Goal: Transaction & Acquisition: Purchase product/service

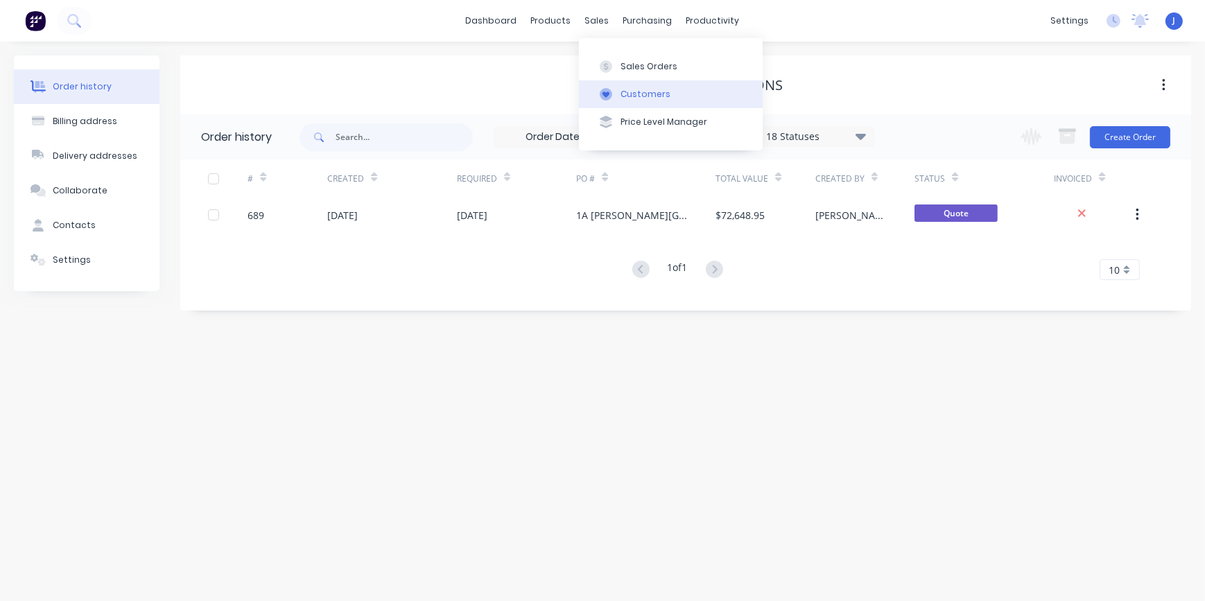
click at [645, 91] on div "Customers" at bounding box center [645, 94] width 50 height 12
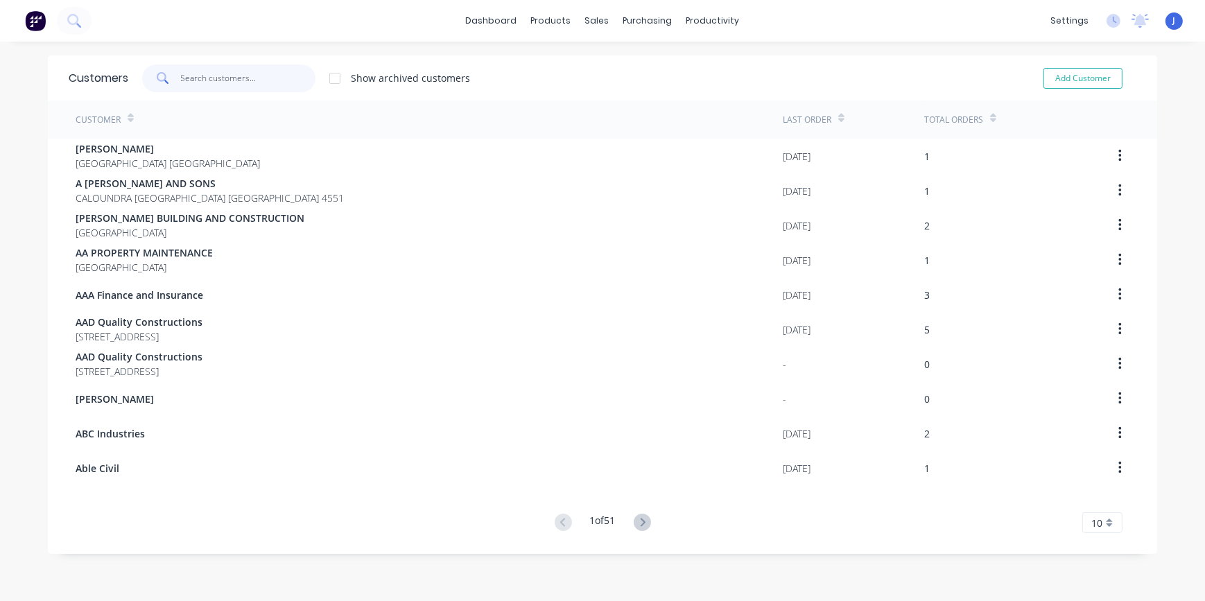
click at [234, 78] on input "text" at bounding box center [248, 78] width 135 height 28
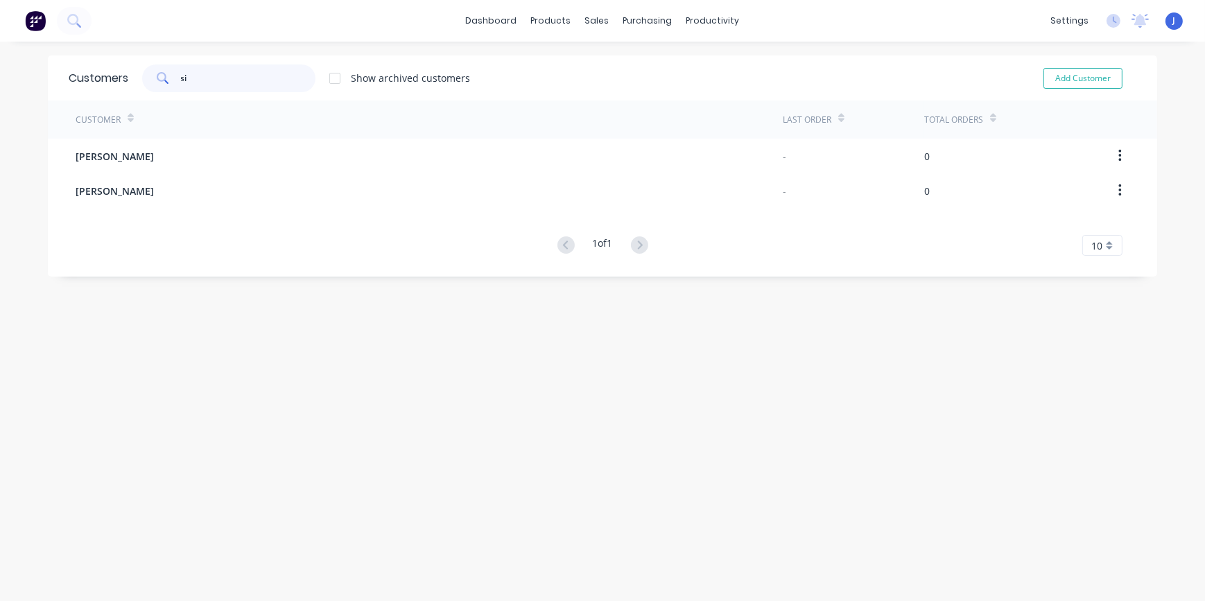
type input "s"
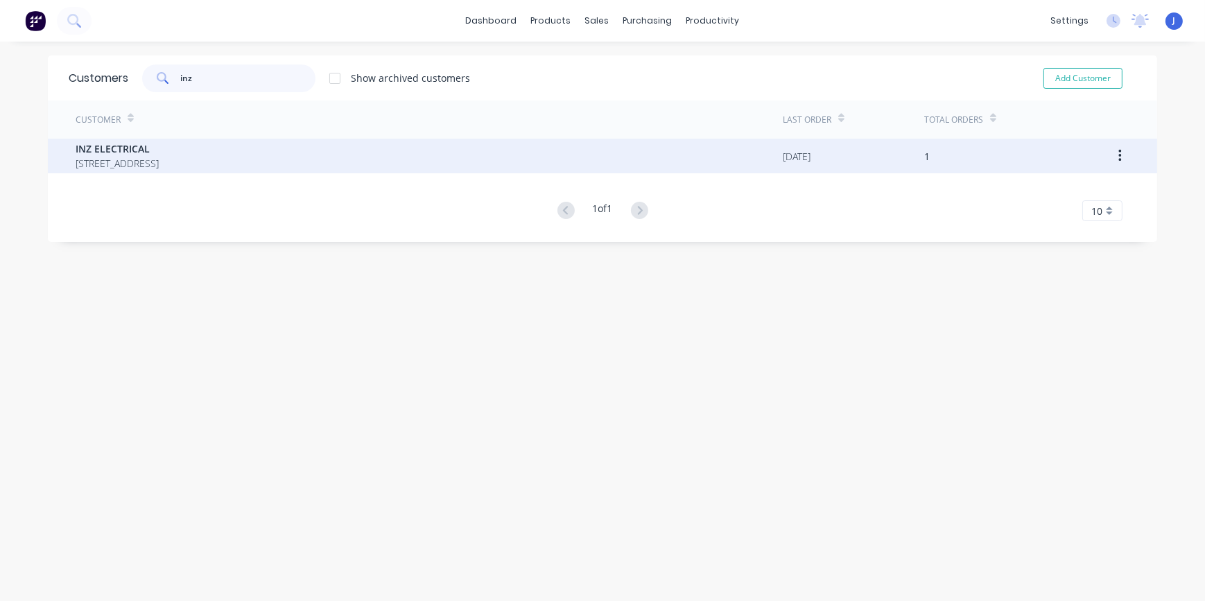
type input "inz"
click at [157, 156] on span "[STREET_ADDRESS]" at bounding box center [117, 163] width 83 height 15
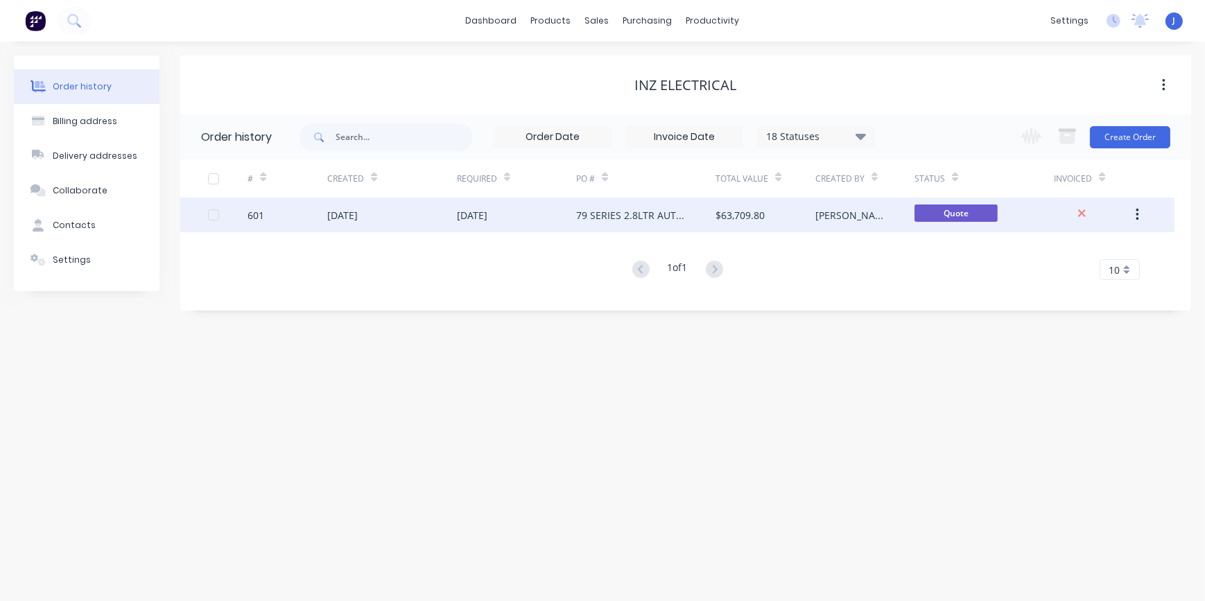
click at [644, 219] on div "79 SERIES 2.8LTR AUTOMATIC" at bounding box center [632, 215] width 112 height 15
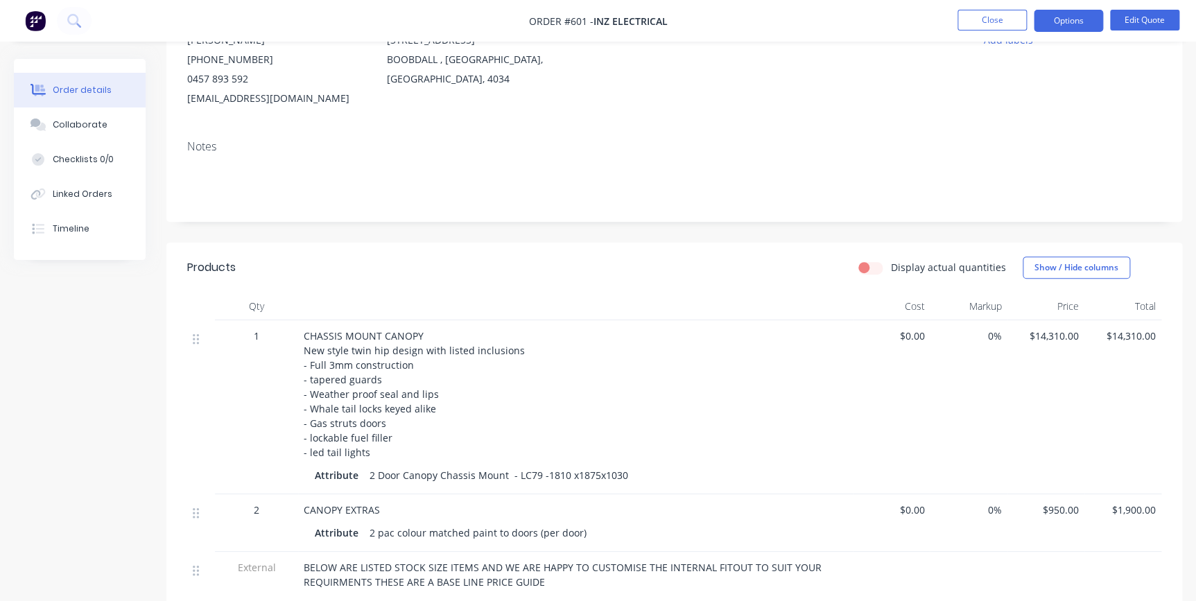
scroll to position [189, 0]
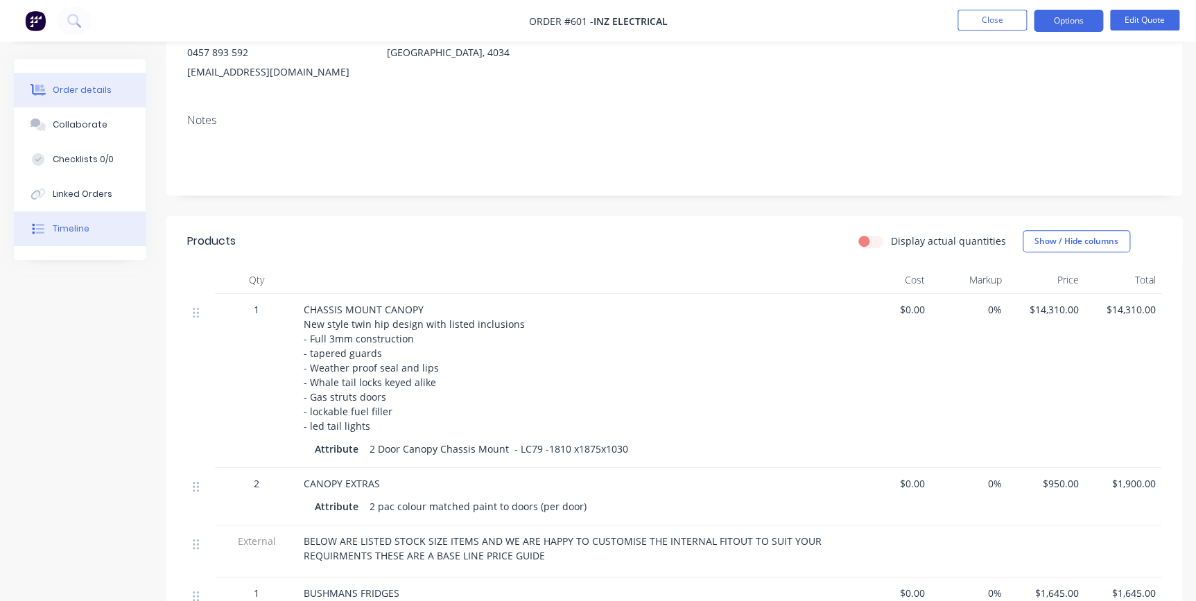
click at [63, 236] on button "Timeline" at bounding box center [80, 228] width 132 height 35
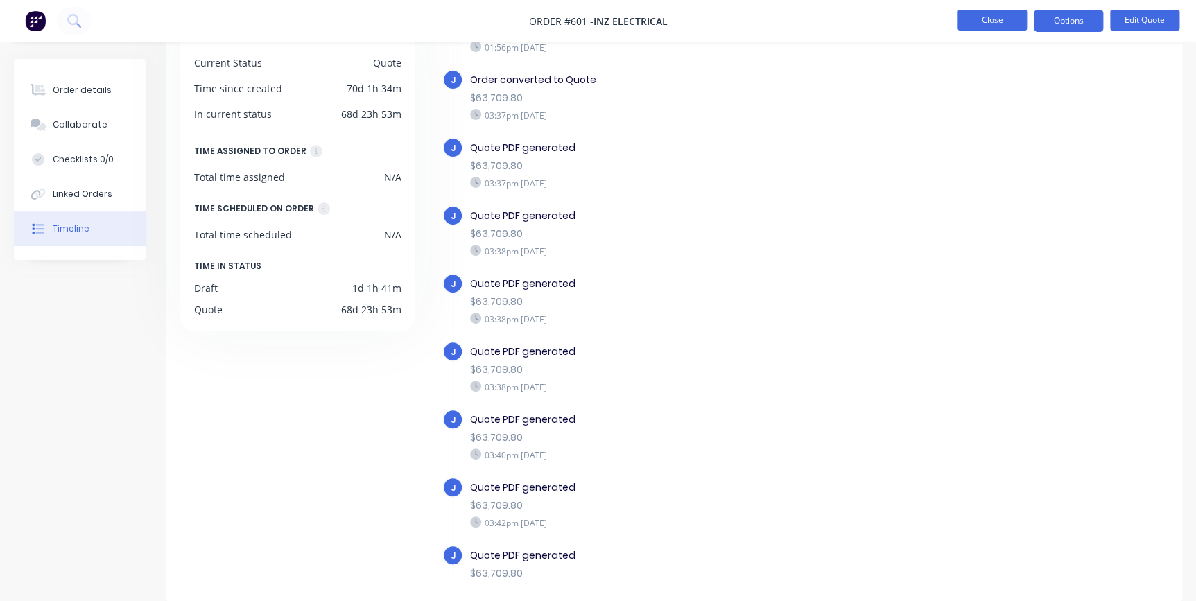
click at [971, 19] on button "Close" at bounding box center [991, 20] width 69 height 21
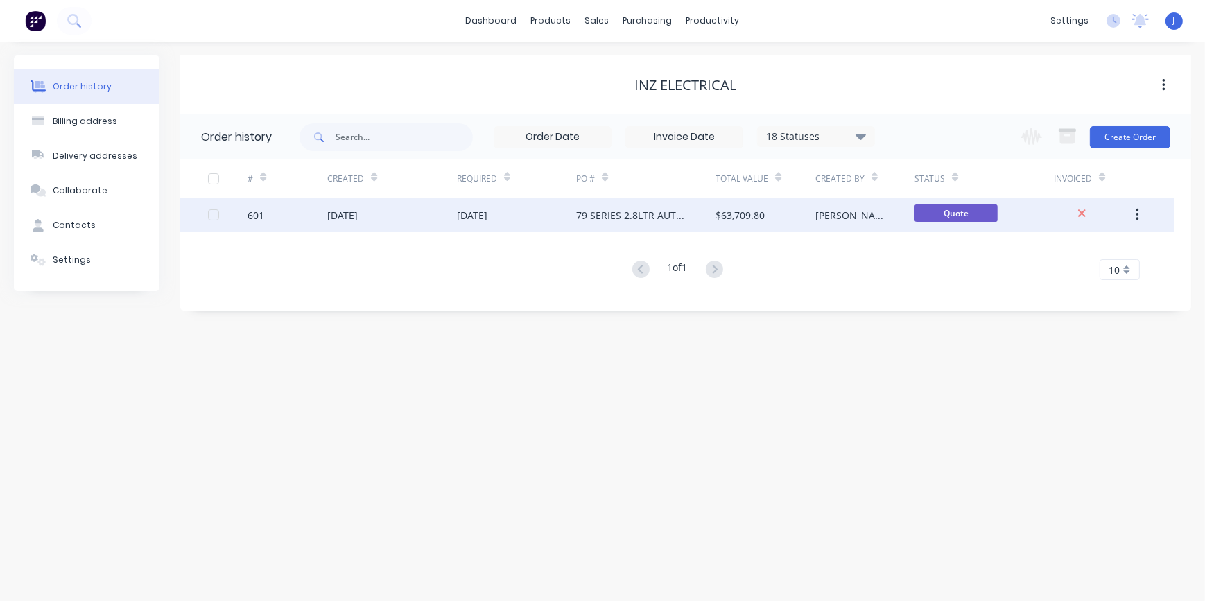
click at [685, 219] on div "79 SERIES 2.8LTR AUTOMATIC" at bounding box center [632, 215] width 112 height 15
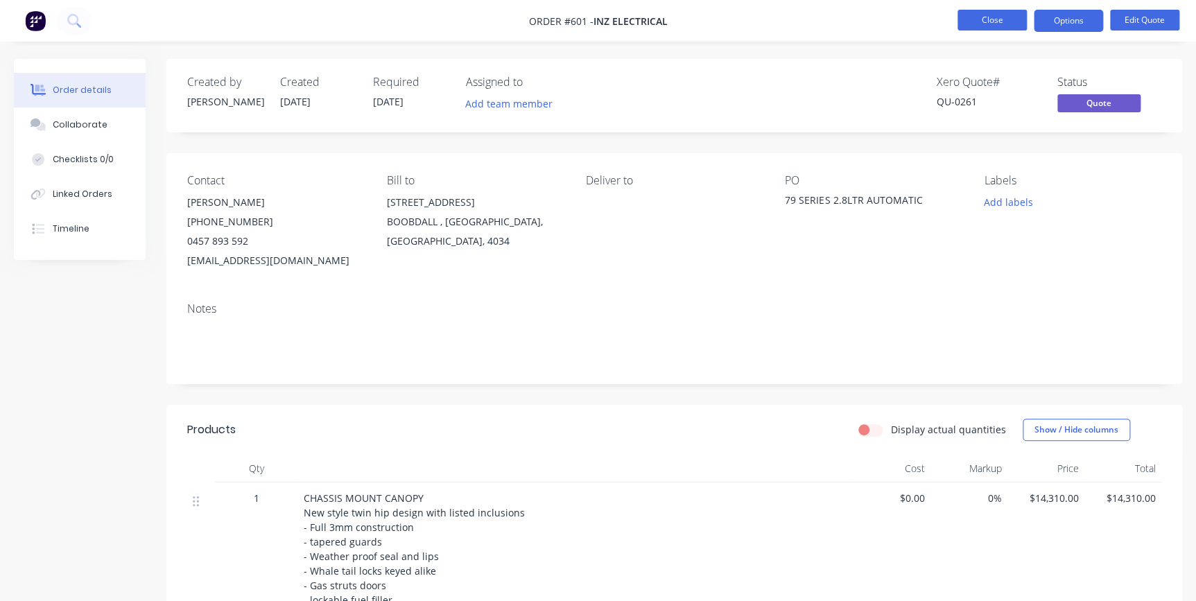
click at [992, 23] on button "Close" at bounding box center [991, 20] width 69 height 21
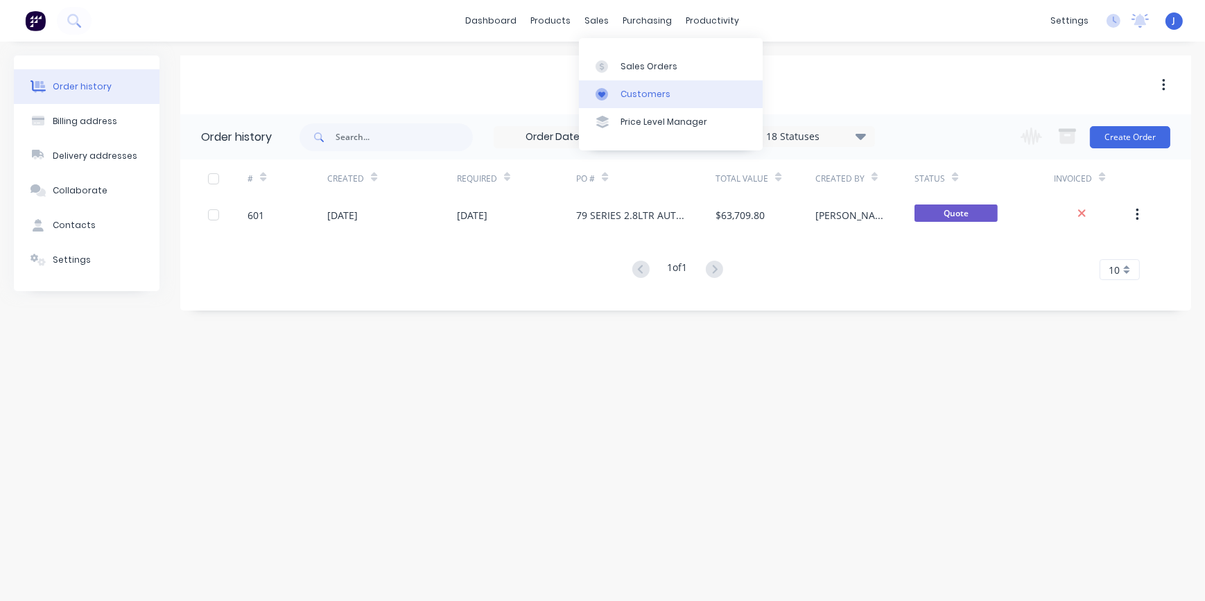
click at [634, 90] on div "Customers" at bounding box center [645, 94] width 50 height 12
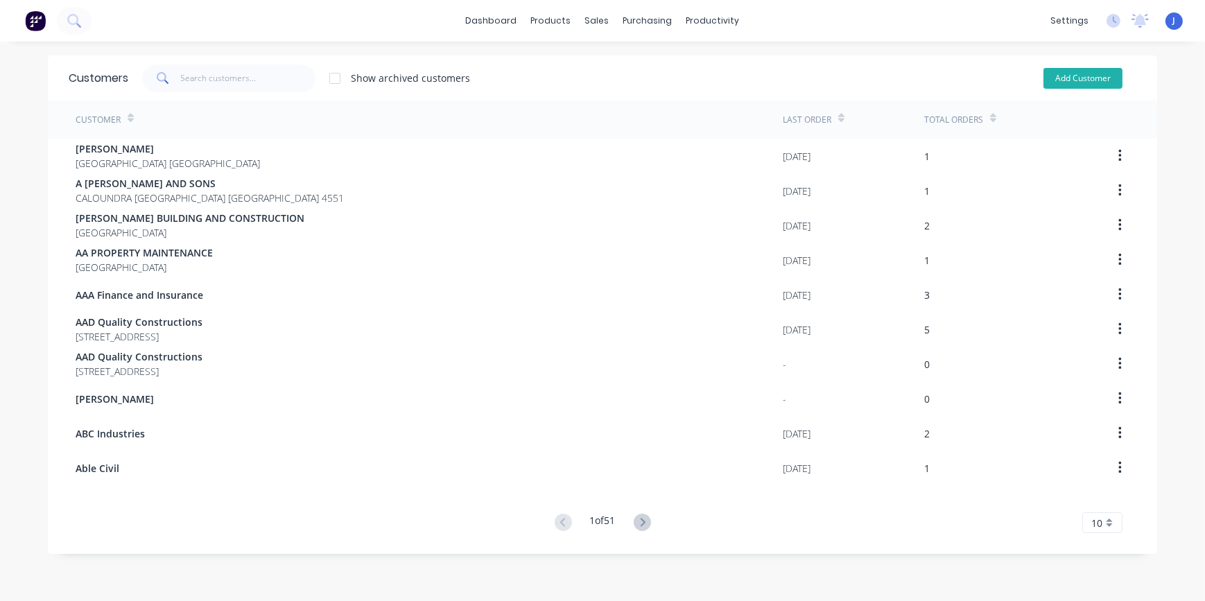
click at [1061, 86] on button "Add Customer" at bounding box center [1082, 78] width 79 height 21
select select "AU"
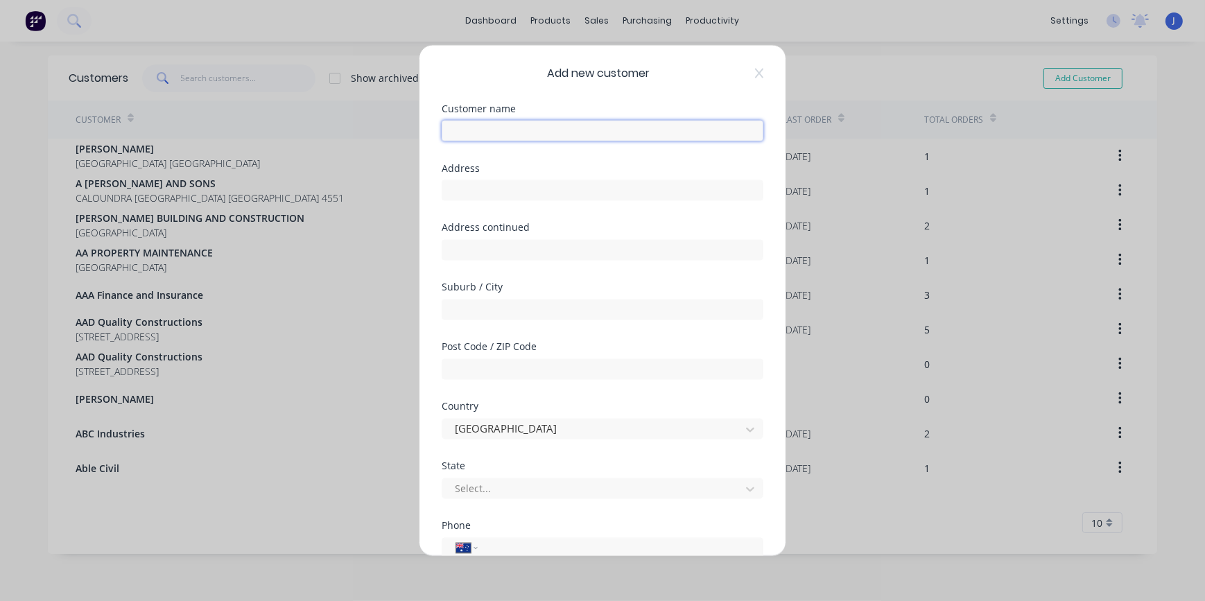
click at [478, 130] on input "text" at bounding box center [603, 130] width 322 height 21
type input "NOT JUST CANVAS"
click at [473, 182] on input "text" at bounding box center [603, 190] width 322 height 21
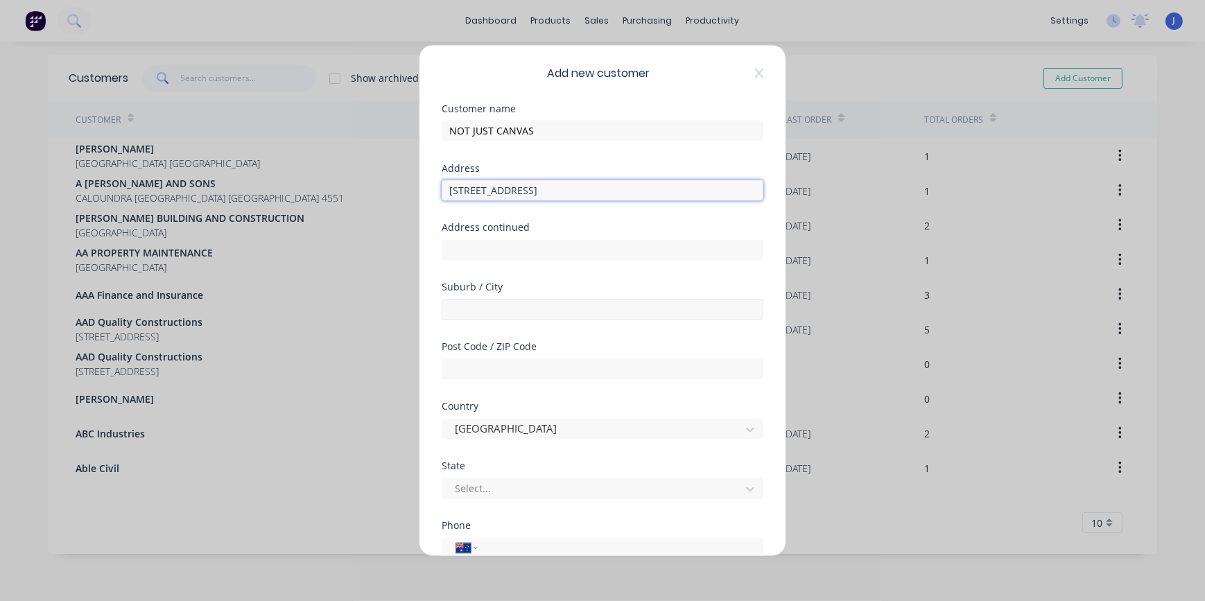
type input "[STREET_ADDRESS]"
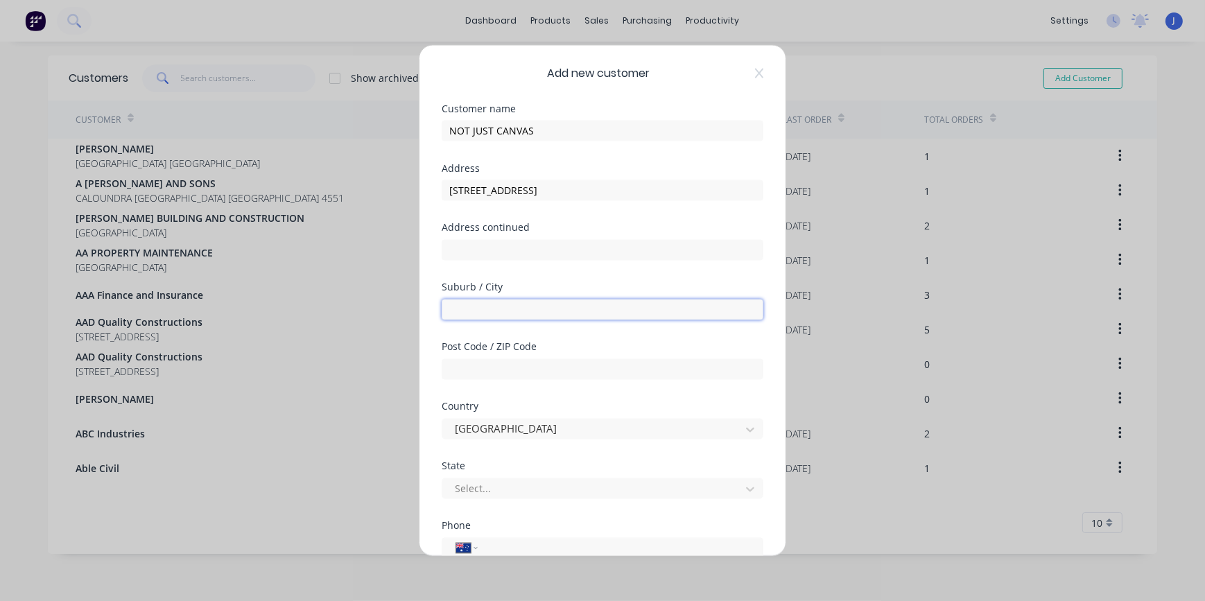
click at [475, 315] on input "text" at bounding box center [603, 309] width 322 height 21
type input "[PERSON_NAME]"
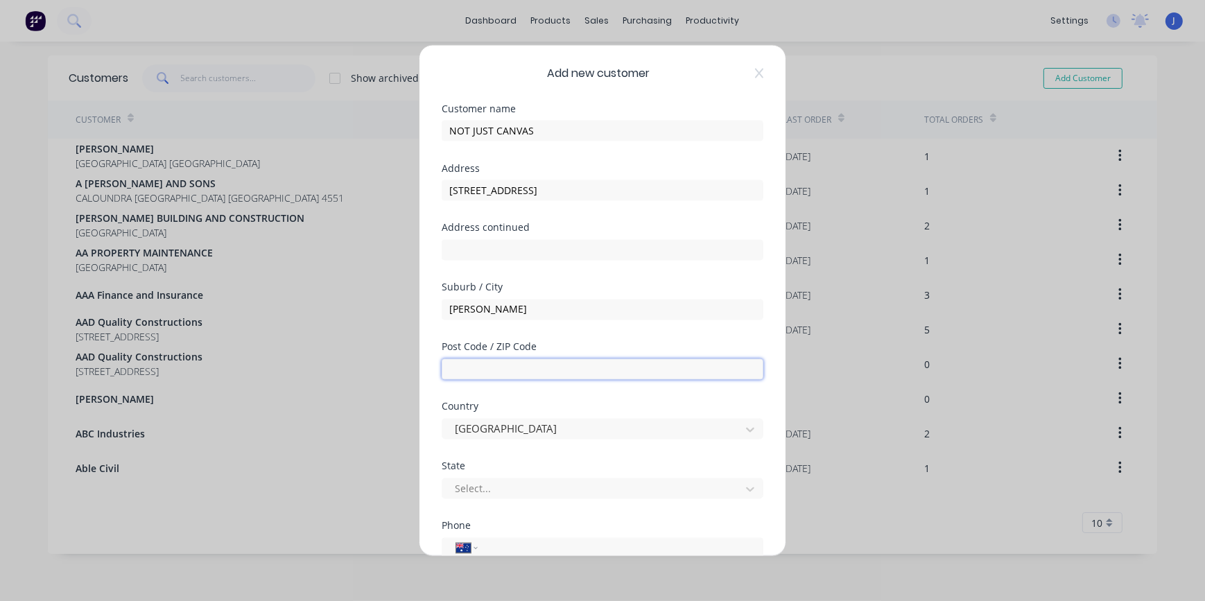
click at [496, 368] on input "text" at bounding box center [603, 368] width 322 height 21
type input "4514"
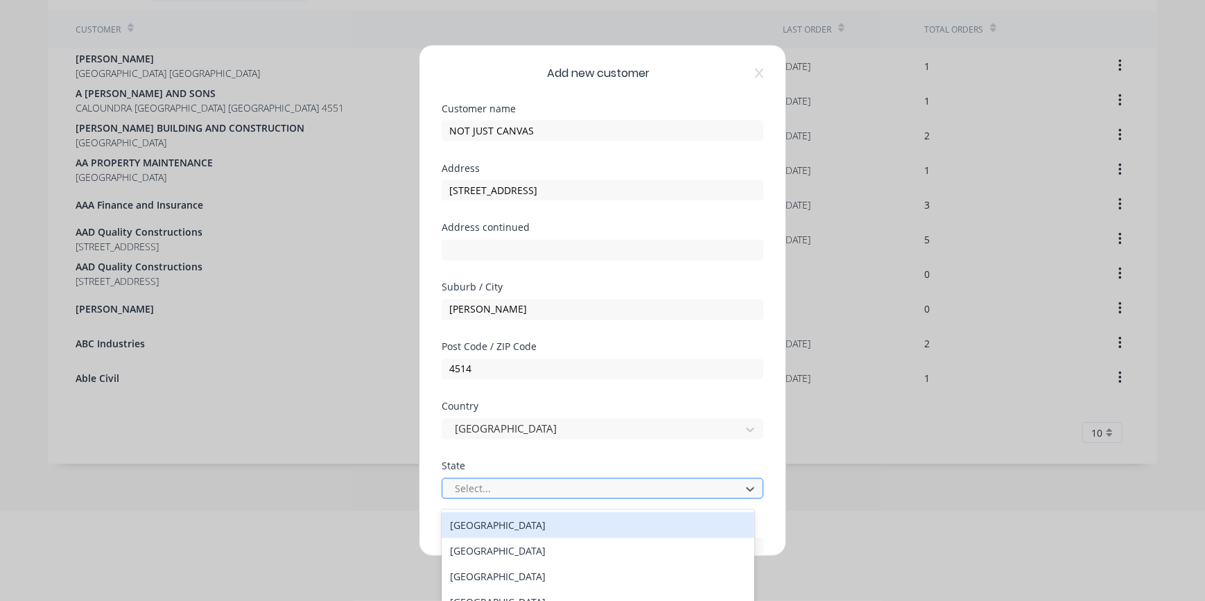
scroll to position [96, 0]
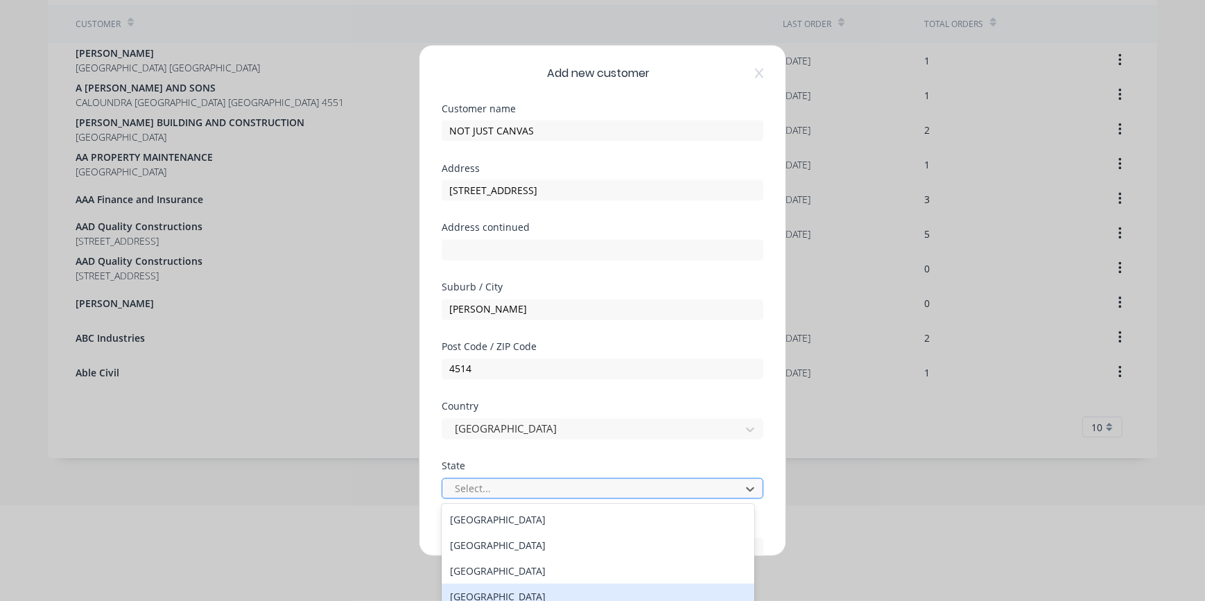
click at [500, 595] on div "[GEOGRAPHIC_DATA]" at bounding box center [598, 597] width 313 height 26
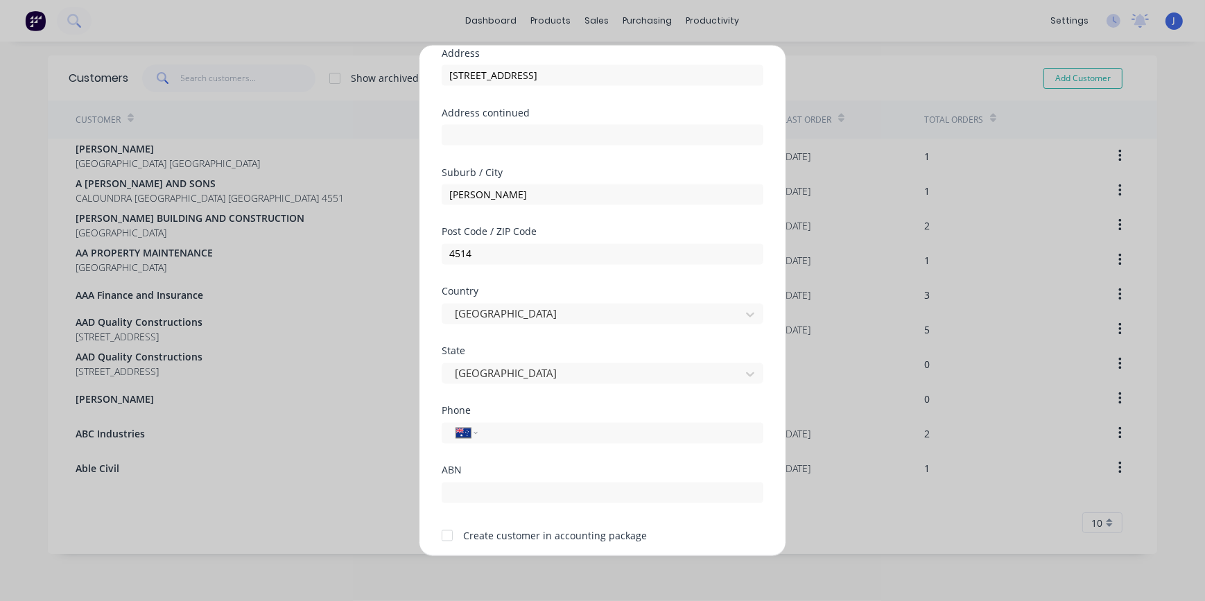
scroll to position [125, 0]
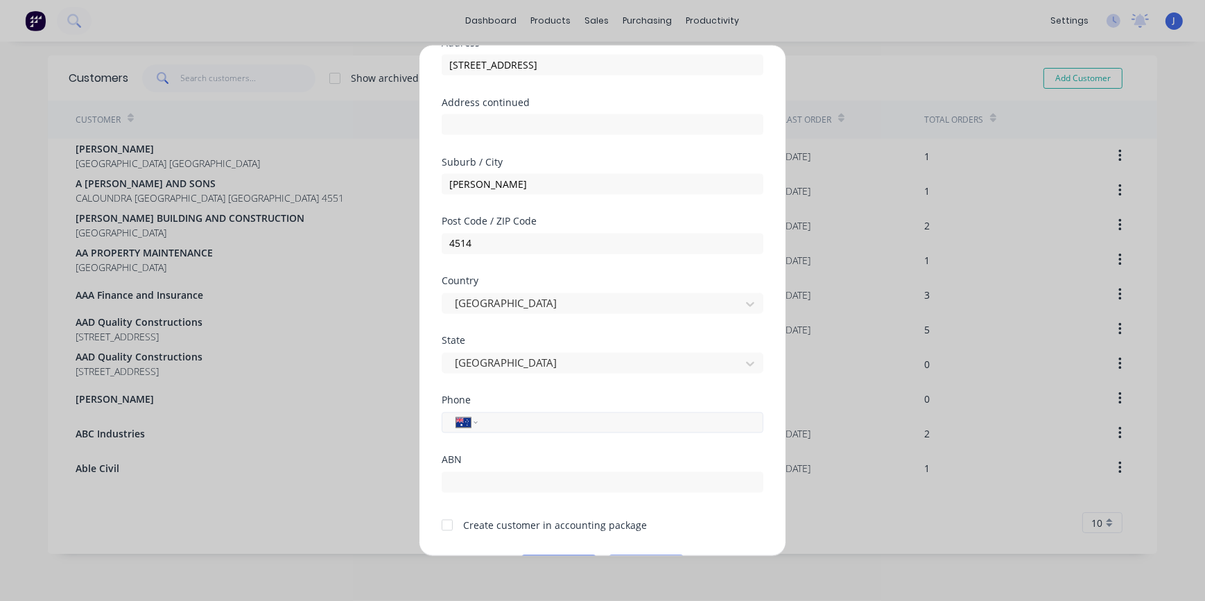
click at [528, 427] on input "tel" at bounding box center [617, 423] width 261 height 16
type input "0412 832 361"
click at [450, 523] on div at bounding box center [447, 526] width 28 height 28
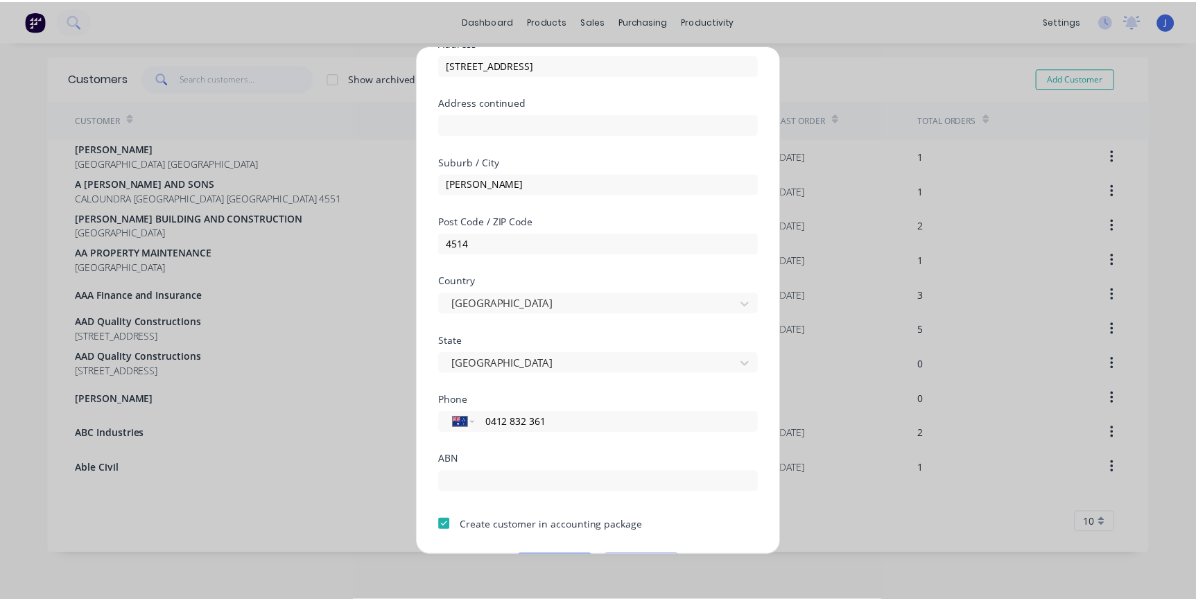
scroll to position [165, 0]
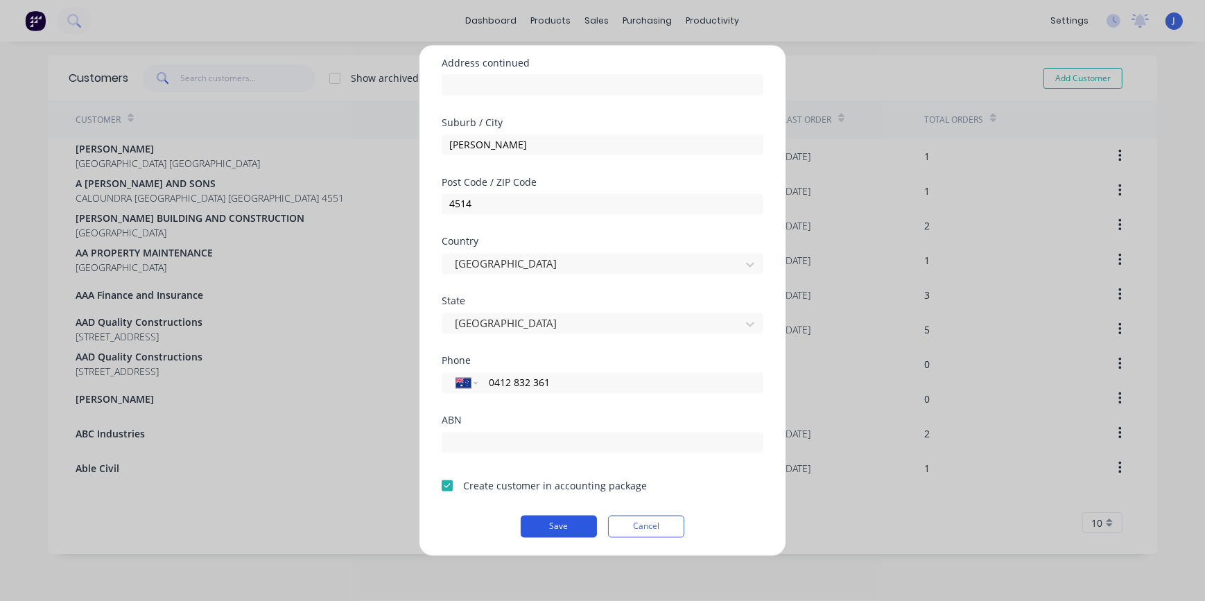
click at [555, 524] on button "Save" at bounding box center [559, 526] width 76 height 22
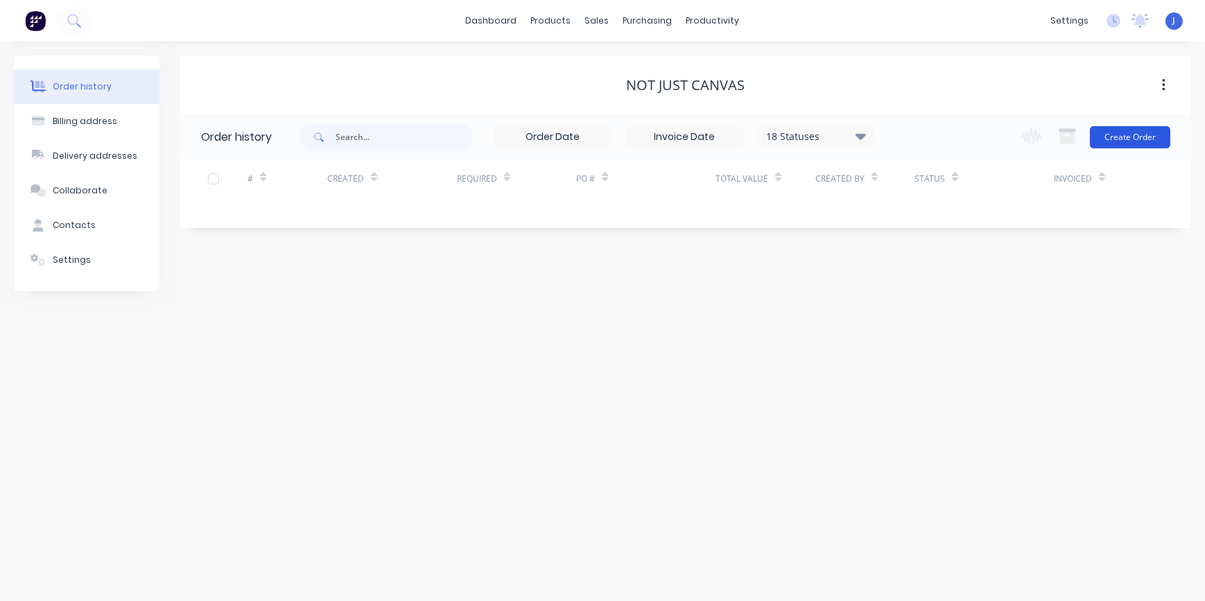
click at [1137, 139] on button "Create Order" at bounding box center [1130, 137] width 80 height 22
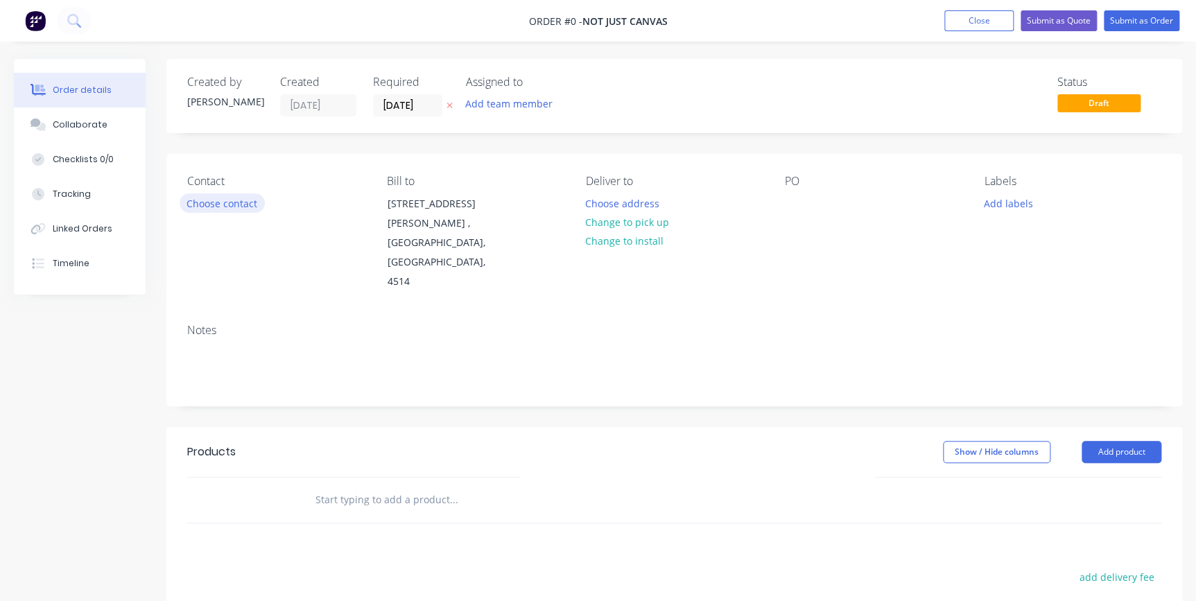
click at [207, 198] on button "Choose contact" at bounding box center [222, 202] width 85 height 19
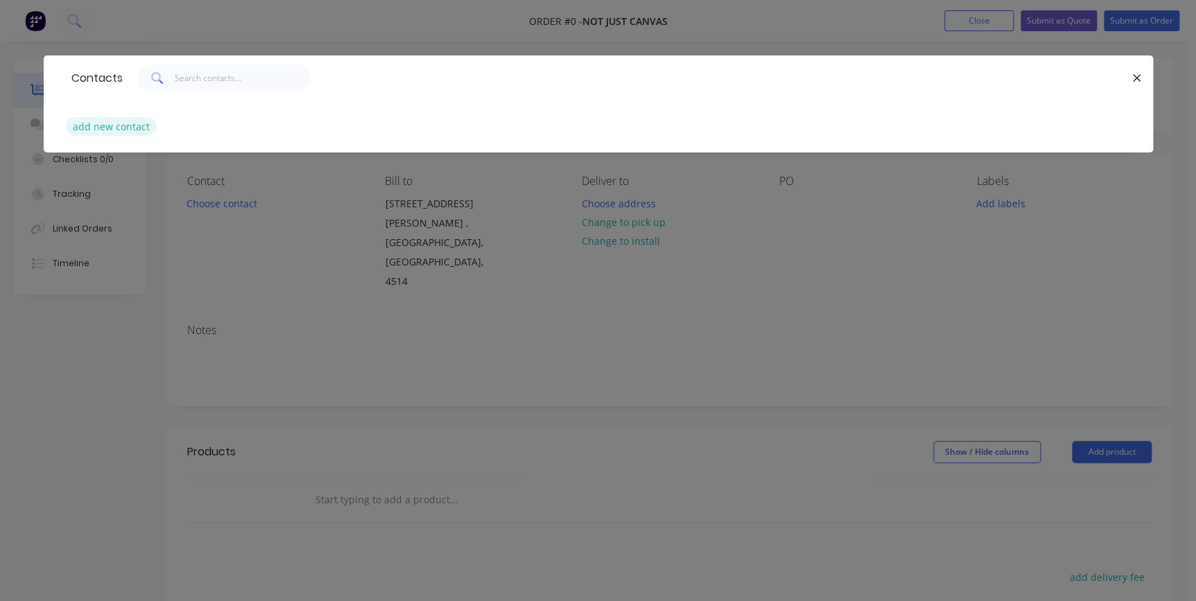
click at [115, 121] on button "add new contact" at bounding box center [112, 126] width 92 height 19
select select "AU"
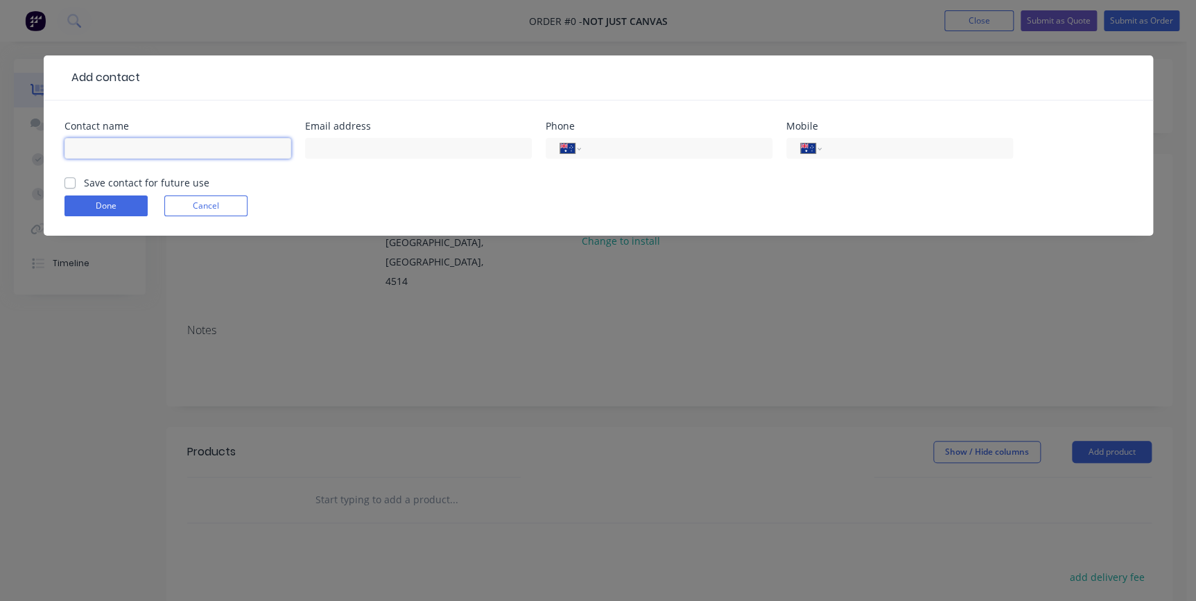
click at [88, 148] on input "text" at bounding box center [177, 148] width 227 height 21
type input "[PERSON_NAME]"
click at [350, 148] on input "text" at bounding box center [418, 148] width 227 height 21
type input "[EMAIL_ADDRESS][DOMAIN_NAME]"
click at [862, 150] on input "tel" at bounding box center [914, 149] width 166 height 16
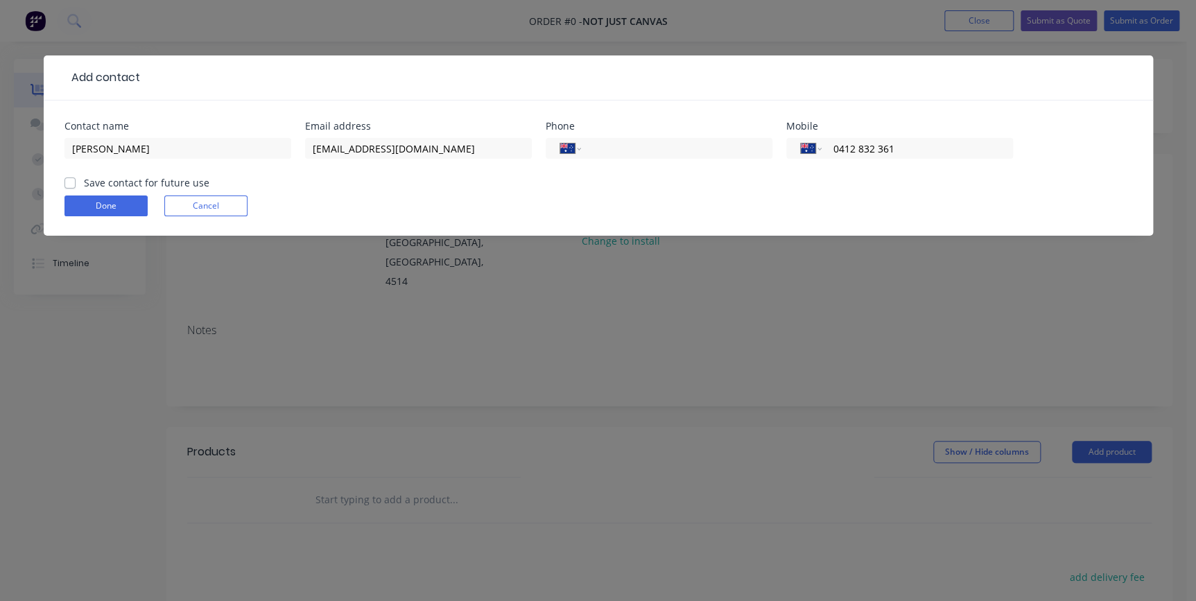
type input "0412 832 361"
click at [84, 185] on label "Save contact for future use" at bounding box center [146, 182] width 125 height 15
click at [64, 185] on input "Save contact for future use" at bounding box center [69, 181] width 11 height 13
checkbox input "true"
click at [110, 152] on input "[PERSON_NAME]" at bounding box center [177, 148] width 227 height 21
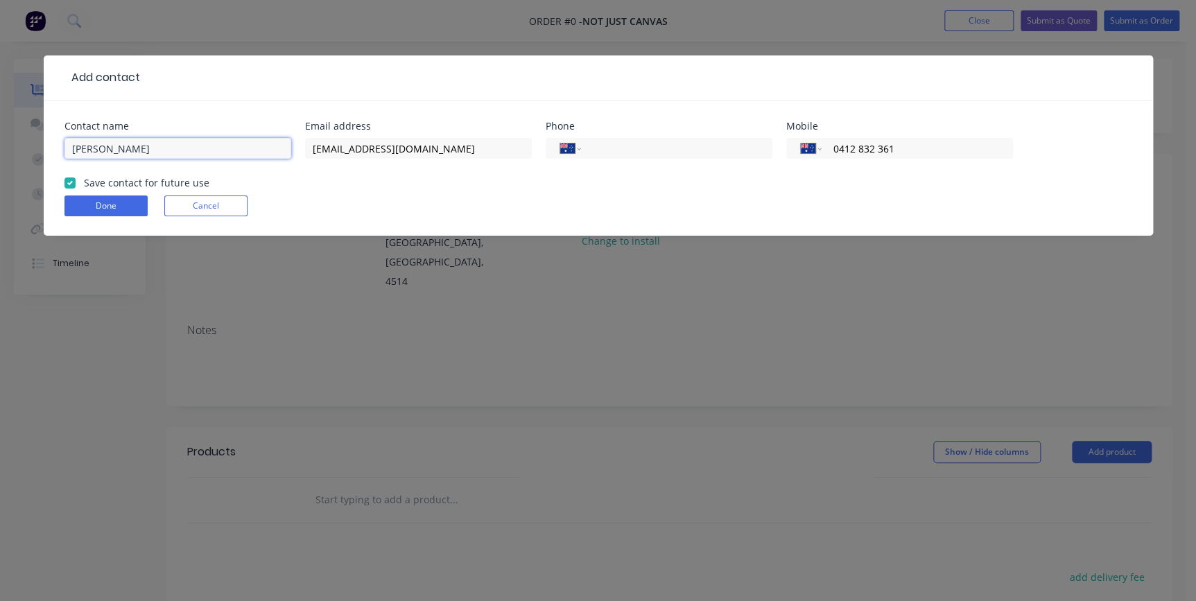
type input "[PERSON_NAME]"
click at [270, 191] on form "Contact name [PERSON_NAME] Email address [EMAIL_ADDRESS][DOMAIN_NAME] Phone Int…" at bounding box center [598, 178] width 1068 height 114
click at [125, 208] on button "Done" at bounding box center [105, 205] width 83 height 21
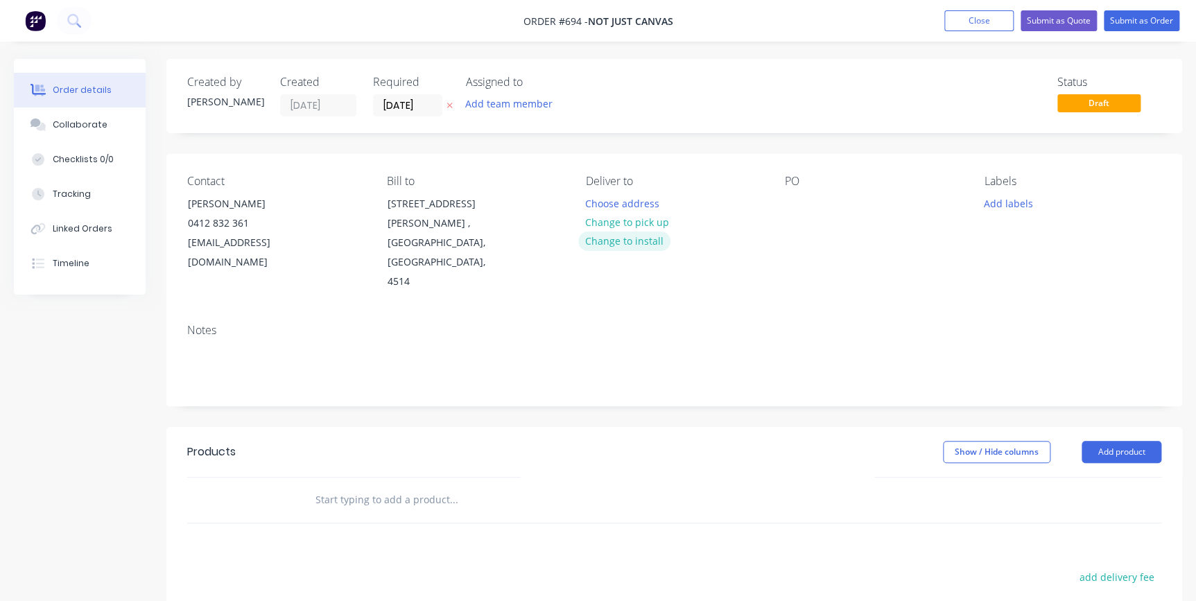
click at [625, 238] on button "Change to install" at bounding box center [624, 241] width 93 height 19
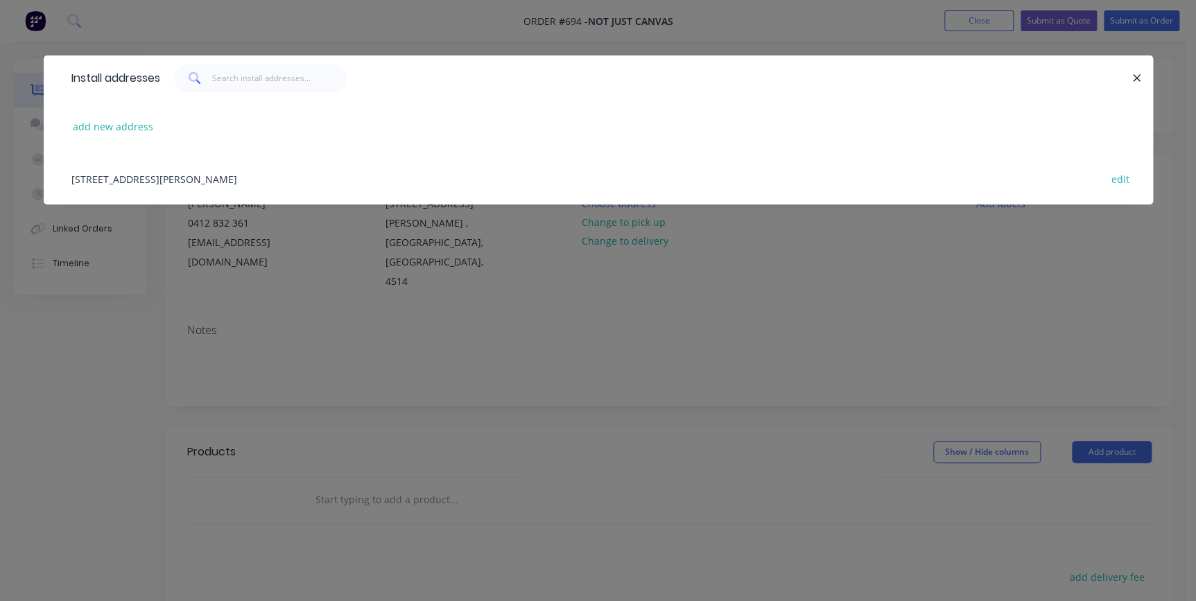
click at [752, 360] on div "Install addresses add new address [STREET_ADDRESS][PERSON_NAME] edit" at bounding box center [598, 300] width 1196 height 601
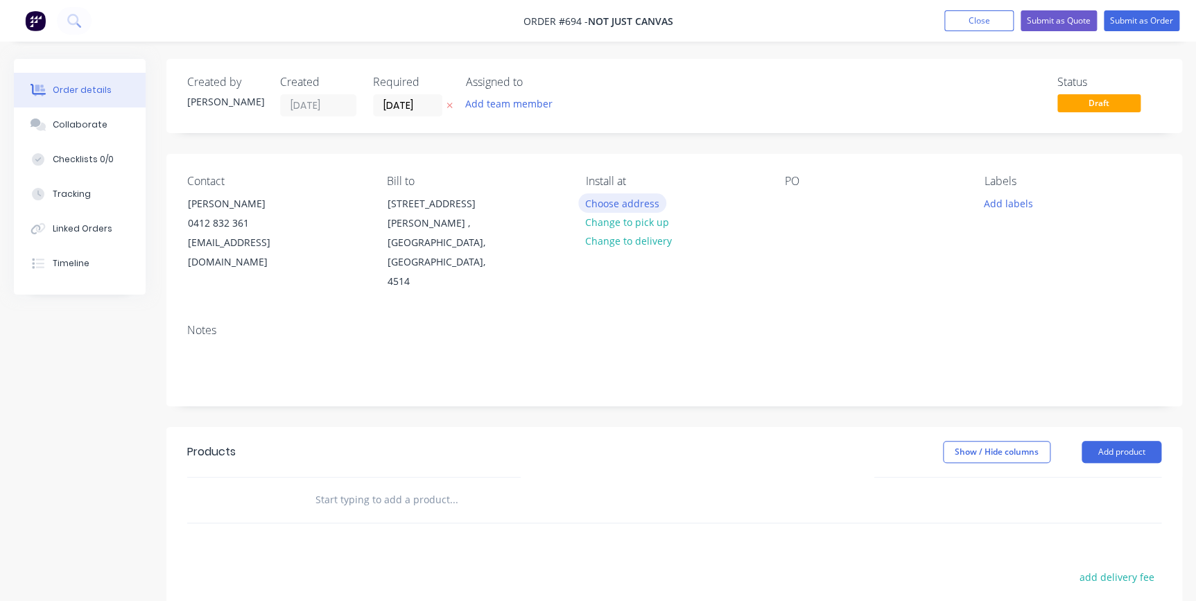
click at [621, 204] on button "Choose address" at bounding box center [622, 202] width 89 height 19
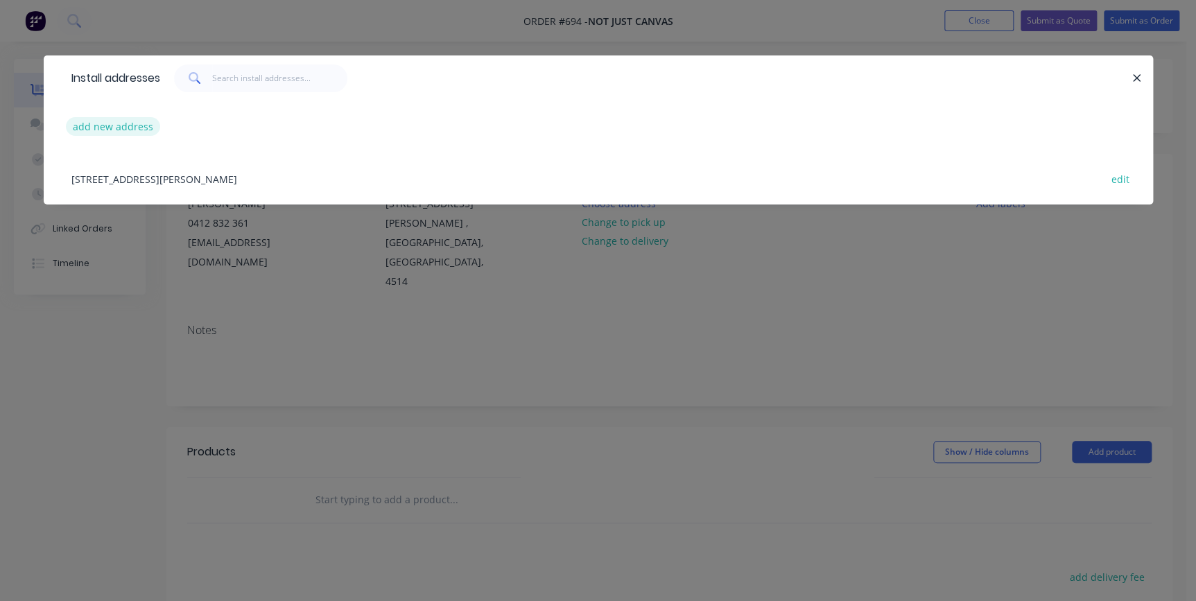
click at [90, 130] on button "add new address" at bounding box center [113, 126] width 95 height 19
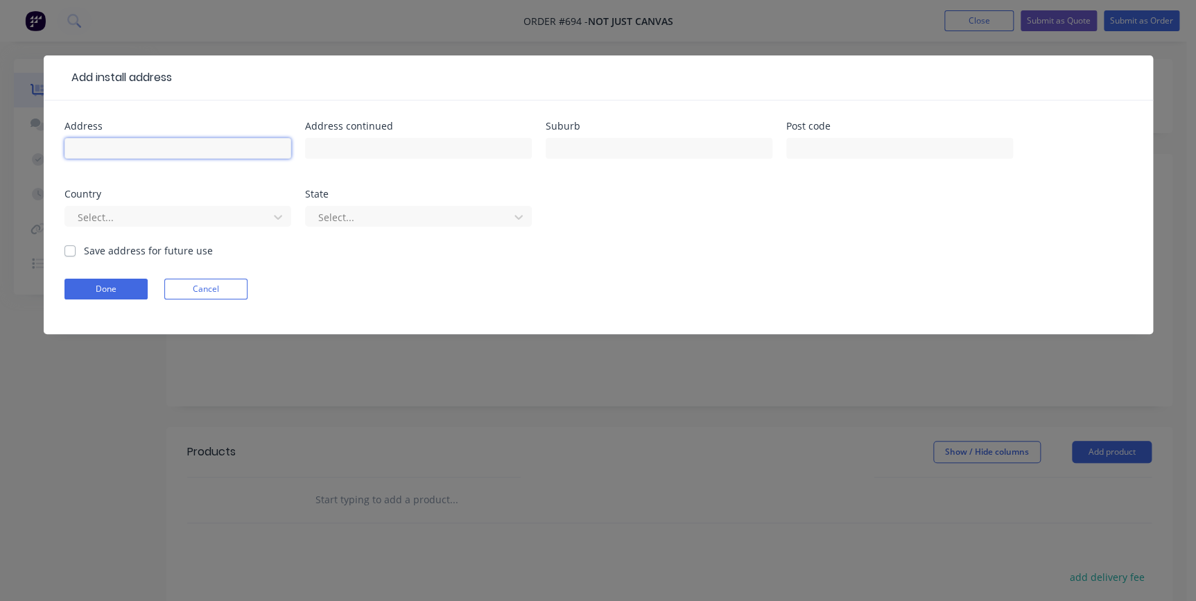
click at [89, 151] on input "text" at bounding box center [177, 148] width 227 height 21
type input "s"
type input "j"
type input "JDW custom fabrication workshop"
click at [312, 148] on input "text" at bounding box center [418, 148] width 227 height 21
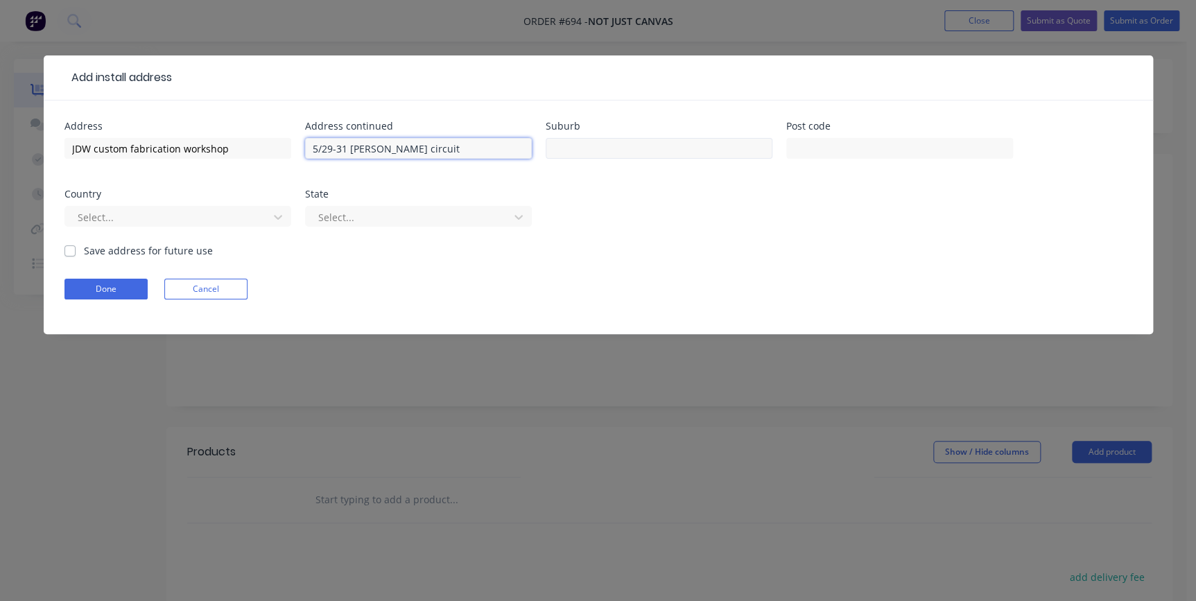
type input "5/29-31 [PERSON_NAME] circuit"
click at [595, 155] on input "text" at bounding box center [659, 148] width 227 height 21
type input "[GEOGRAPHIC_DATA]"
click at [826, 145] on input "text" at bounding box center [899, 148] width 227 height 21
type input "4551"
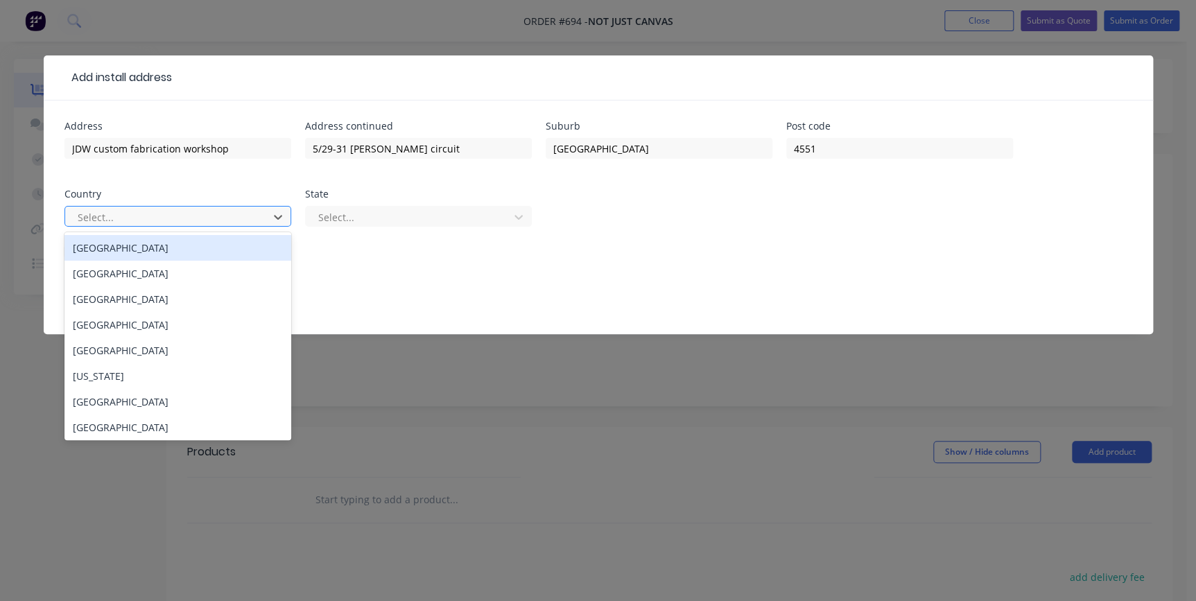
click at [146, 216] on div at bounding box center [168, 217] width 185 height 17
click at [125, 250] on div "[GEOGRAPHIC_DATA]" at bounding box center [177, 248] width 227 height 26
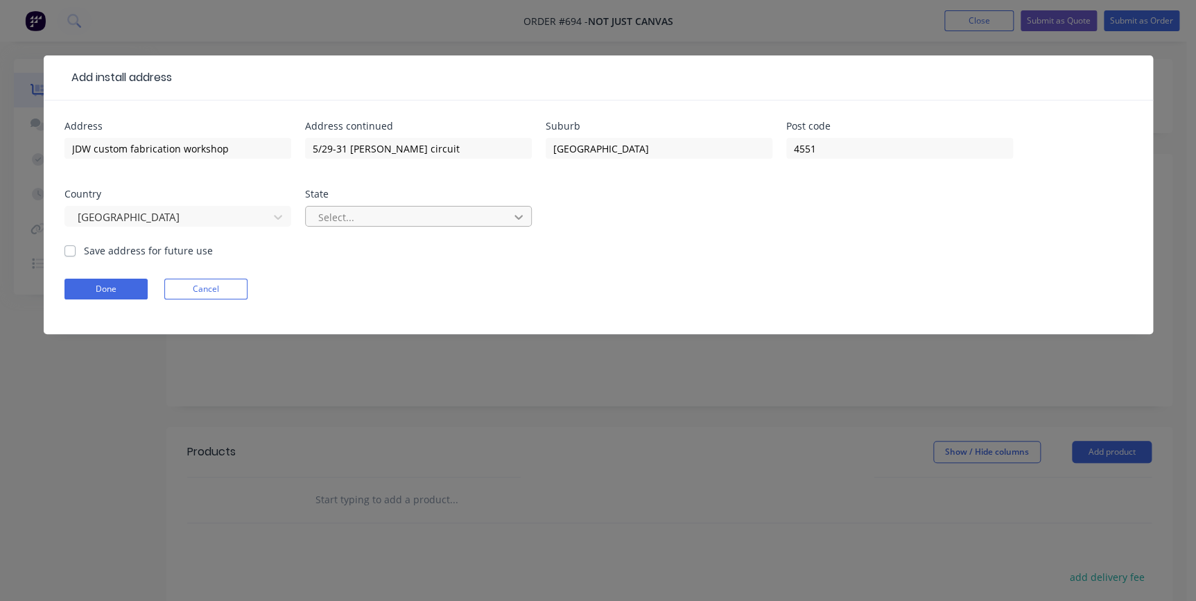
click at [513, 214] on icon at bounding box center [519, 217] width 14 height 14
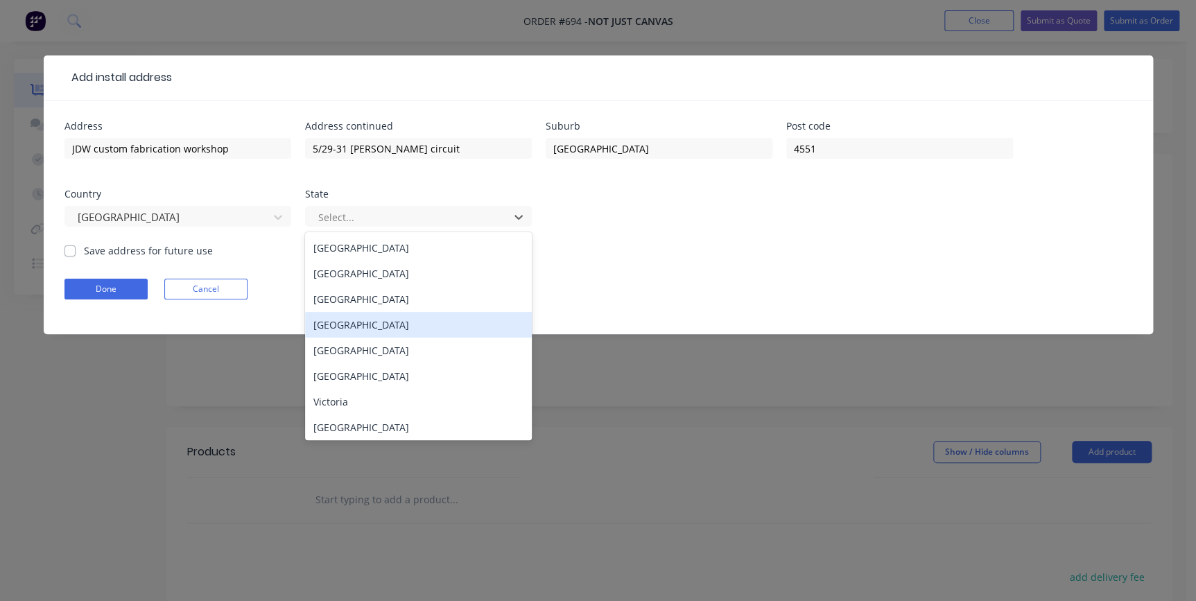
click at [377, 324] on div "[GEOGRAPHIC_DATA]" at bounding box center [418, 325] width 227 height 26
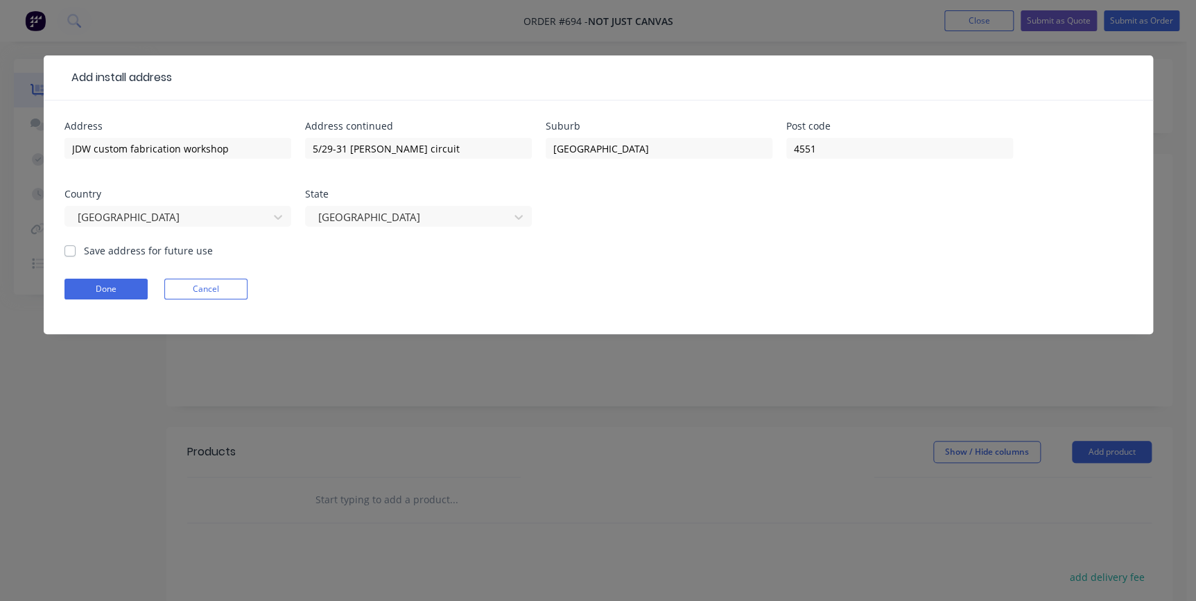
click at [84, 250] on label "Save address for future use" at bounding box center [148, 250] width 129 height 15
click at [70, 250] on input "Save address for future use" at bounding box center [69, 249] width 11 height 13
checkbox input "true"
click at [119, 285] on button "Done" at bounding box center [105, 289] width 83 height 21
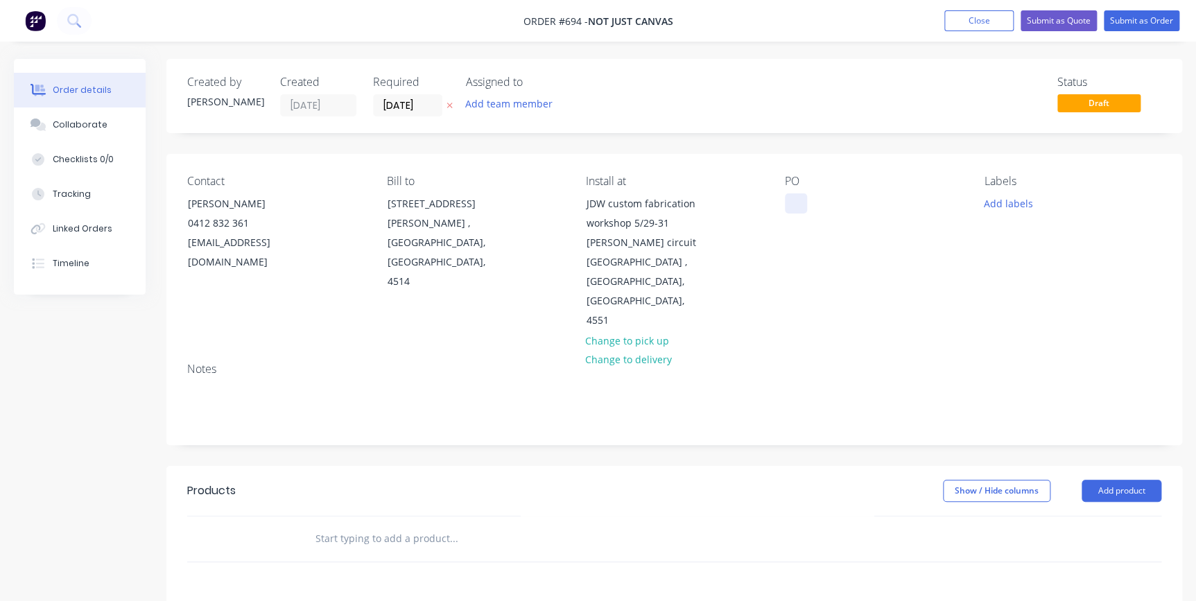
click at [790, 205] on div at bounding box center [796, 203] width 22 height 20
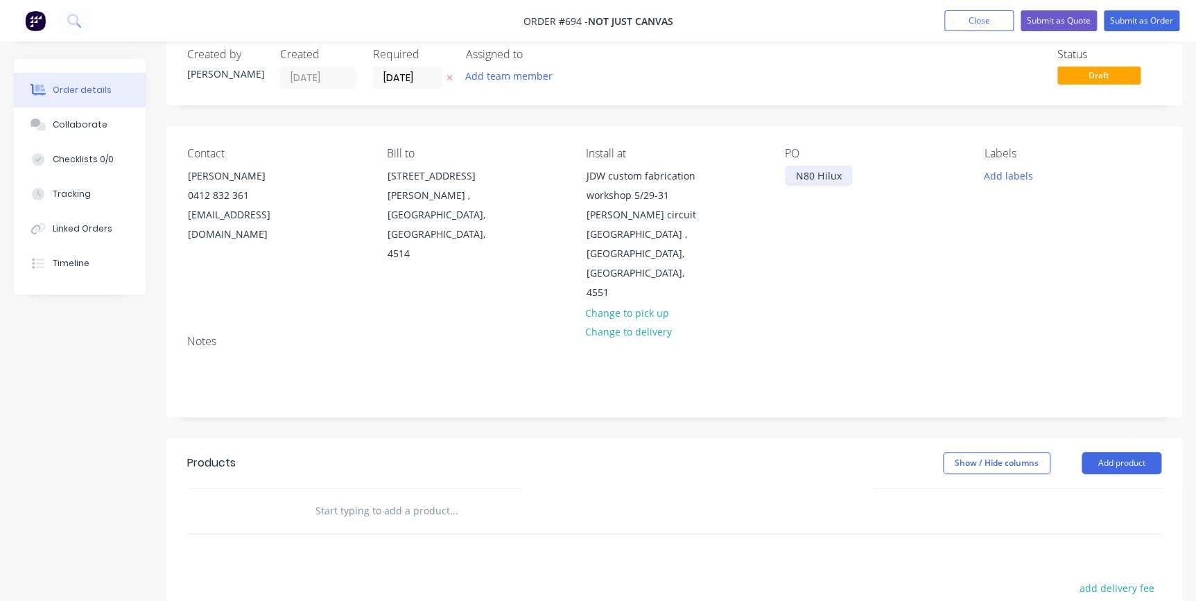
scroll to position [62, 0]
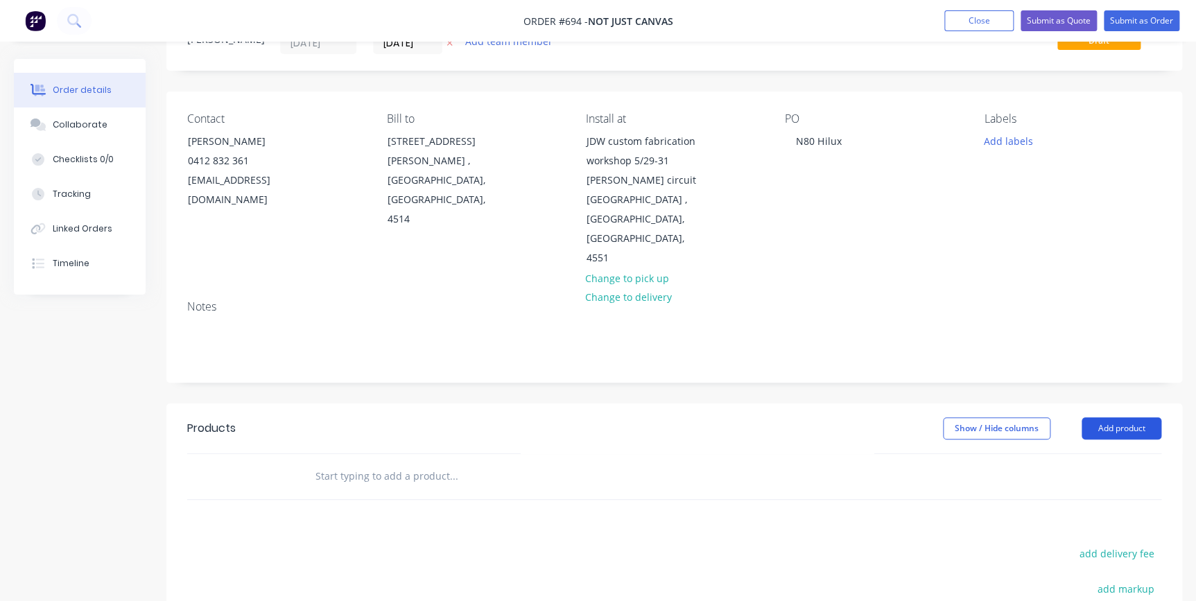
click at [1126, 417] on button "Add product" at bounding box center [1121, 428] width 80 height 22
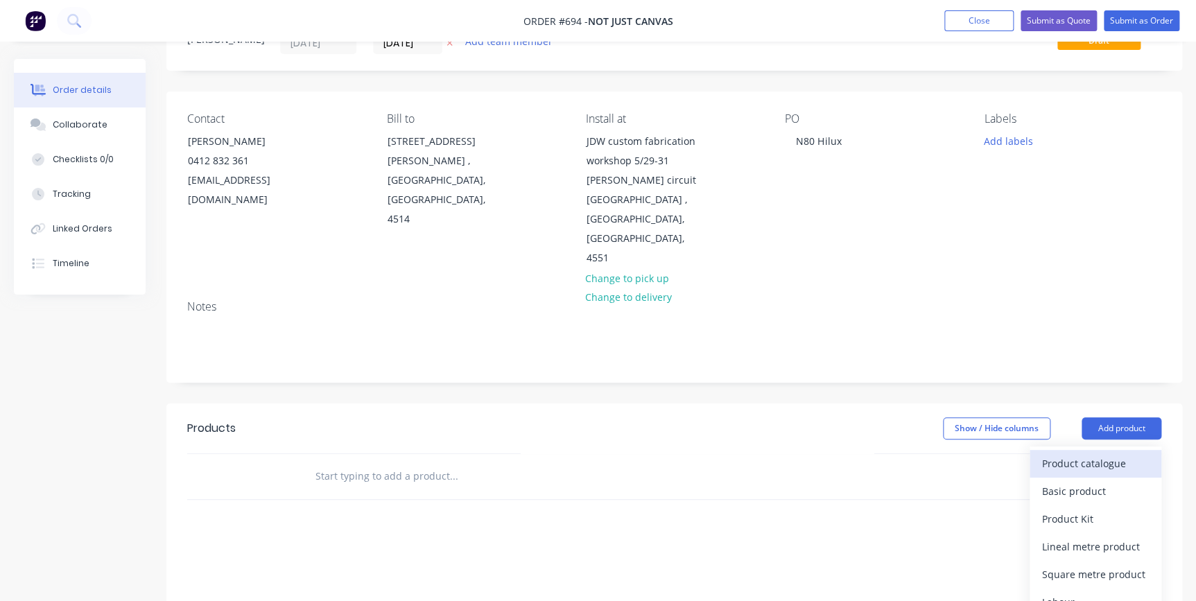
click at [1086, 453] on div "Product catalogue" at bounding box center [1095, 463] width 107 height 20
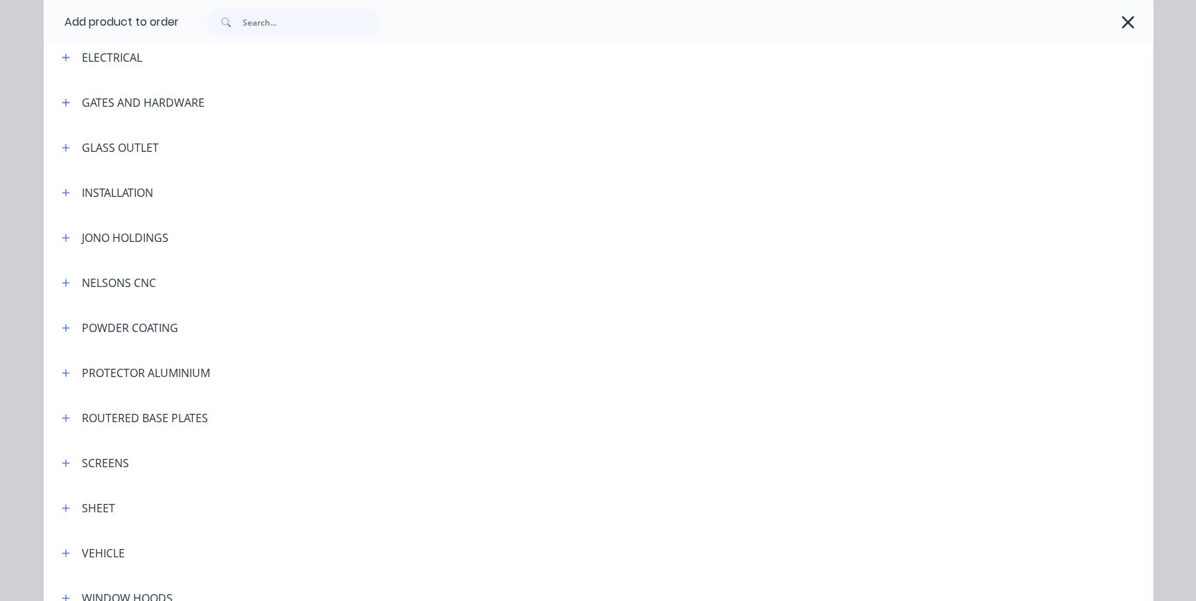
scroll to position [377, 0]
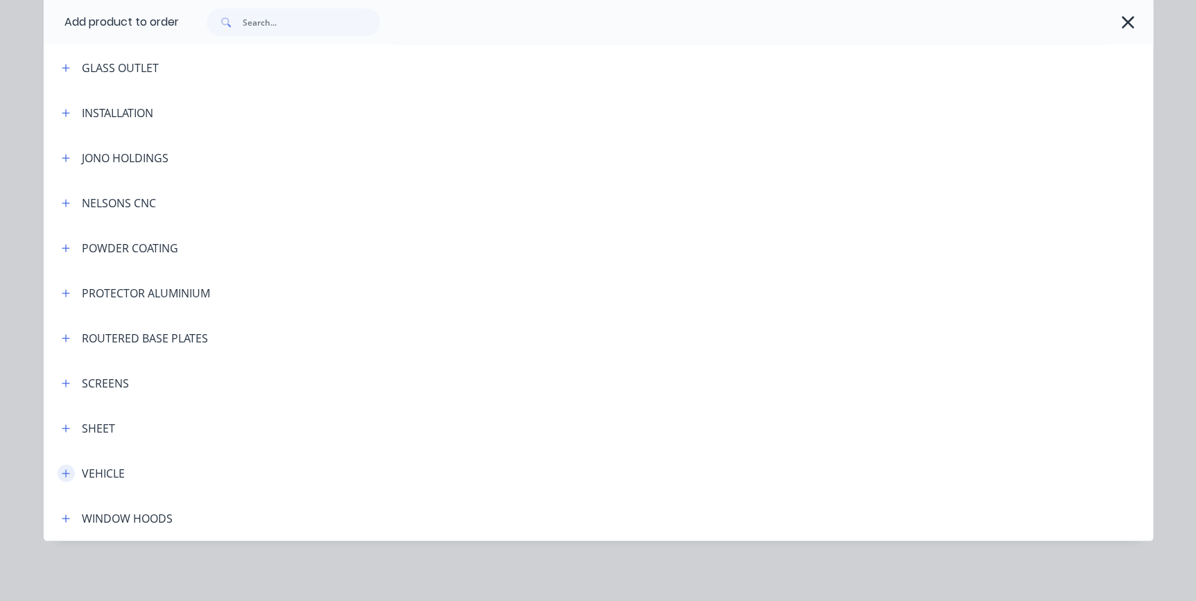
click at [63, 472] on icon "button" at bounding box center [66, 473] width 8 height 8
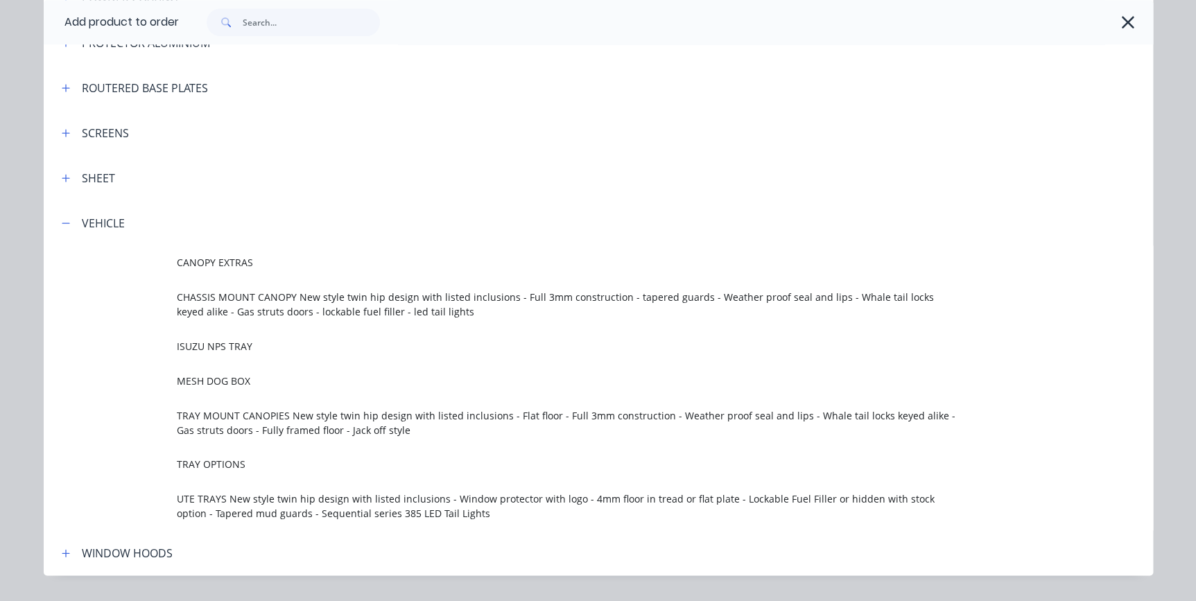
scroll to position [629, 0]
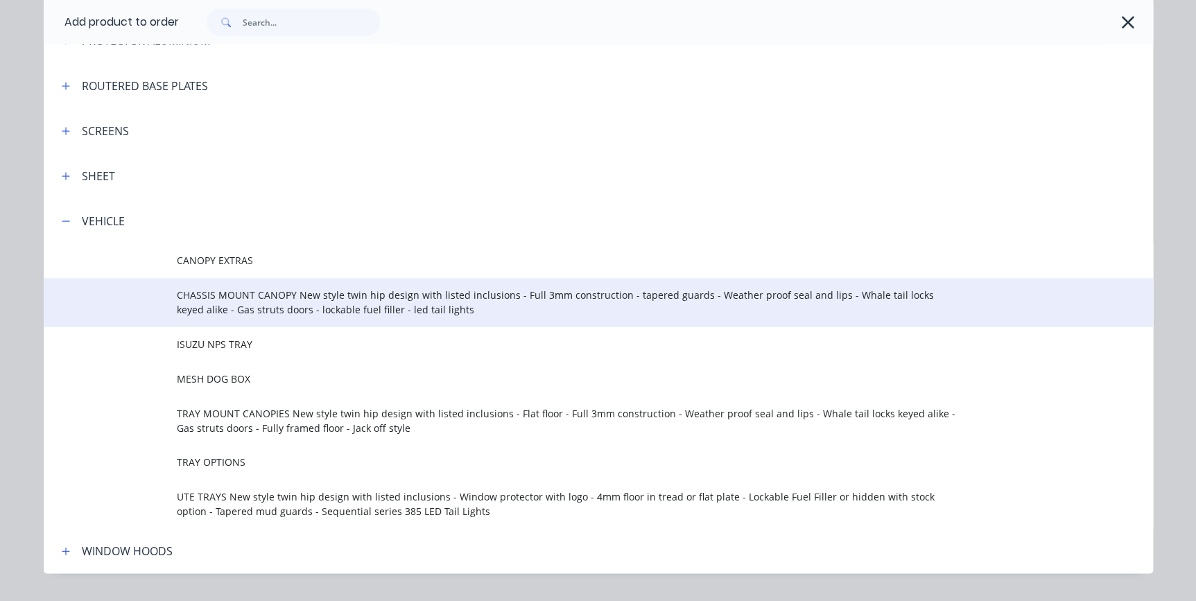
click at [204, 307] on span "CHASSIS MOUNT CANOPY New style twin hip design with listed inclusions - Full 3m…" at bounding box center [567, 302] width 781 height 29
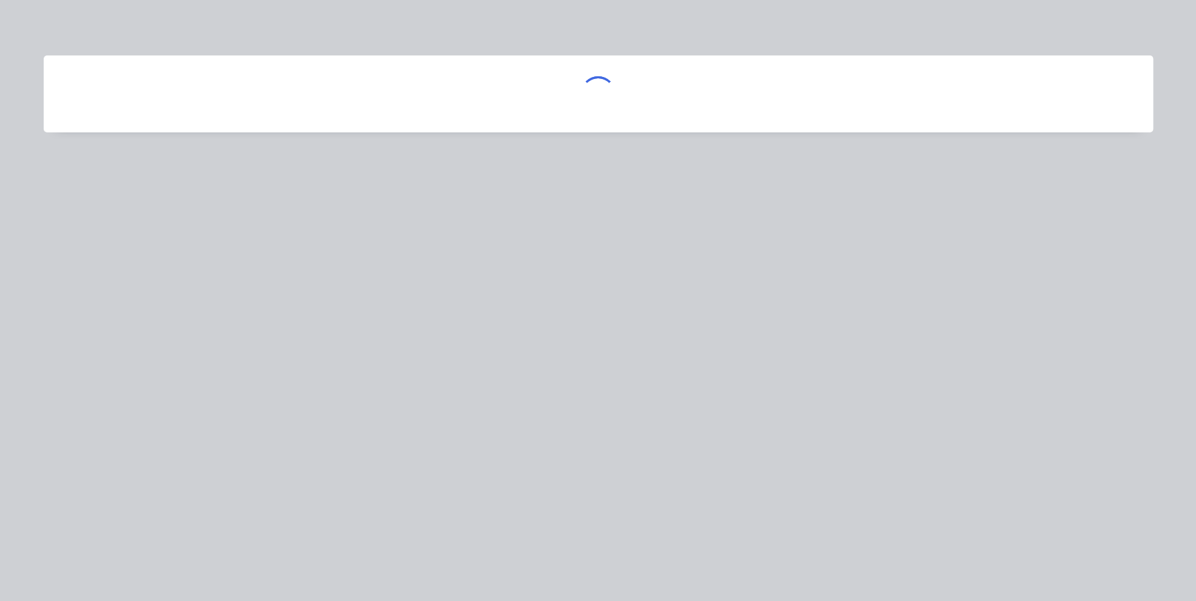
scroll to position [0, 0]
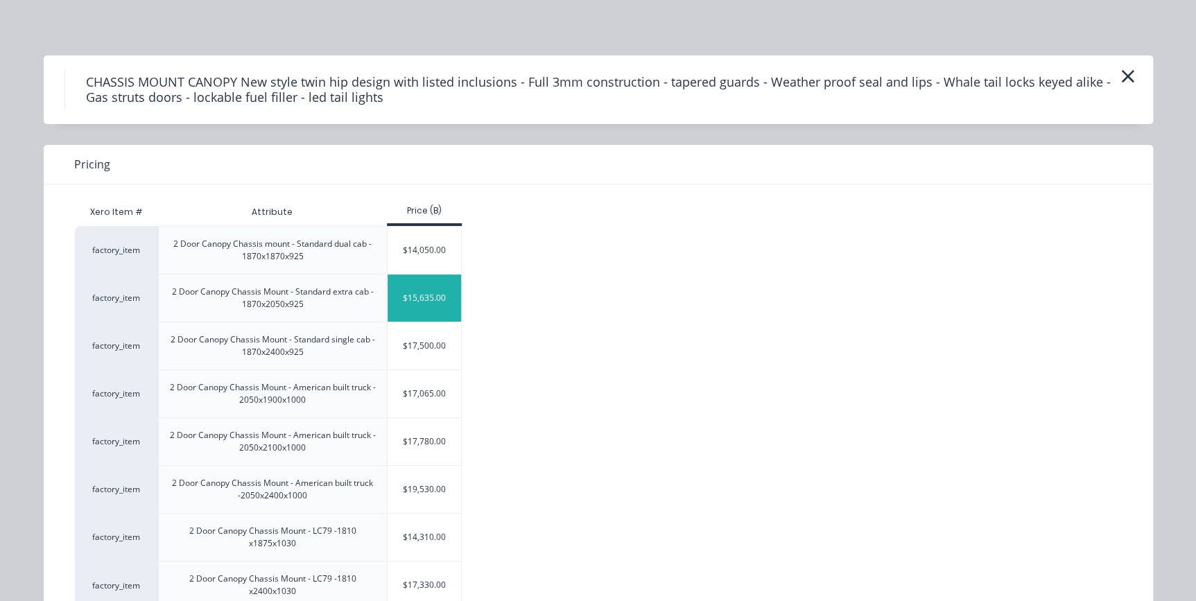
click at [417, 302] on div "$15,635.00" at bounding box center [425, 298] width 74 height 47
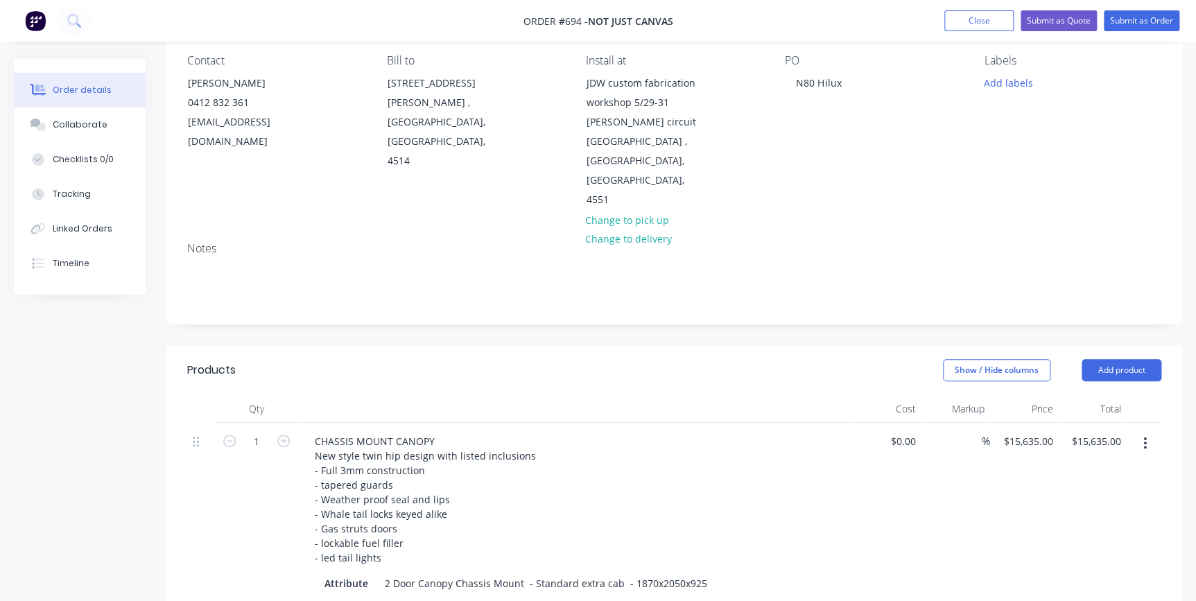
scroll to position [252, 0]
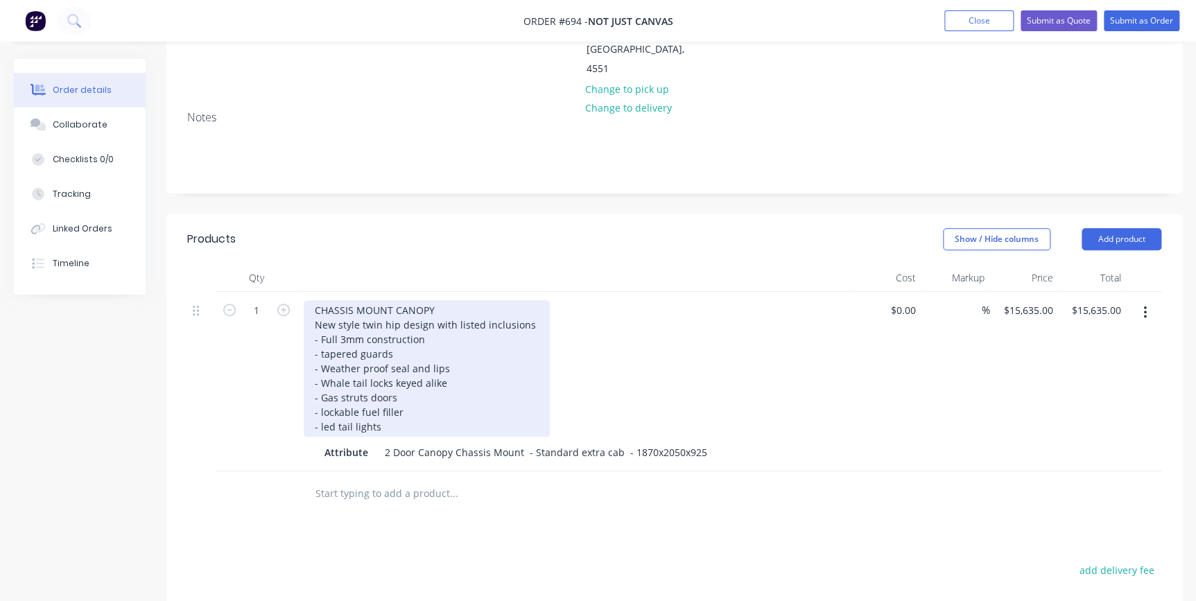
click at [390, 408] on div "CHASSIS MOUNT CANOPY New style twin hip design with listed inclusions - Full 3m…" at bounding box center [427, 368] width 246 height 137
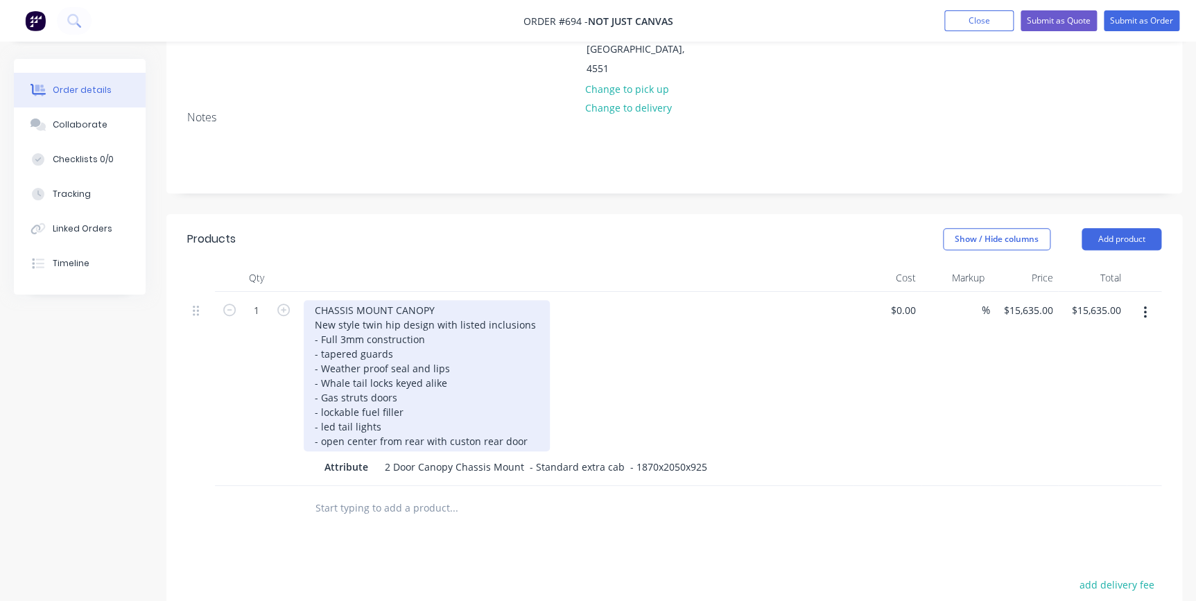
click at [469, 423] on div "CHASSIS MOUNT CANOPY New style twin hip design with listed inclusions - Full 3m…" at bounding box center [427, 375] width 246 height 151
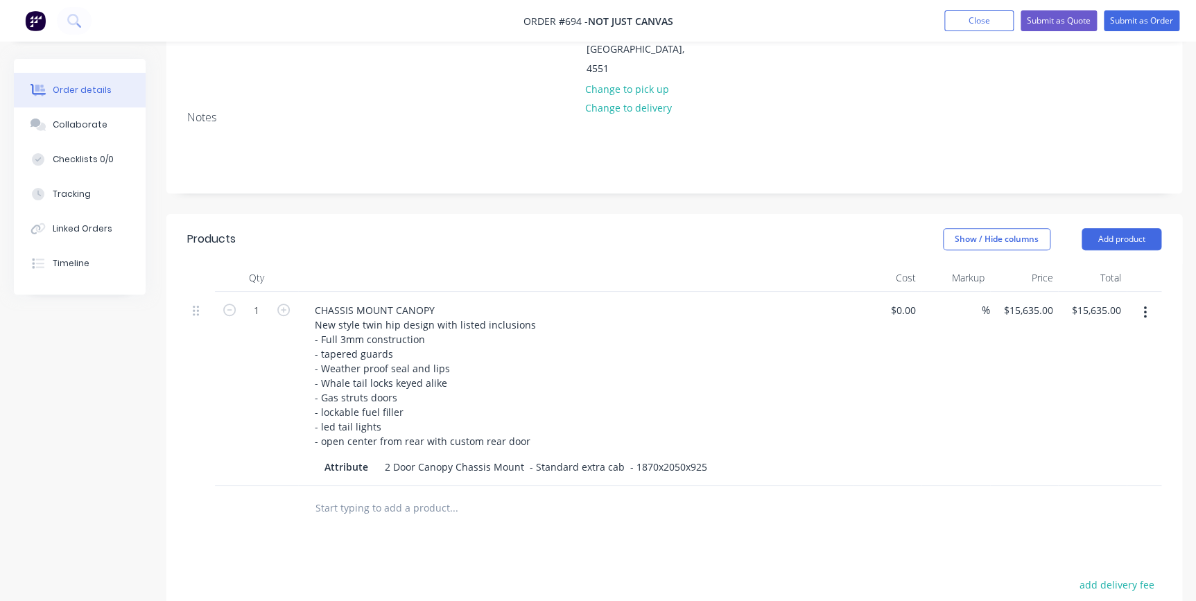
click at [553, 413] on div "CHASSIS MOUNT CANOPY New style twin hip design with listed inclusions - Full 3m…" at bounding box center [575, 375] width 543 height 151
click at [1020, 300] on div "15635 15635" at bounding box center [1038, 310] width 40 height 20
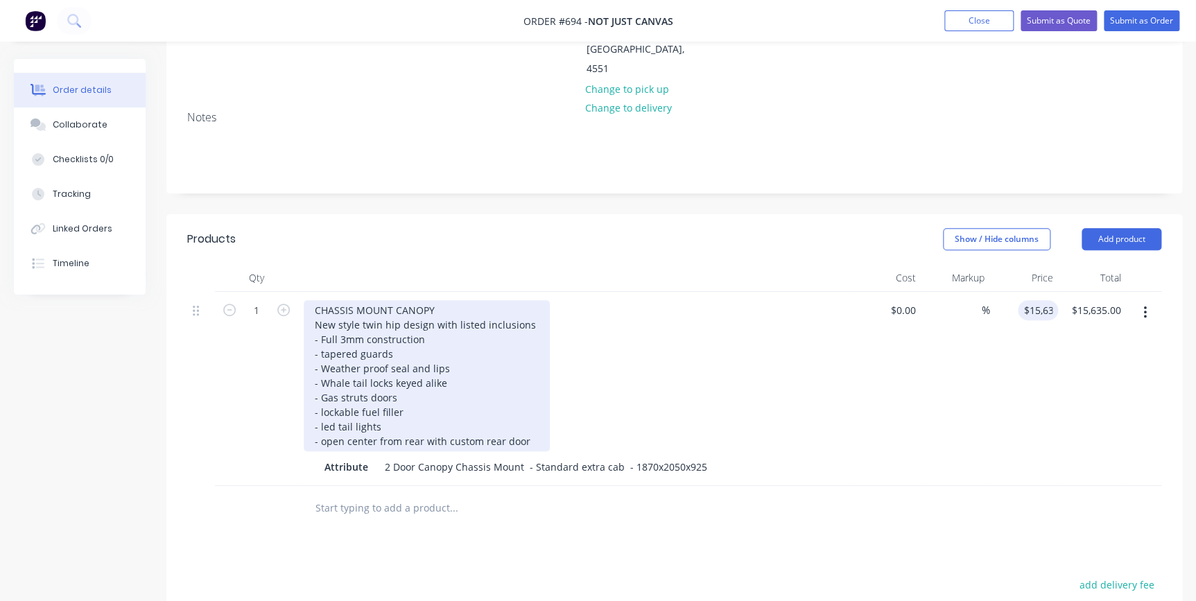
click at [534, 421] on div "CHASSIS MOUNT CANOPY New style twin hip design with listed inclusions - Full 3m…" at bounding box center [427, 375] width 246 height 151
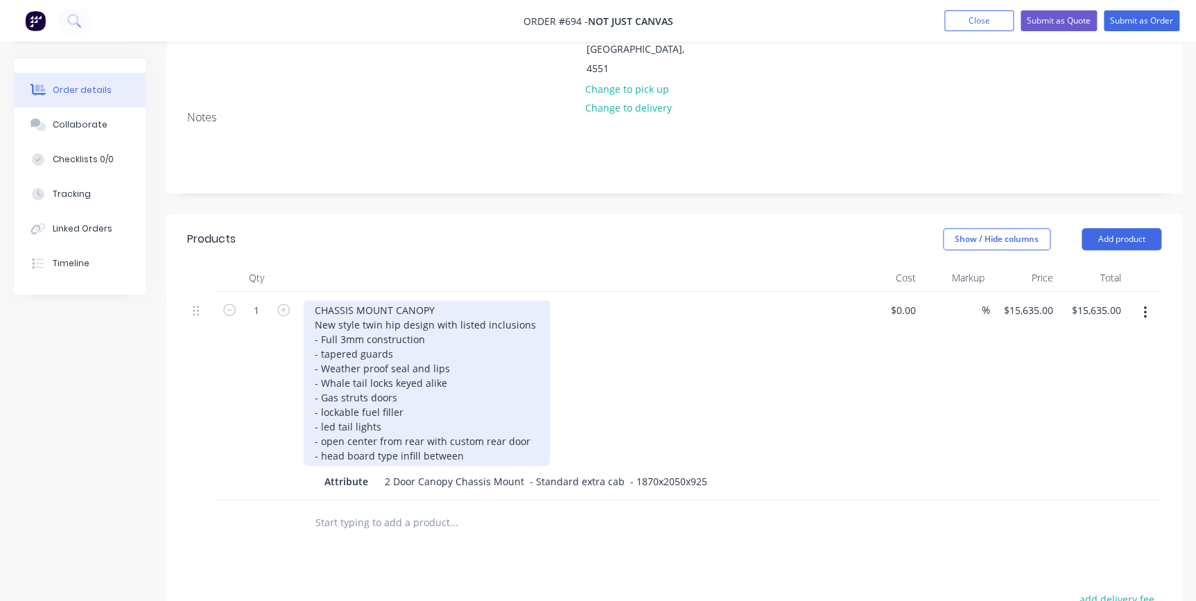
click at [458, 433] on div "CHASSIS MOUNT CANOPY New style twin hip design with listed inclusions - Full 3m…" at bounding box center [427, 383] width 246 height 166
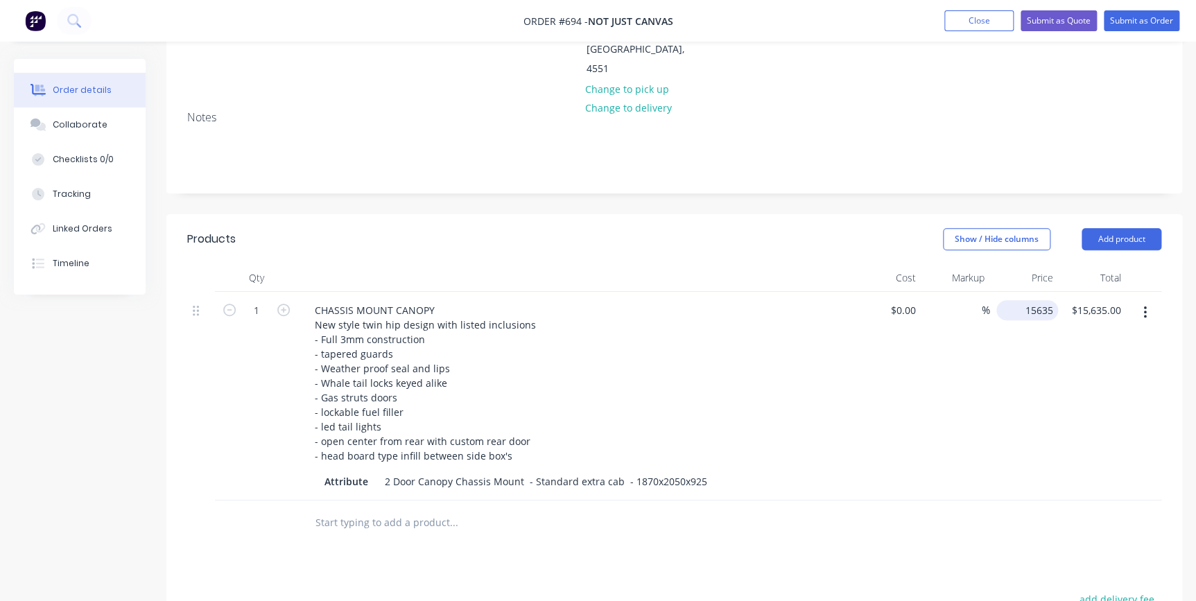
click at [1018, 300] on div "15635 $15,635.00" at bounding box center [1027, 310] width 62 height 20
click at [1033, 382] on div "15635 15635" at bounding box center [1024, 396] width 69 height 209
type input "$15,635.00"
click at [1126, 228] on button "Add product" at bounding box center [1121, 239] width 80 height 22
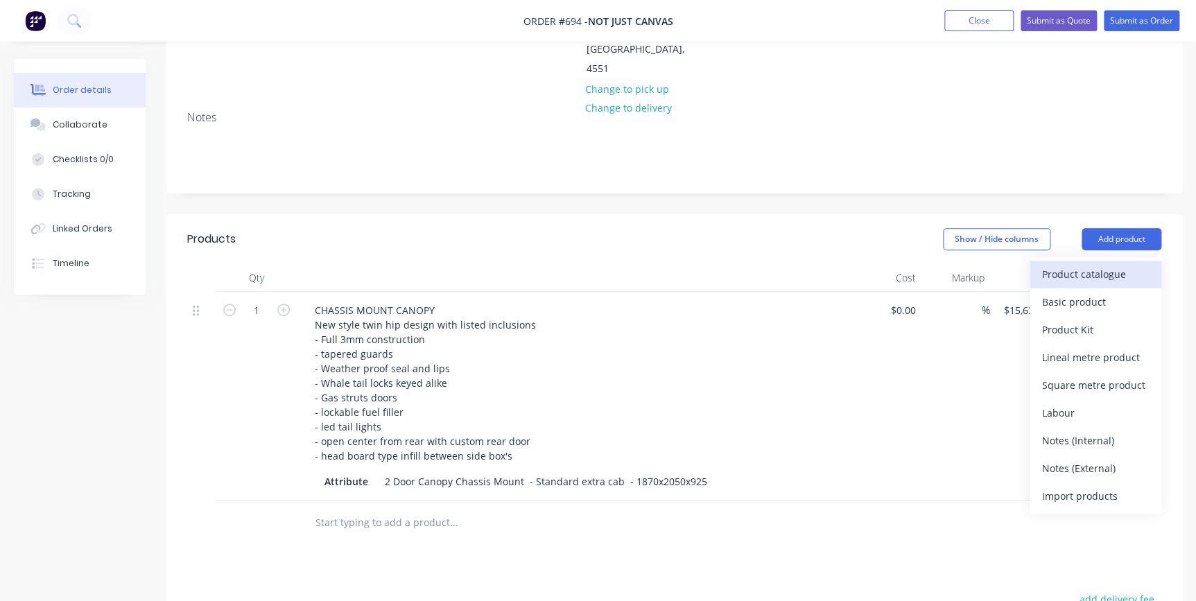
click at [1098, 264] on div "Product catalogue" at bounding box center [1095, 274] width 107 height 20
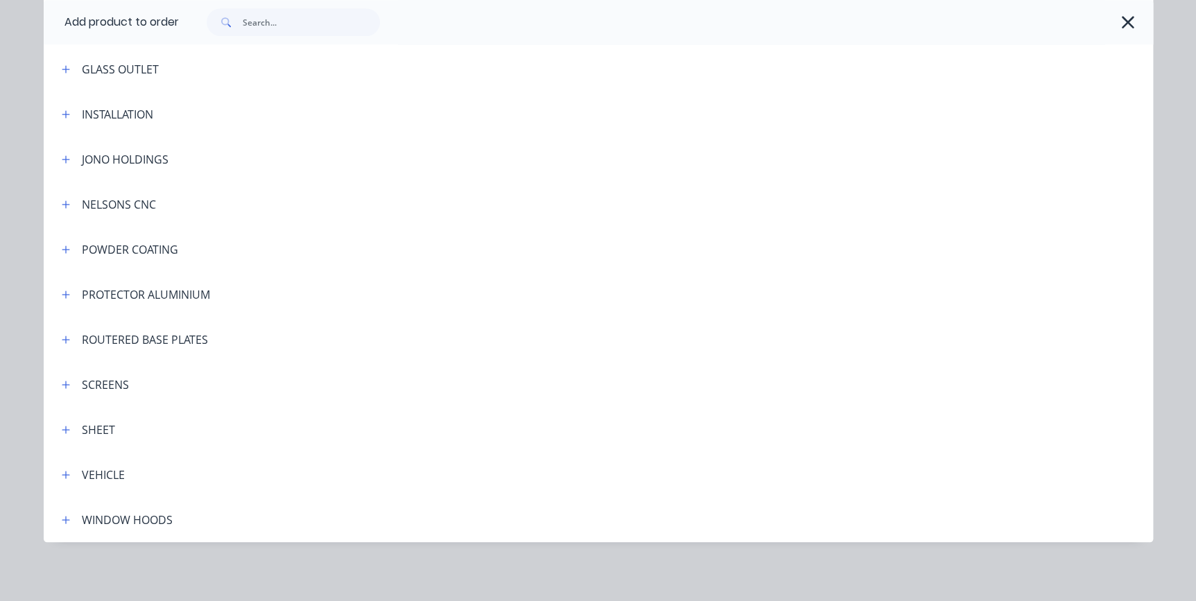
scroll to position [377, 0]
click at [62, 473] on icon "button" at bounding box center [66, 474] width 8 height 10
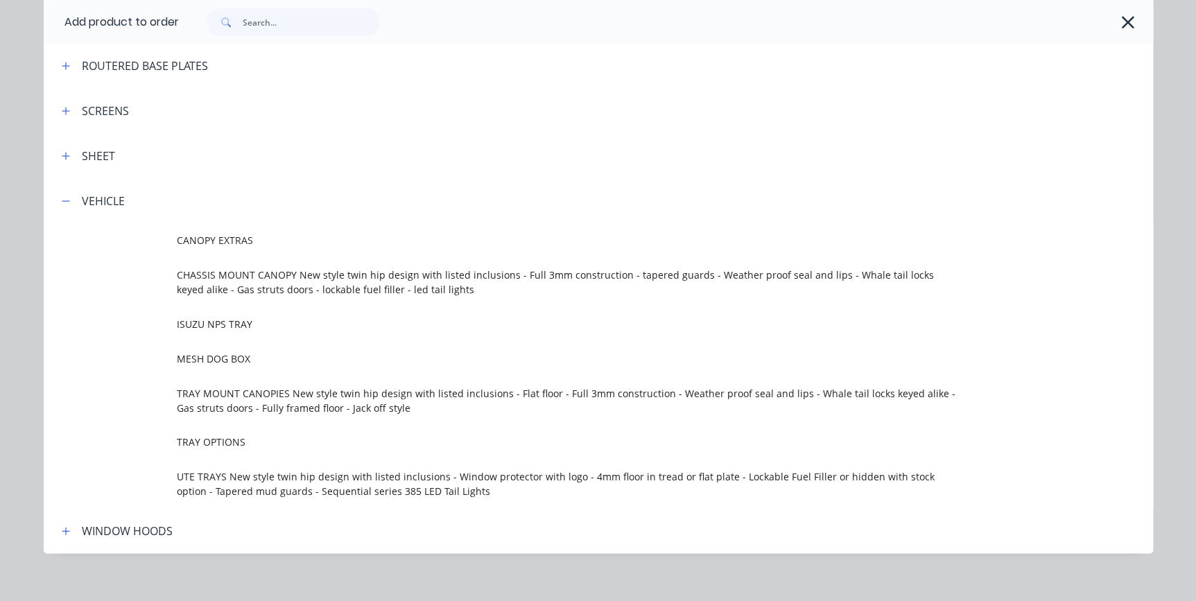
scroll to position [663, 0]
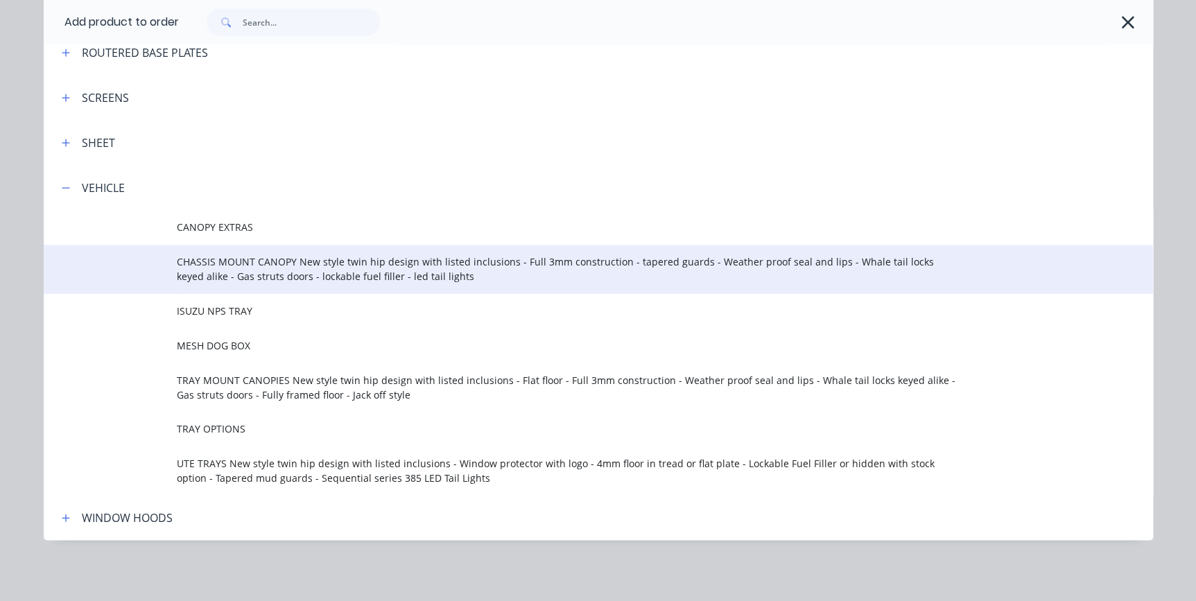
click at [236, 267] on span "CHASSIS MOUNT CANOPY New style twin hip design with listed inclusions - Full 3m…" at bounding box center [567, 268] width 781 height 29
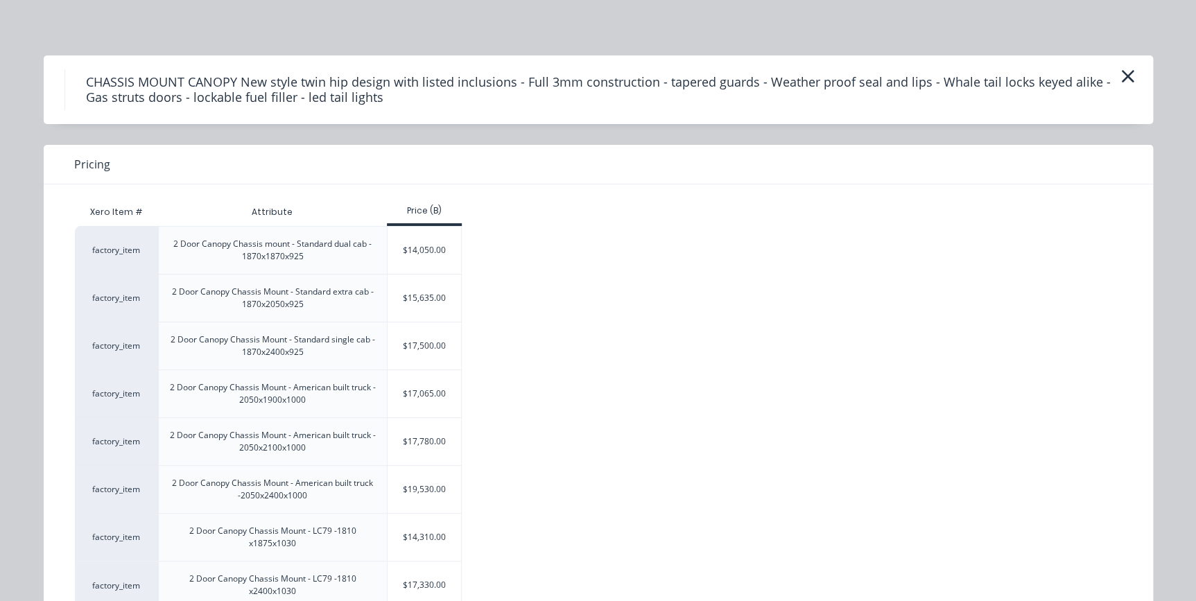
scroll to position [48, 0]
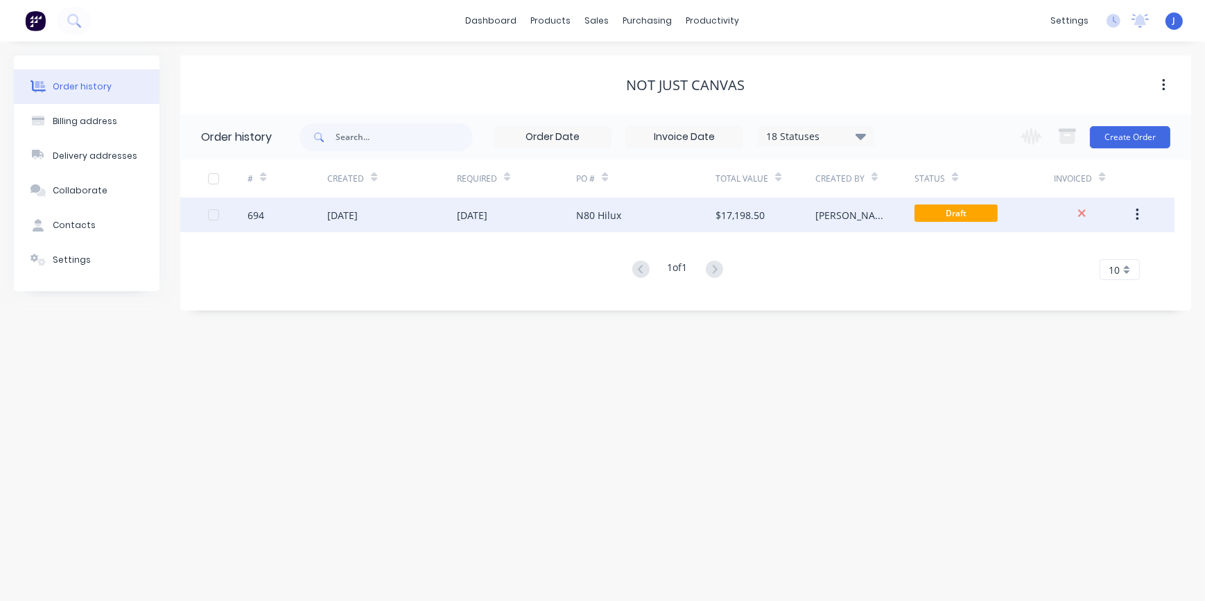
click at [553, 208] on div "[DATE]" at bounding box center [516, 215] width 119 height 35
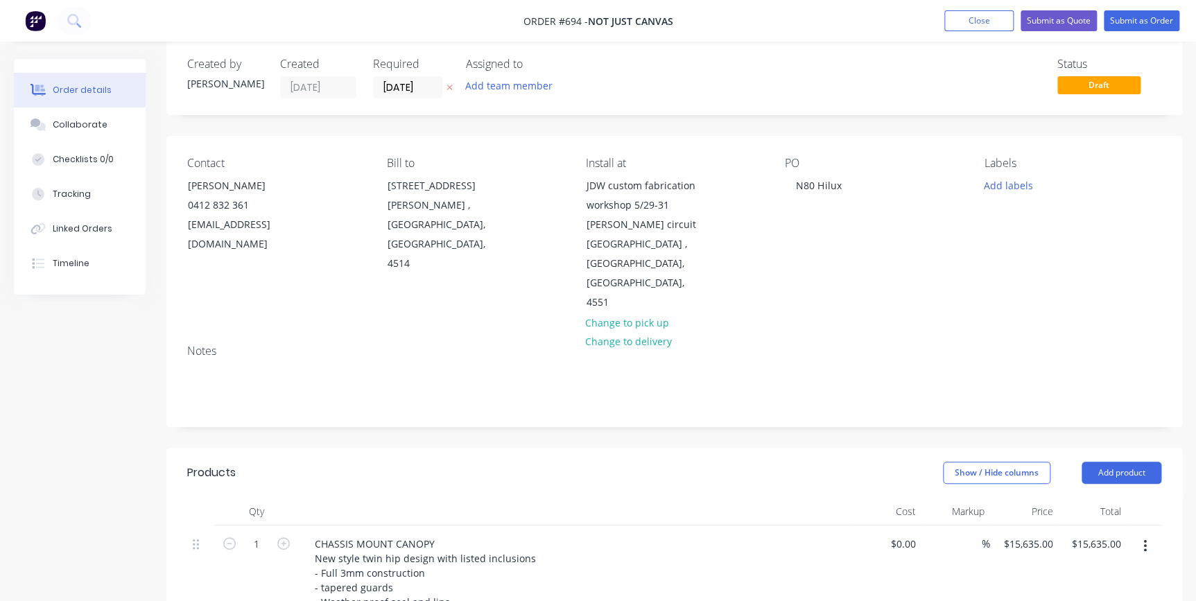
scroll to position [315, 0]
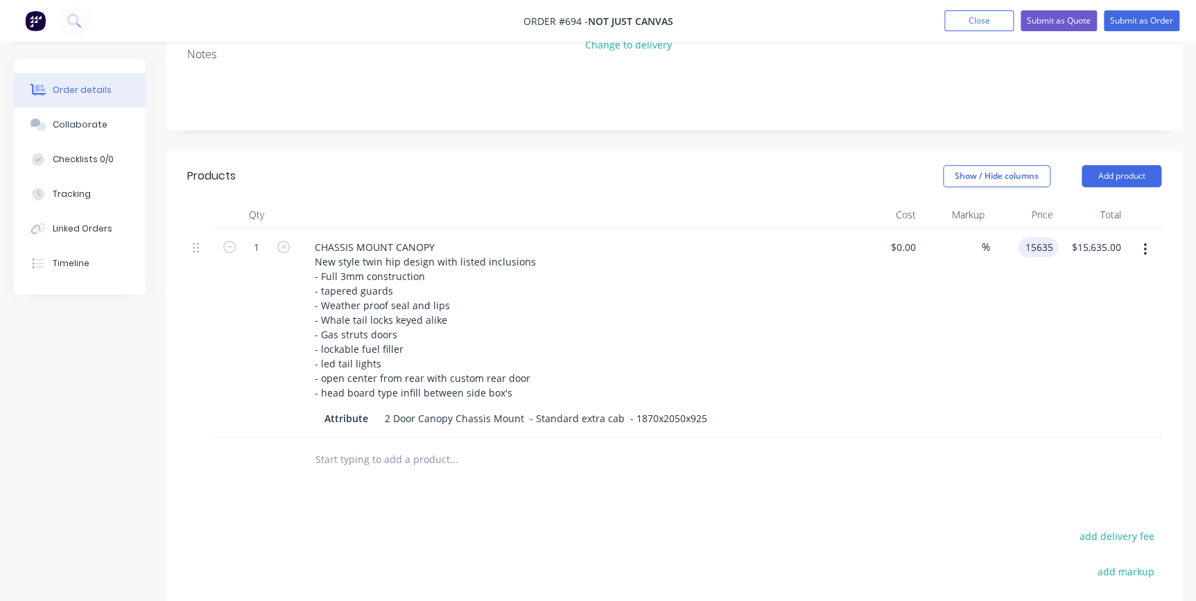
click at [1019, 237] on div "15635 15635" at bounding box center [1038, 247] width 40 height 20
type input "$16.00"
click at [1087, 229] on div "16.00 $15,635.00" at bounding box center [1092, 333] width 69 height 209
type input "17"
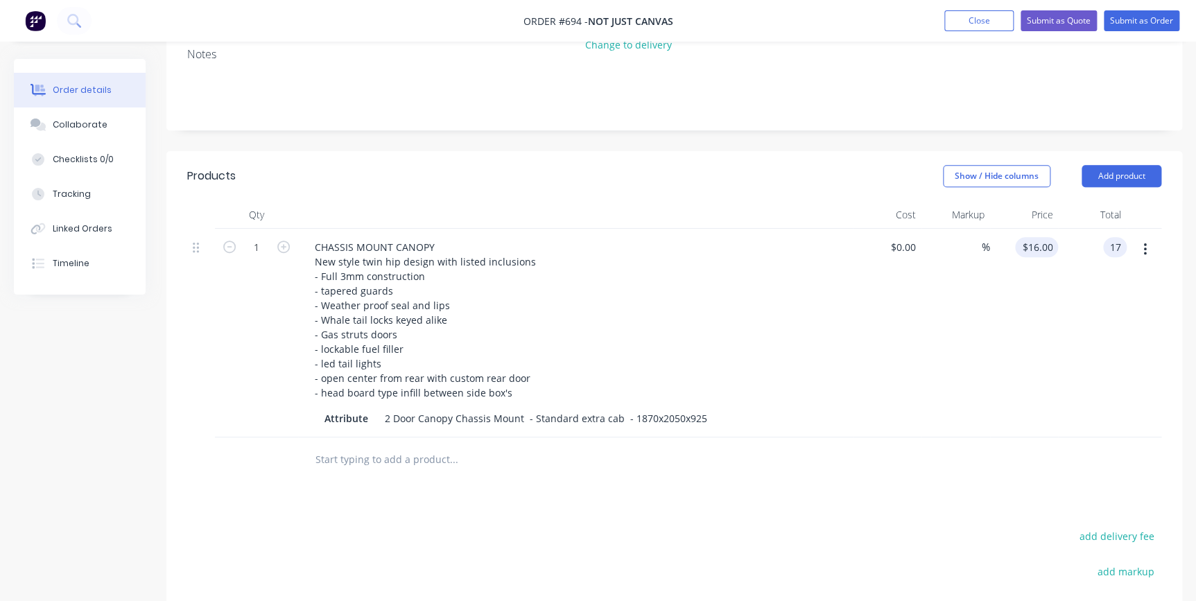
type input "$17.00"
click at [1054, 237] on input "17" at bounding box center [1038, 247] width 37 height 20
type input "6"
click at [1043, 283] on div "17653 17653" at bounding box center [1024, 333] width 69 height 209
type input "$17,653.00"
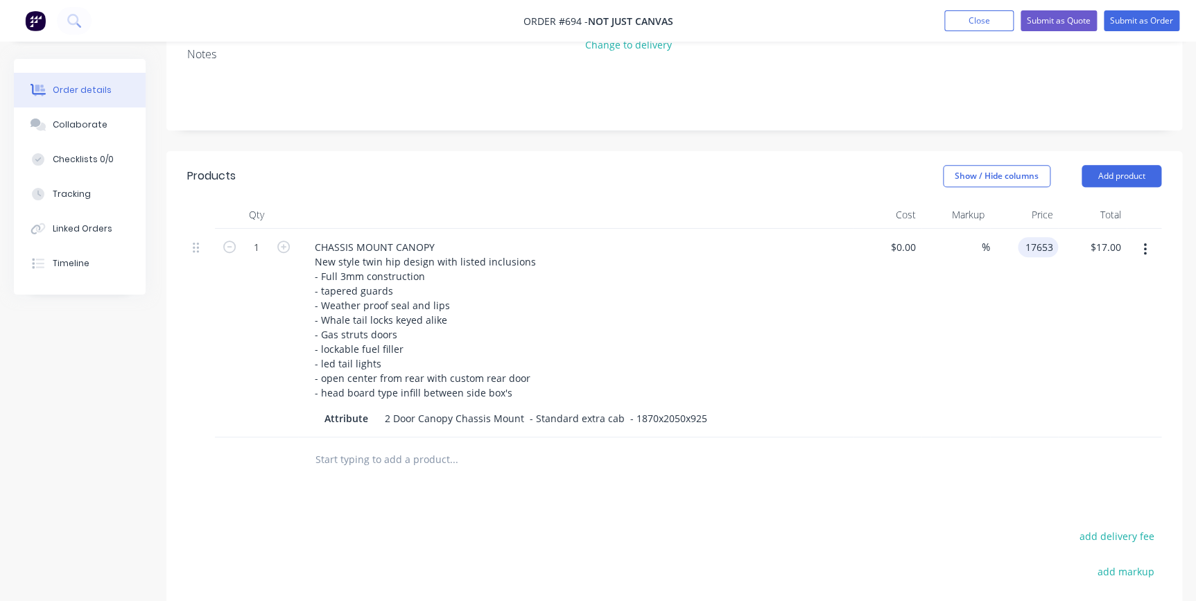
type input "$17,653.00"
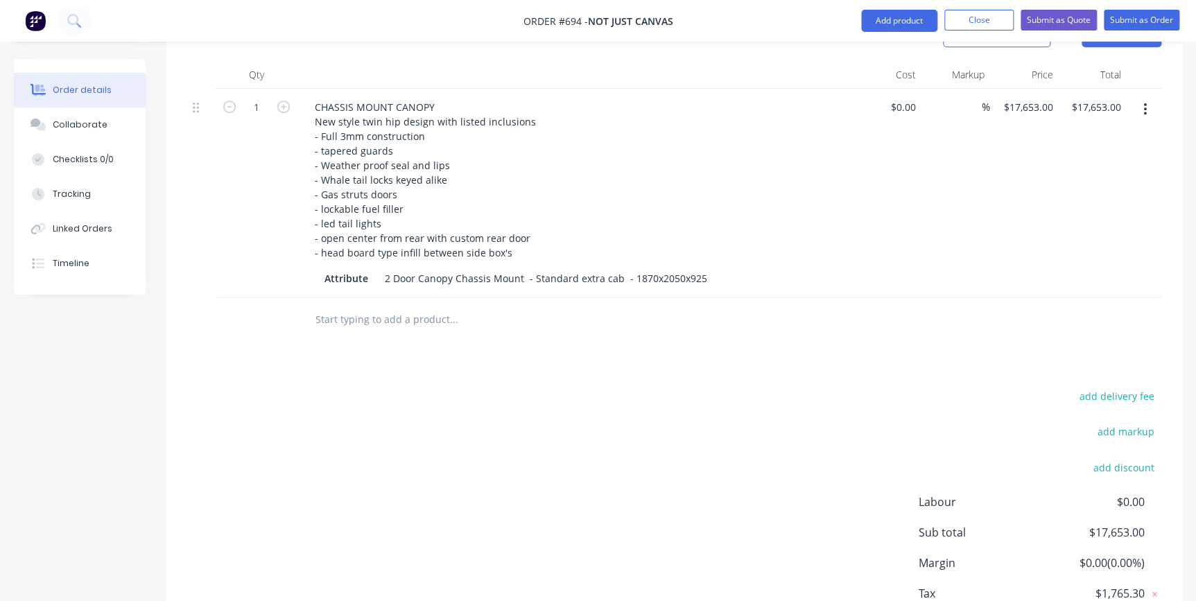
scroll to position [504, 0]
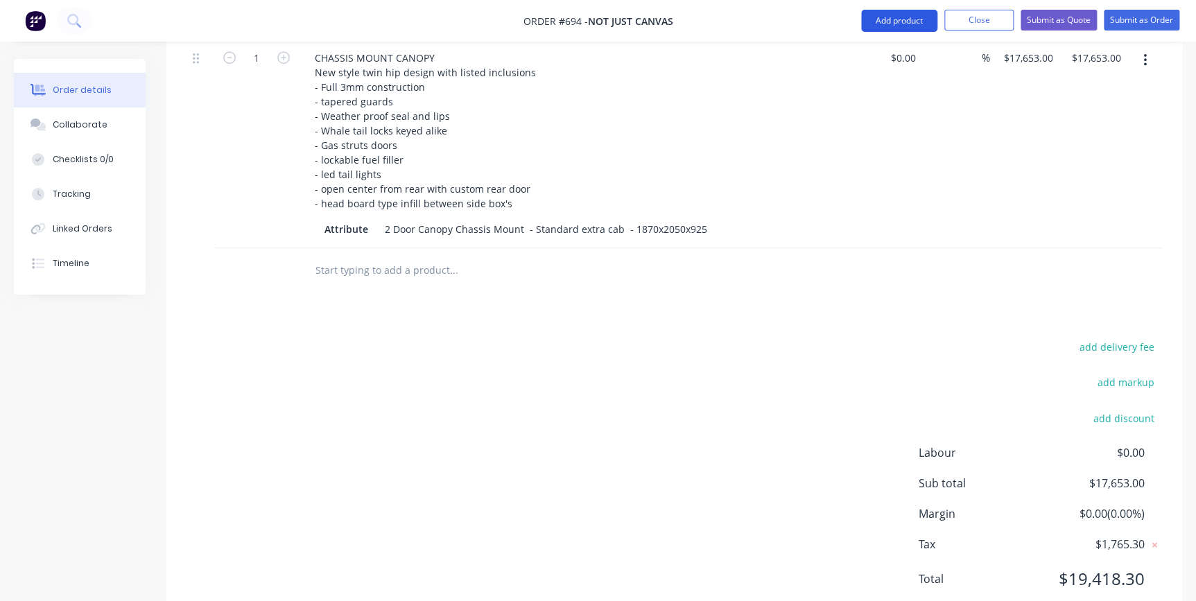
click at [878, 22] on button "Add product" at bounding box center [899, 21] width 76 height 22
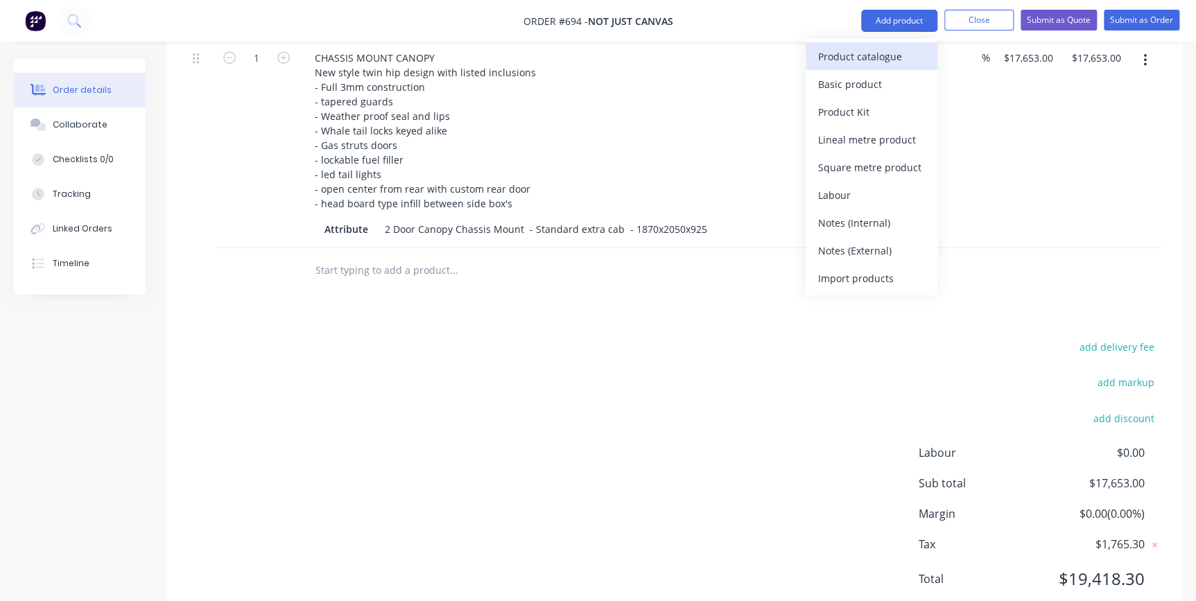
click at [853, 62] on div "Product catalogue" at bounding box center [871, 56] width 107 height 20
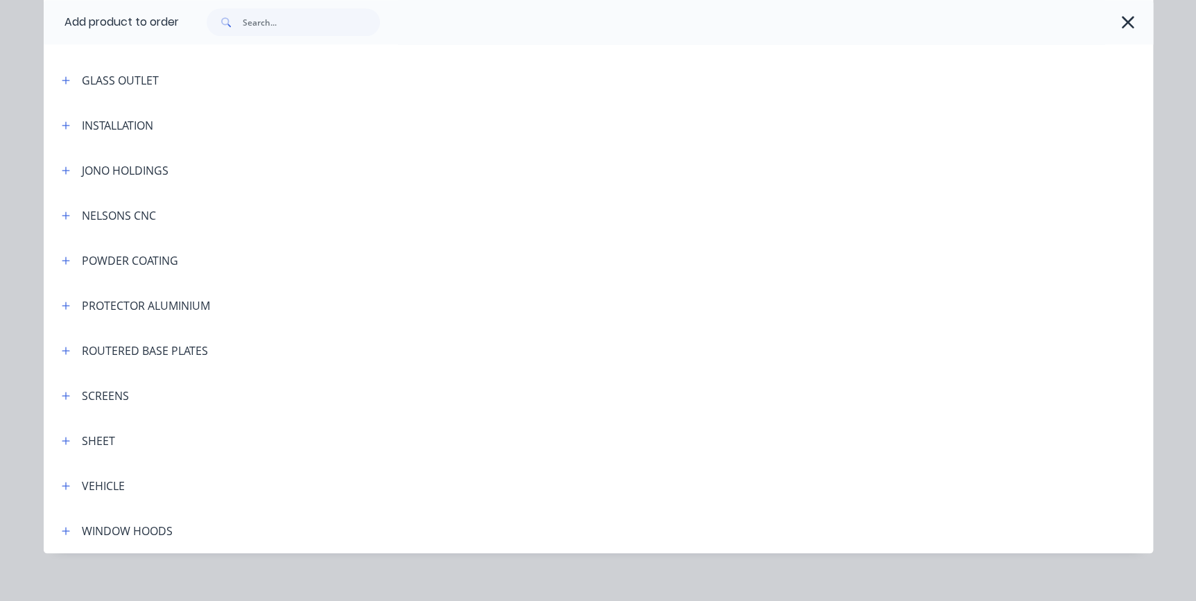
scroll to position [377, 0]
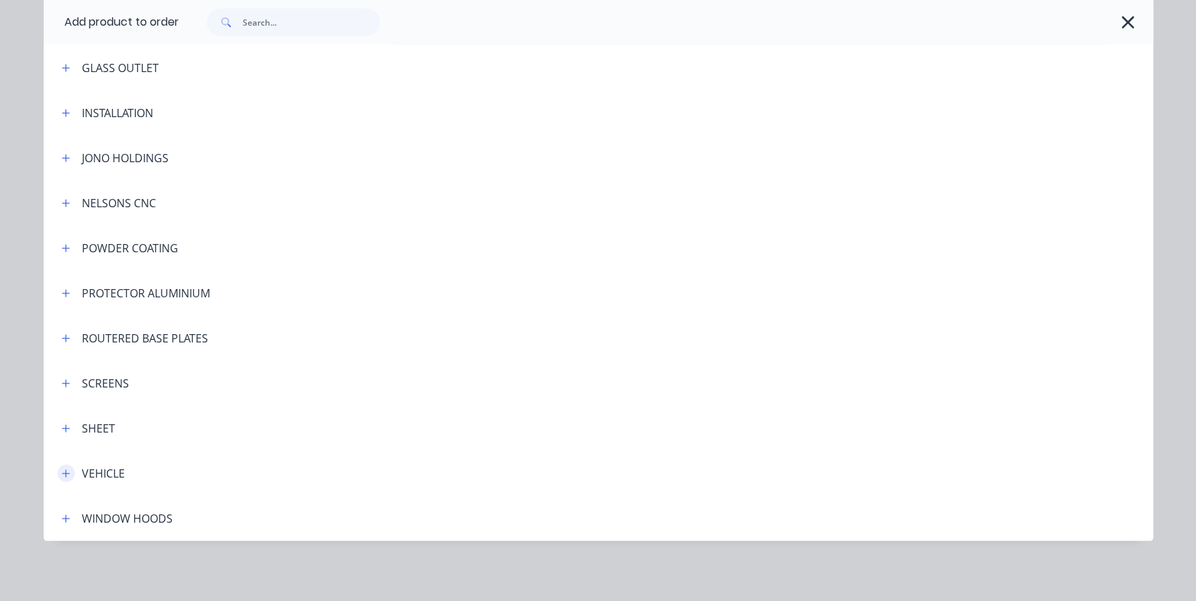
click at [62, 470] on icon "button" at bounding box center [66, 474] width 8 height 10
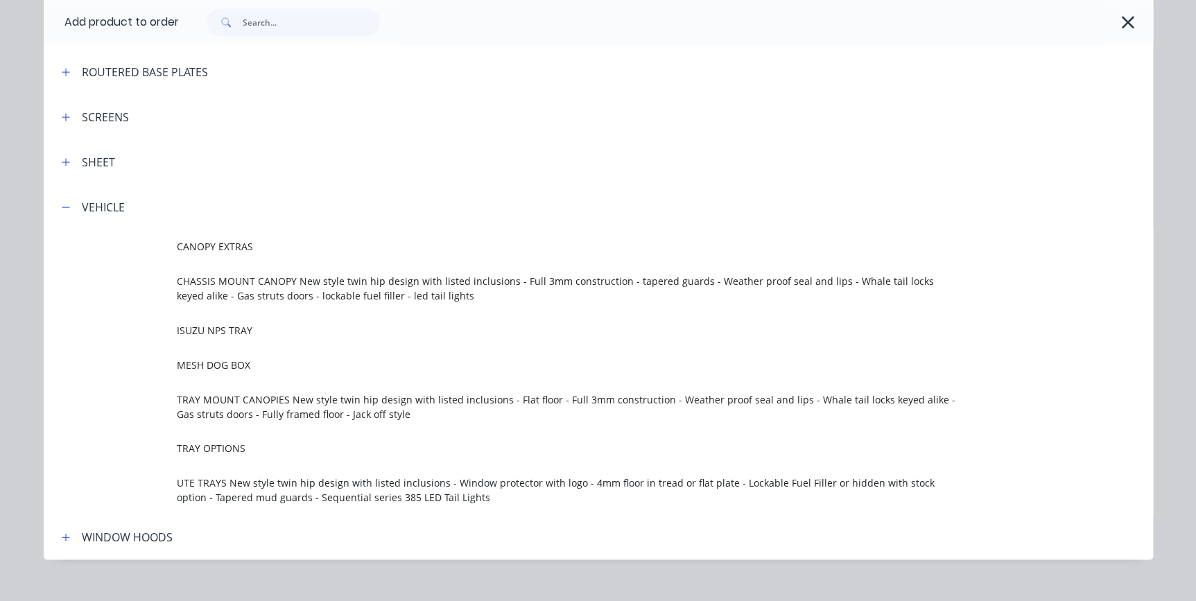
scroll to position [663, 0]
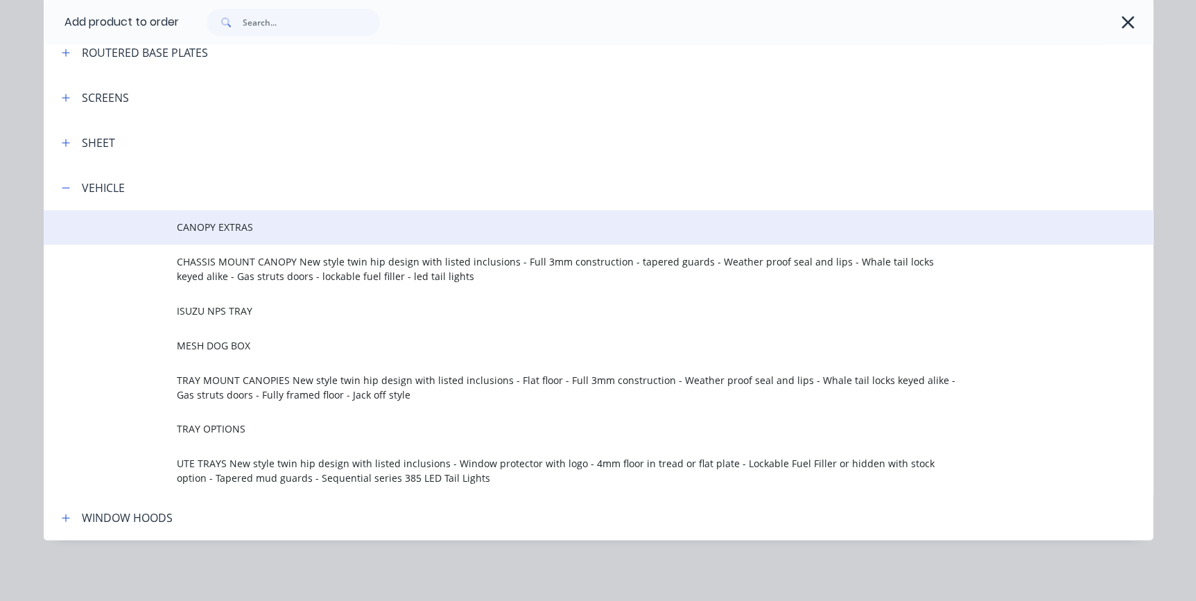
click at [229, 225] on span "CANOPY EXTRAS" at bounding box center [567, 227] width 781 height 15
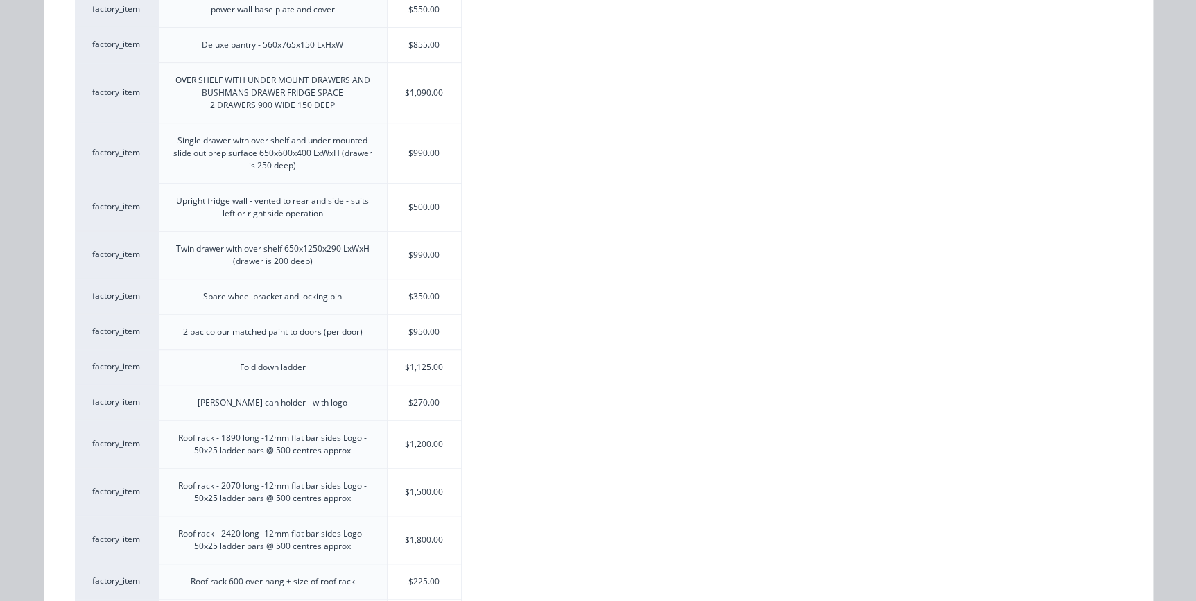
scroll to position [315, 0]
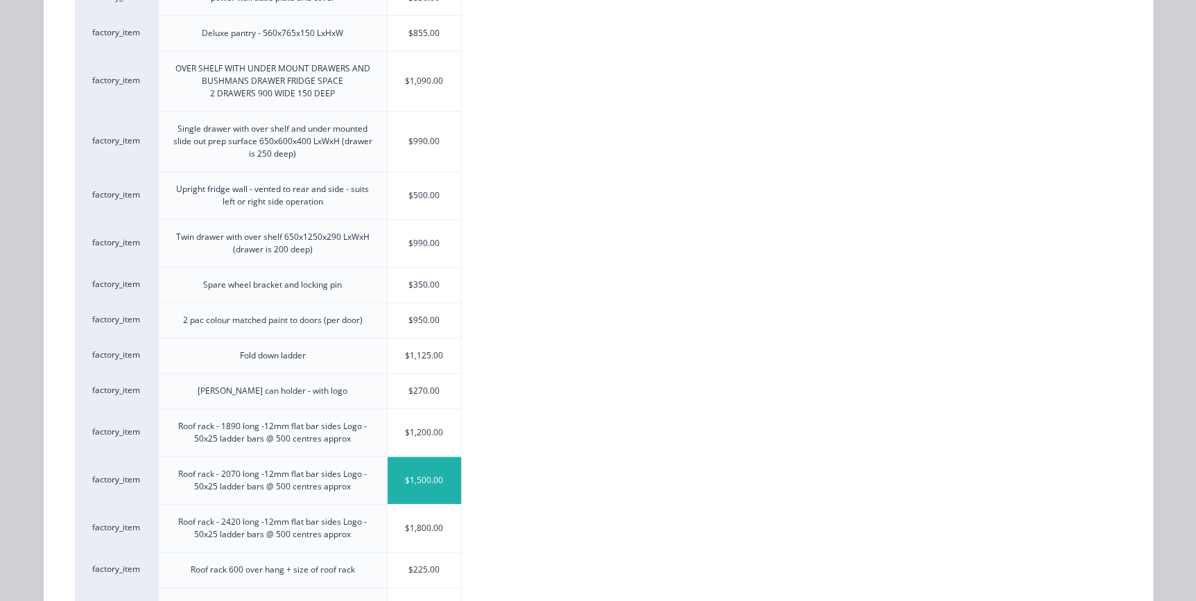
click at [420, 483] on div "$1,500.00" at bounding box center [425, 480] width 74 height 47
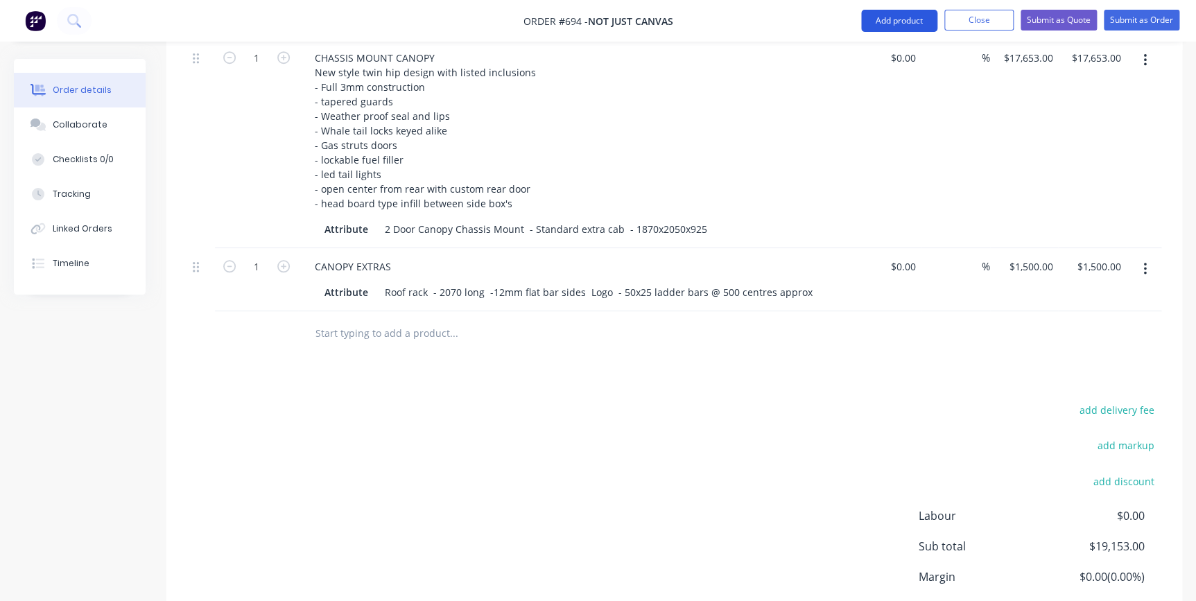
click at [905, 23] on button "Add product" at bounding box center [899, 21] width 76 height 22
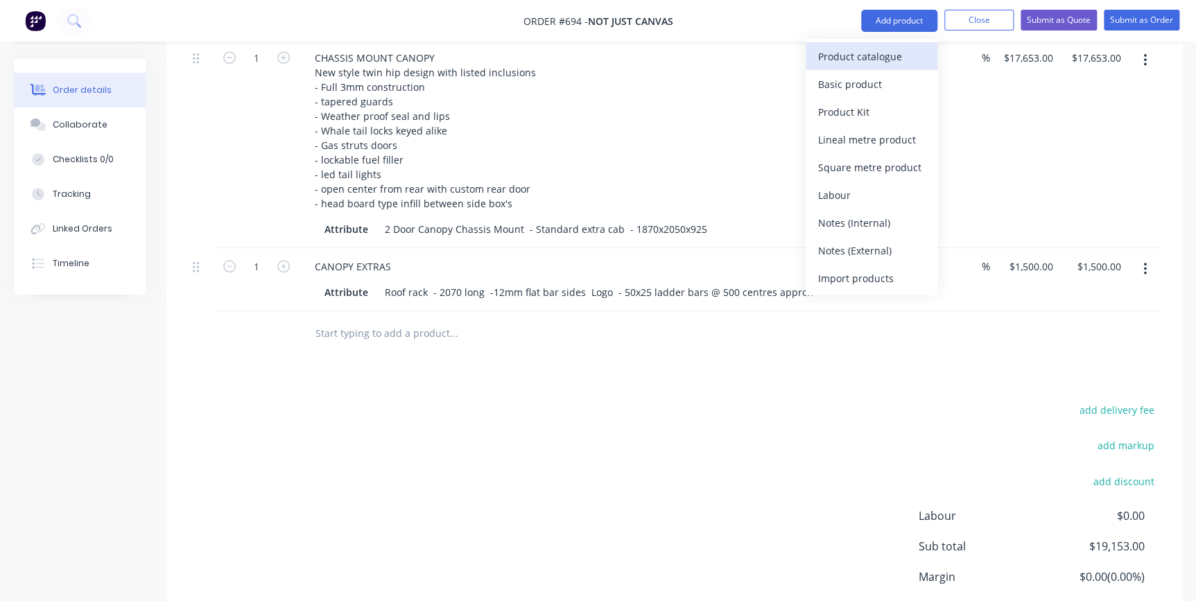
click at [879, 57] on div "Product catalogue" at bounding box center [871, 56] width 107 height 20
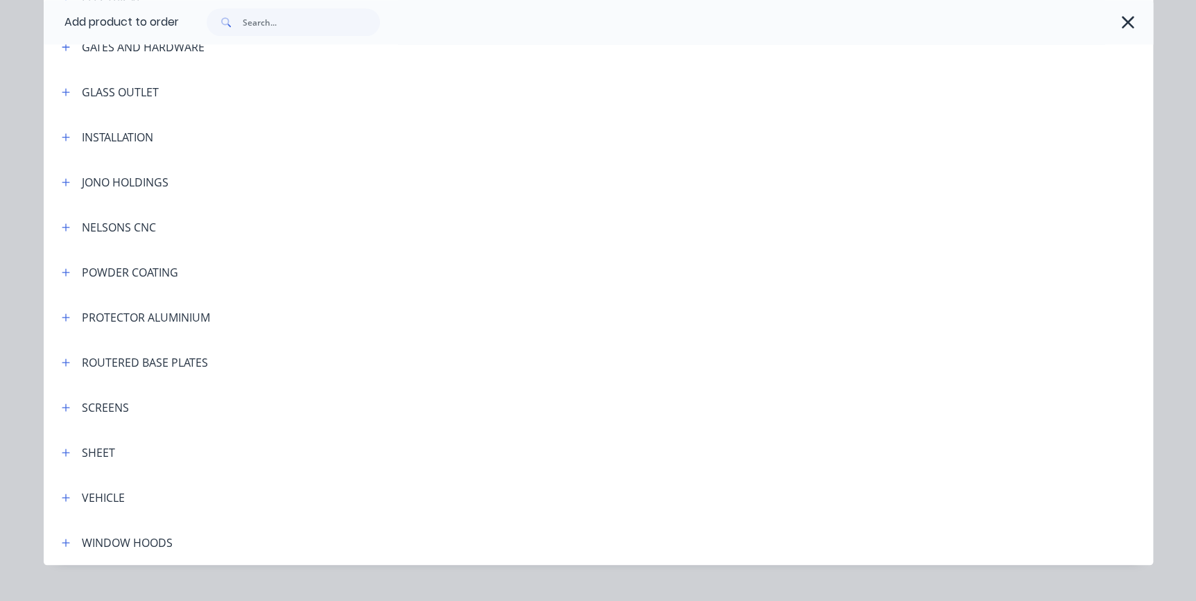
scroll to position [377, 0]
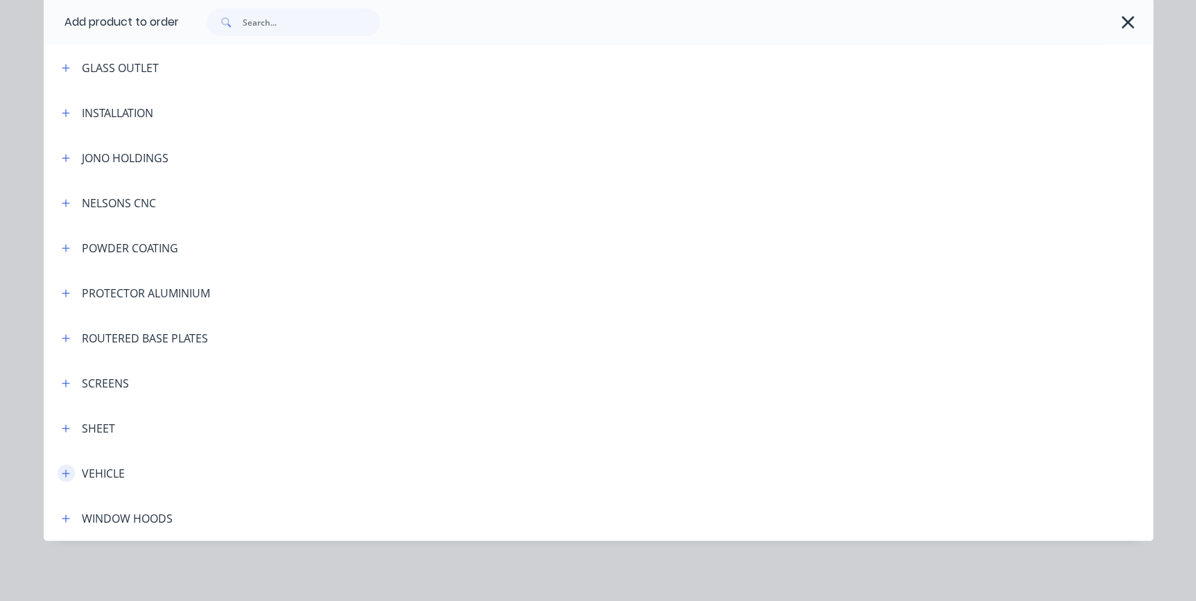
click at [62, 470] on icon "button" at bounding box center [66, 474] width 8 height 10
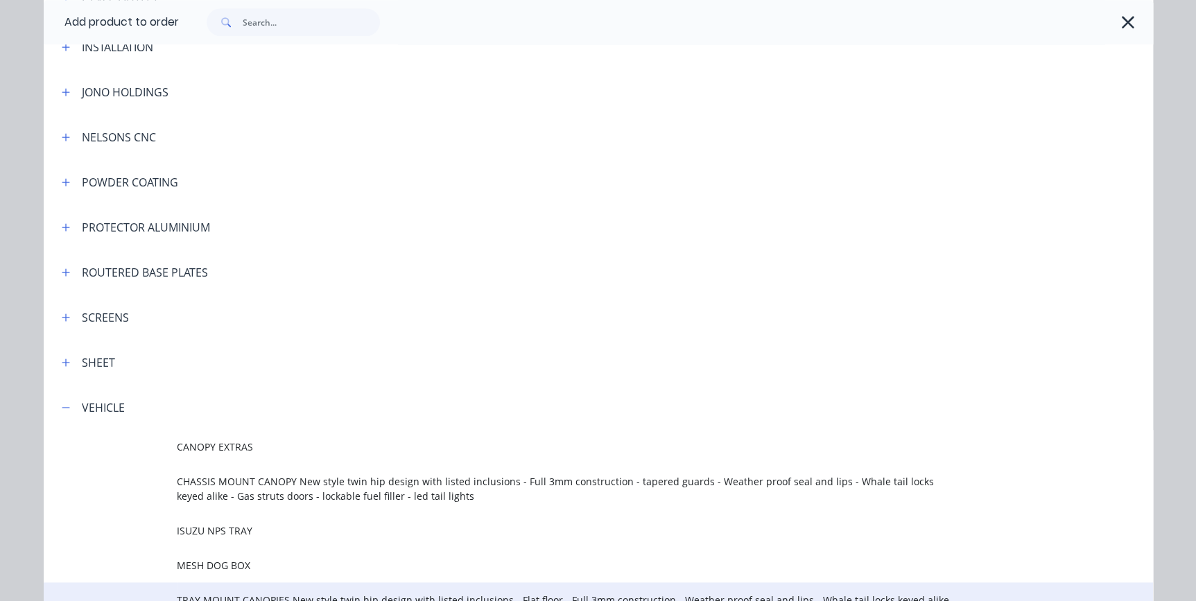
scroll to position [663, 0]
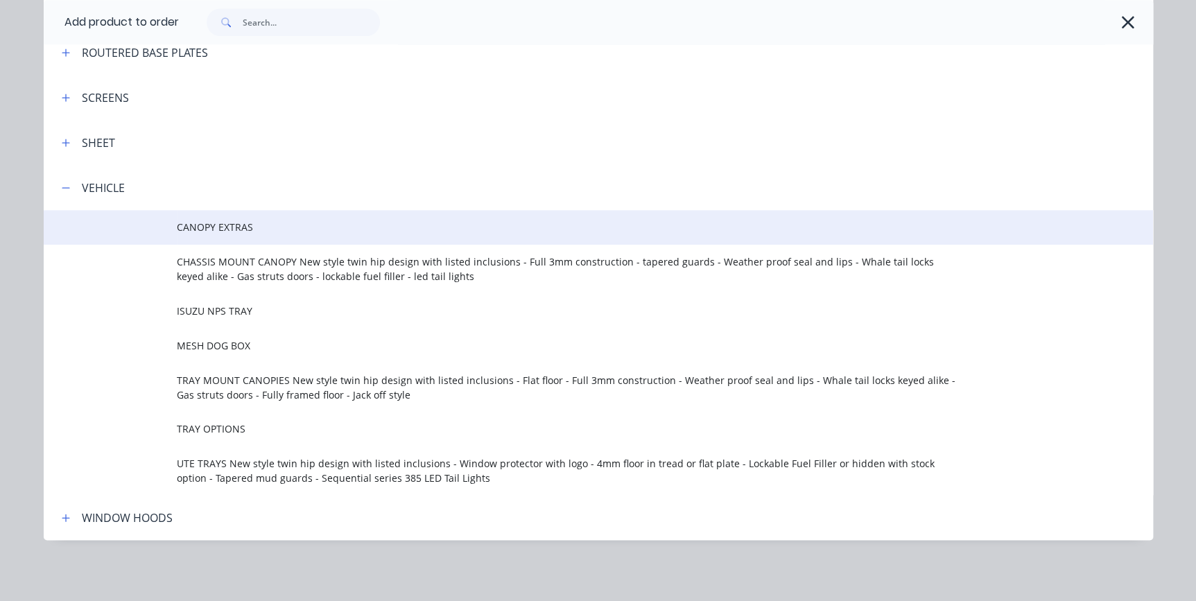
click at [234, 227] on span "CANOPY EXTRAS" at bounding box center [567, 227] width 781 height 15
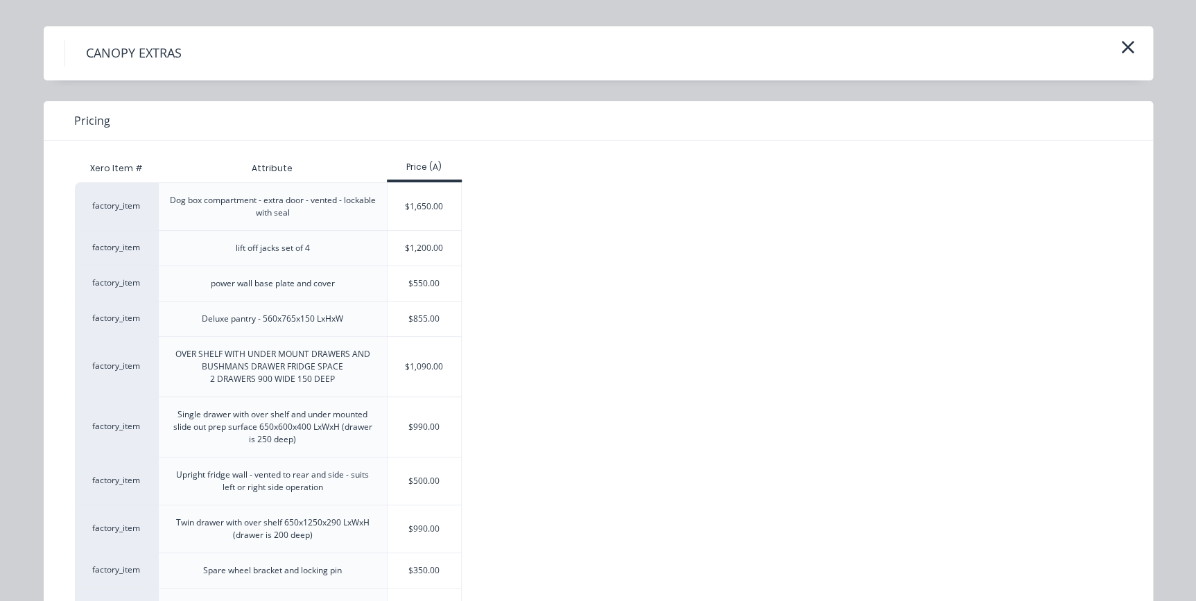
scroll to position [378, 0]
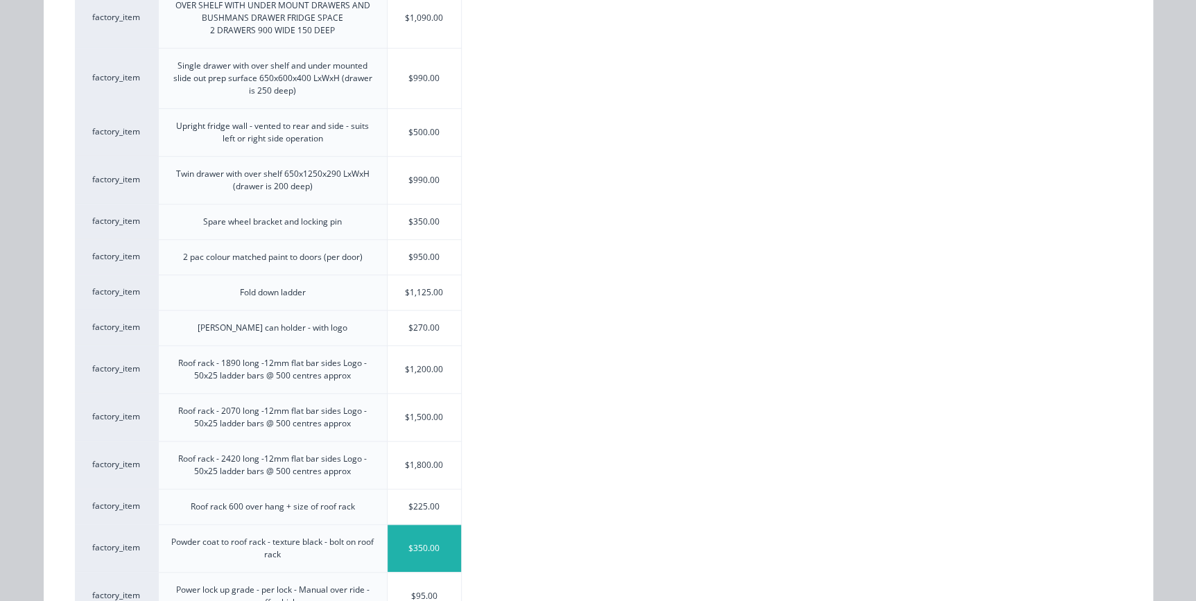
click at [423, 543] on div "$350.00" at bounding box center [425, 548] width 74 height 47
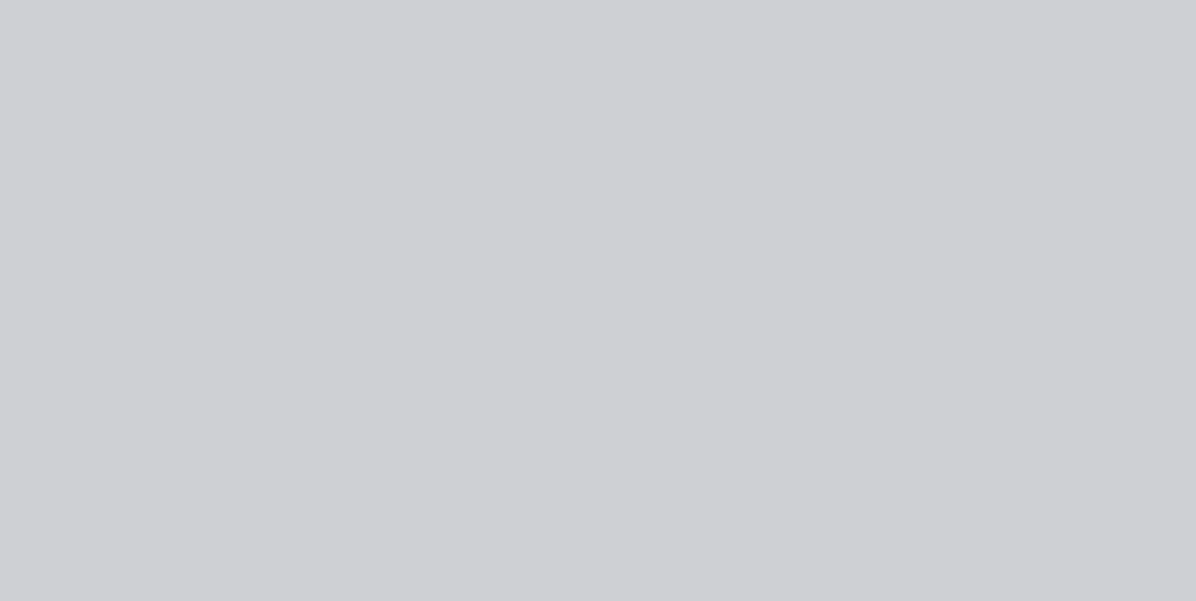
scroll to position [0, 0]
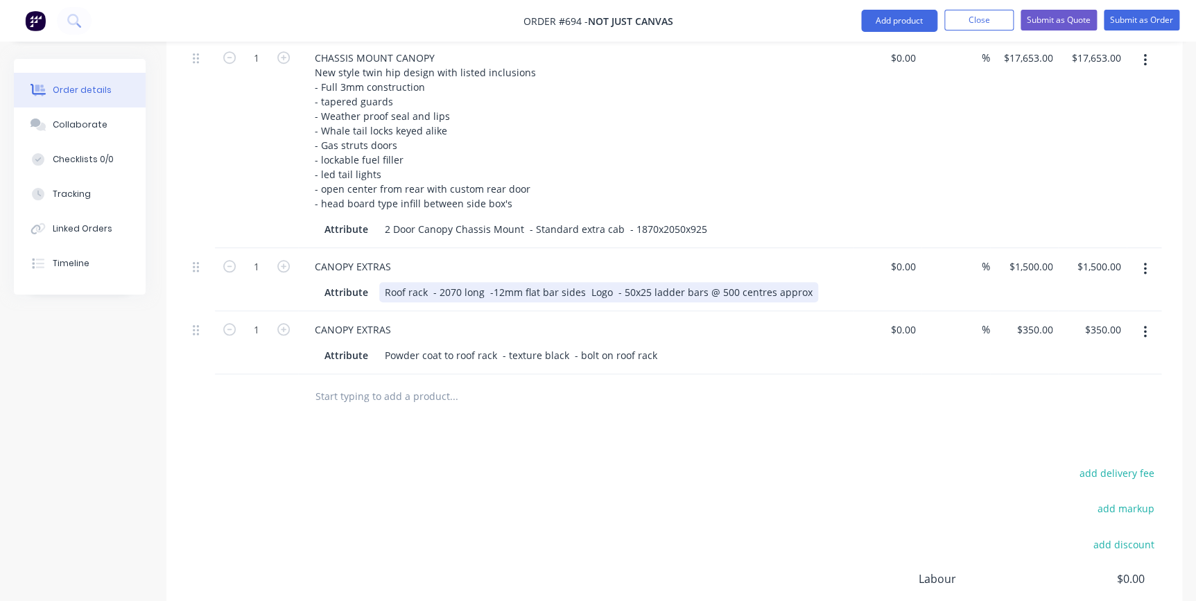
click at [451, 282] on div "Roof rack - 2070 long -12mm flat bar sides Logo - 50x25 ladder bars @ 500 centr…" at bounding box center [598, 292] width 439 height 20
click at [462, 287] on div "CANOPY EXTRAS Attribute Roof rack - 2670 long -12mm flat bar sides Logo - 50x25…" at bounding box center [575, 279] width 555 height 63
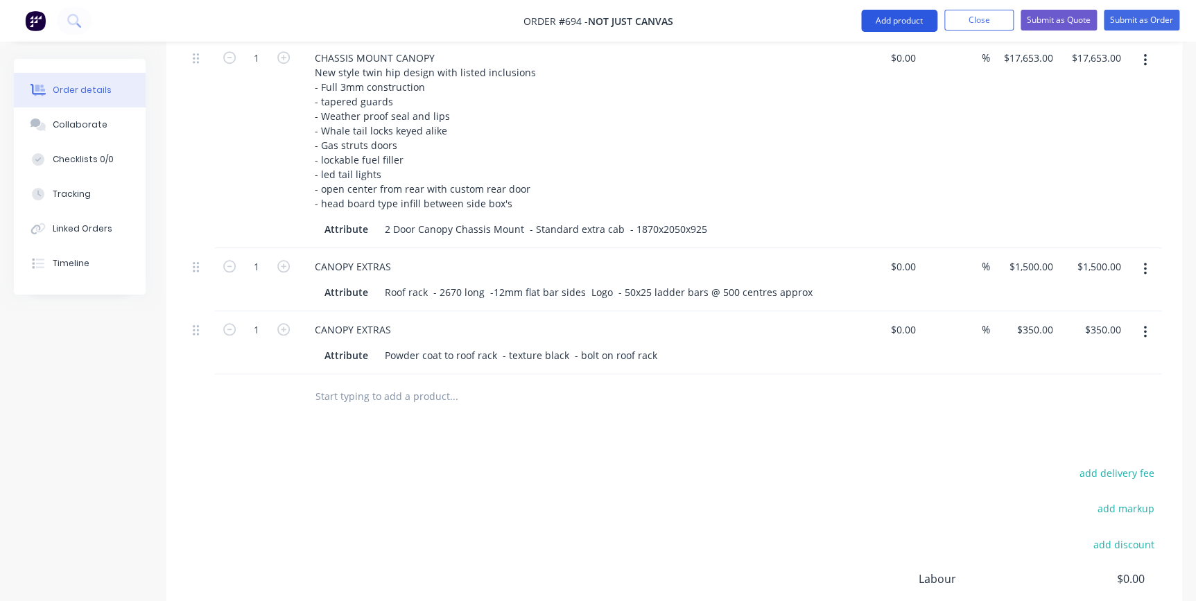
click at [911, 23] on button "Add product" at bounding box center [899, 21] width 76 height 22
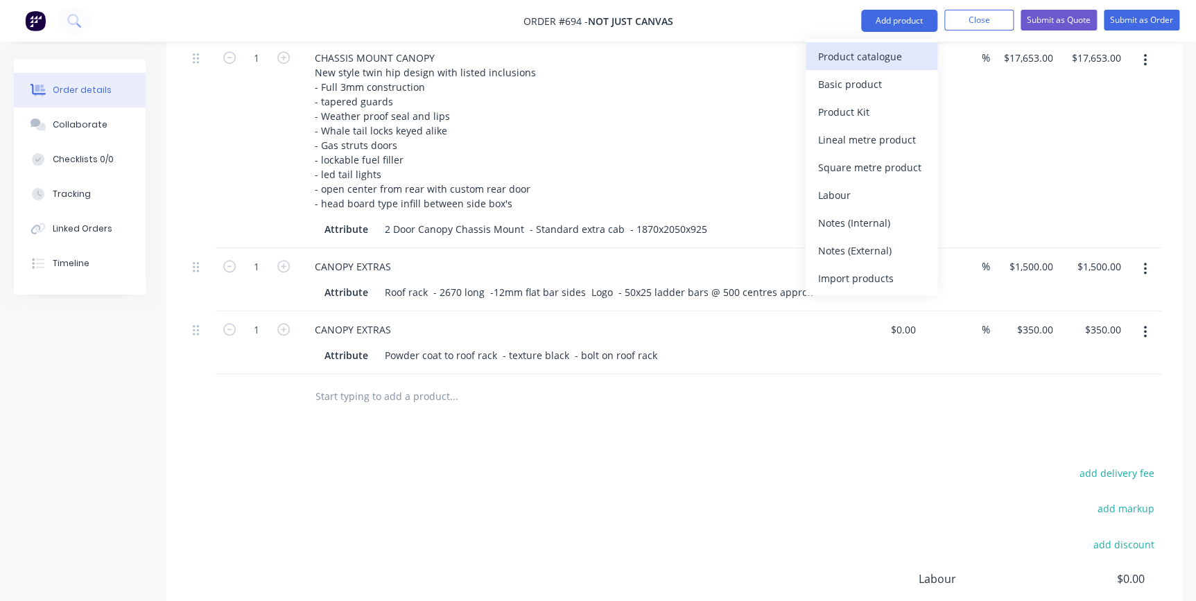
click at [857, 55] on div "Product catalogue" at bounding box center [871, 56] width 107 height 20
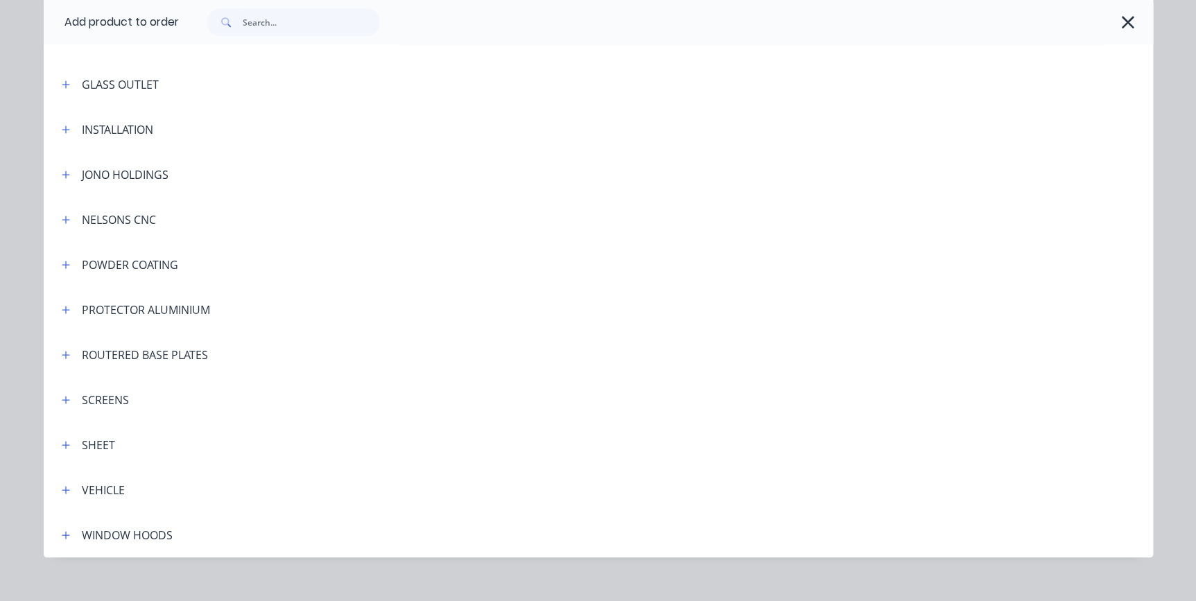
scroll to position [377, 0]
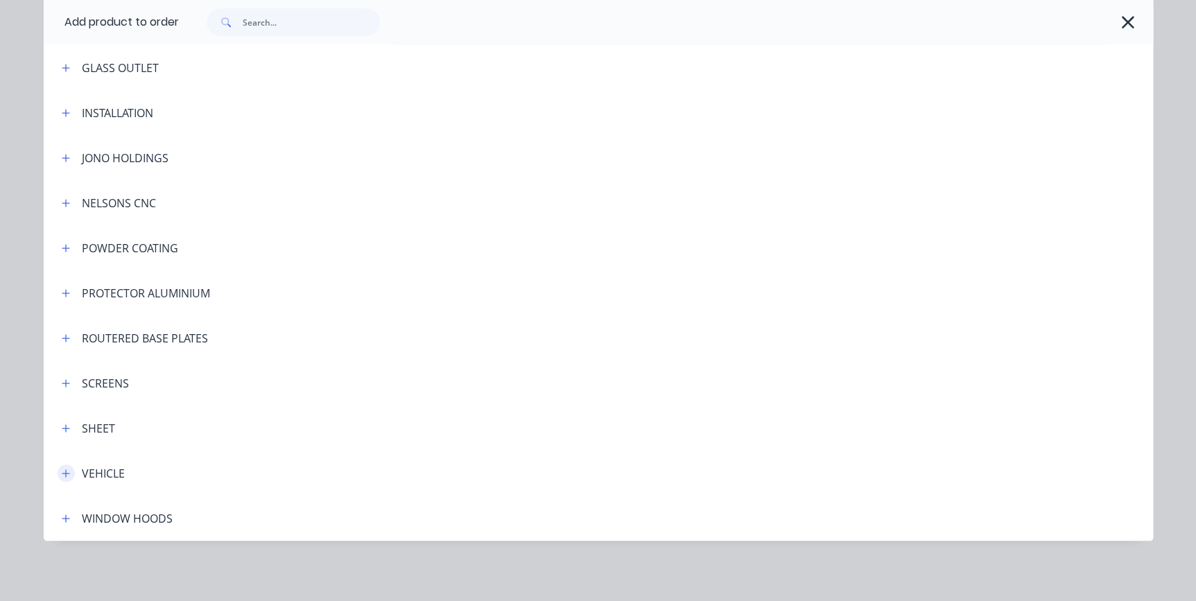
click at [62, 471] on icon "button" at bounding box center [66, 474] width 8 height 10
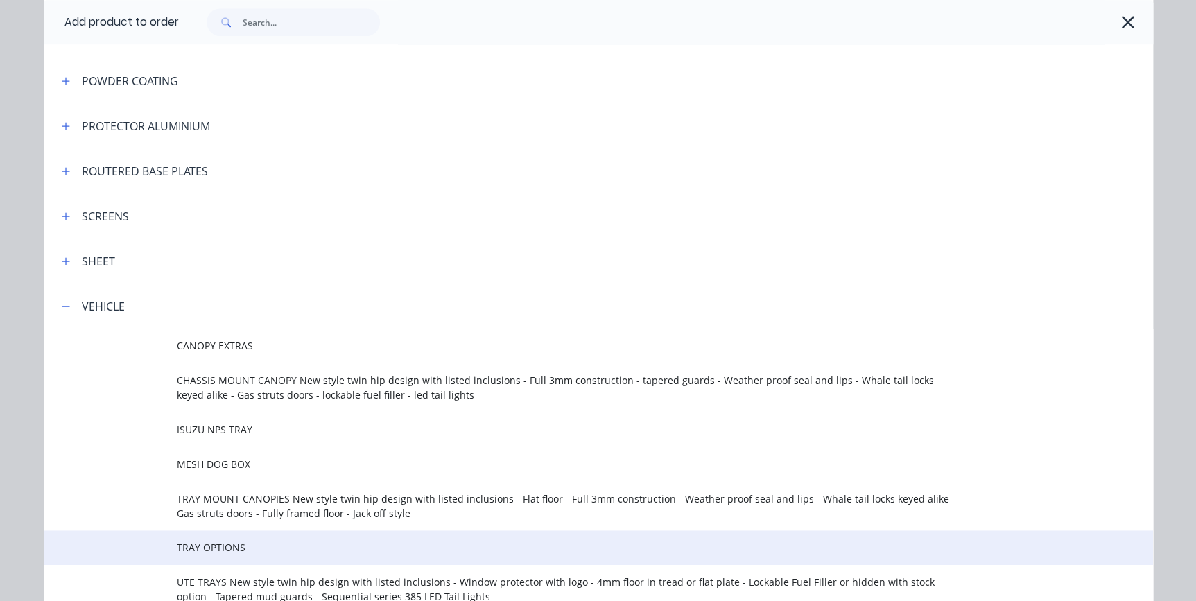
scroll to position [566, 0]
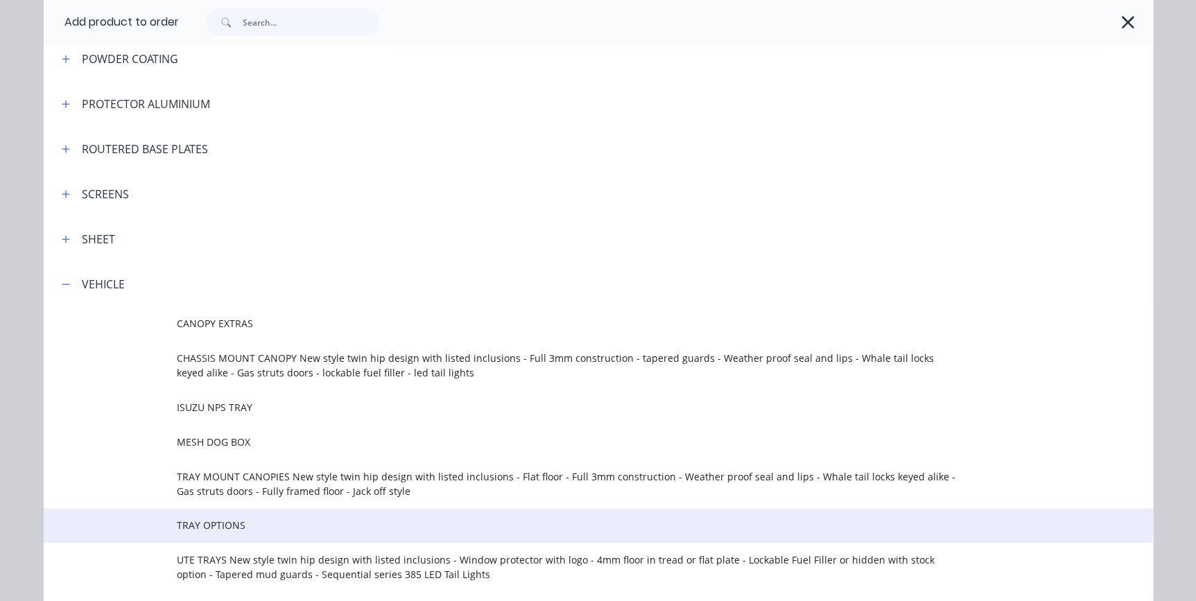
click at [200, 520] on span "TRAY OPTIONS" at bounding box center [567, 525] width 781 height 15
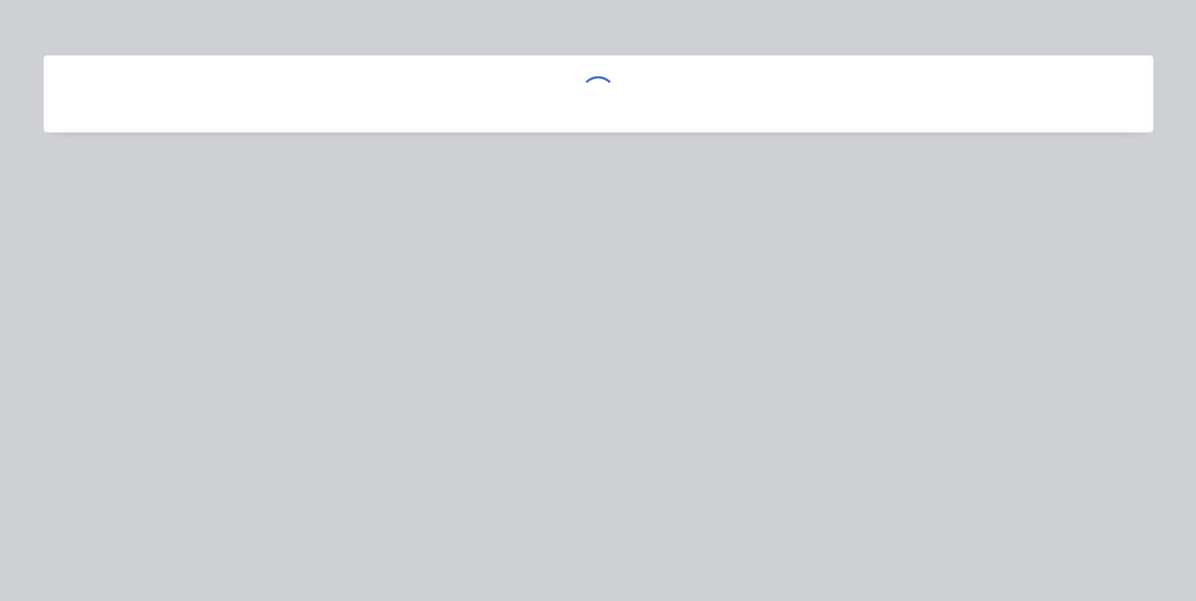
scroll to position [0, 0]
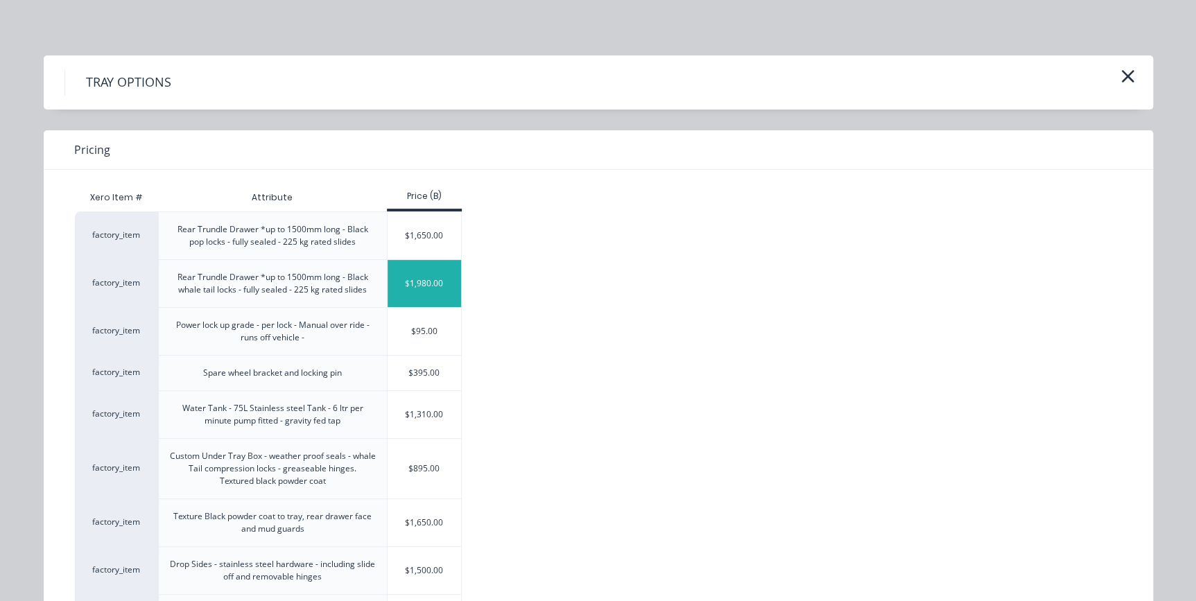
click at [429, 286] on div "$1,980.00" at bounding box center [425, 283] width 74 height 47
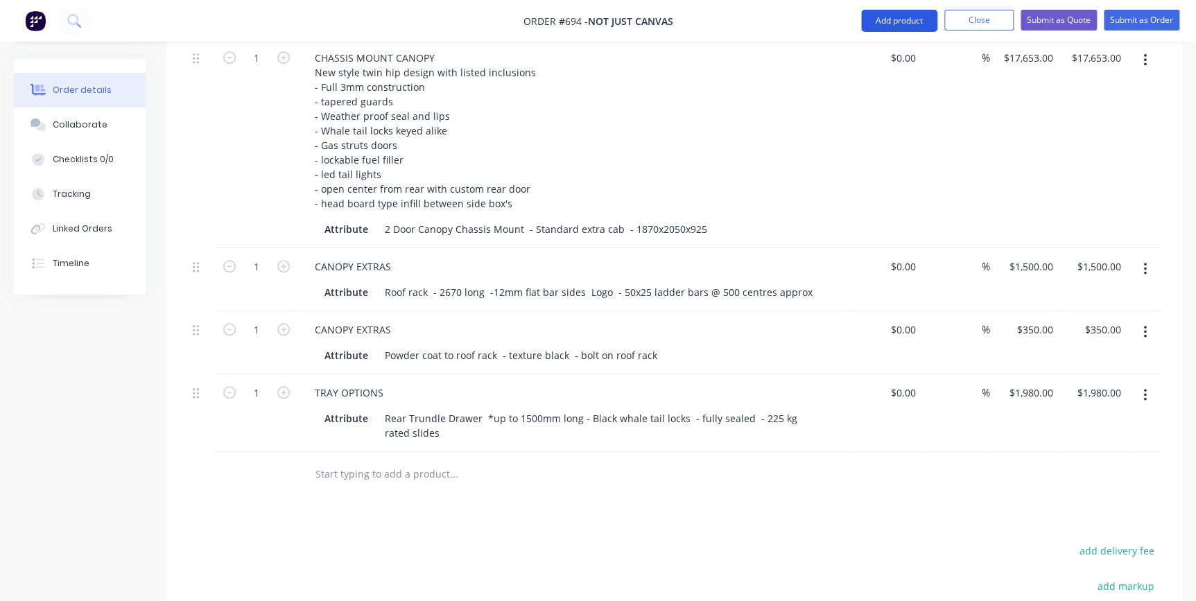
click at [895, 17] on button "Add product" at bounding box center [899, 21] width 76 height 22
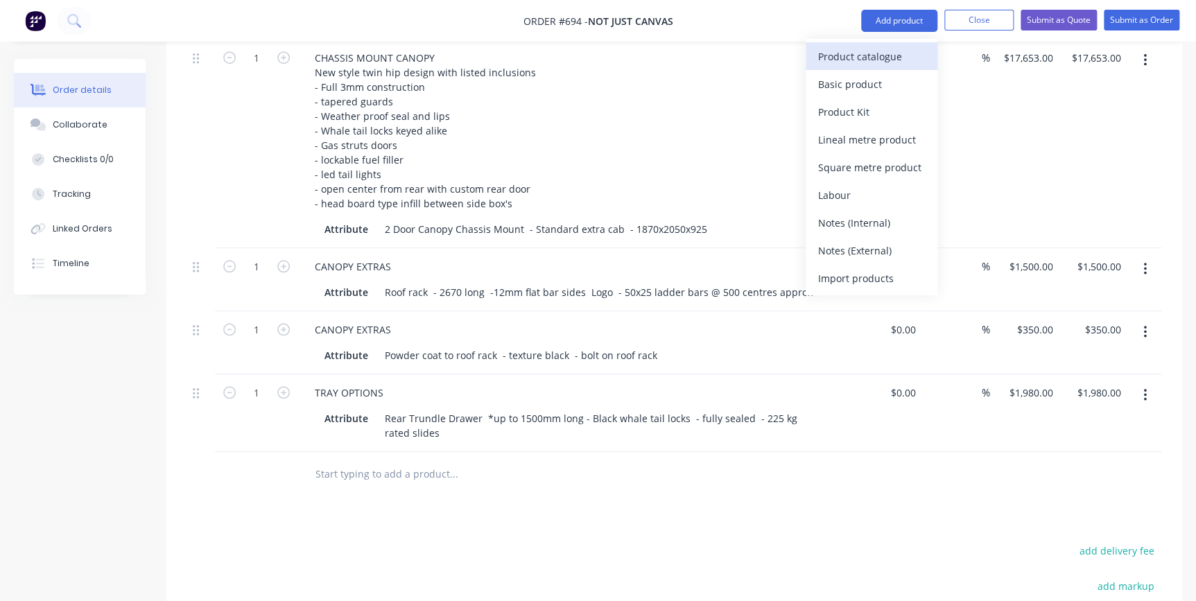
click at [860, 62] on div "Product catalogue" at bounding box center [871, 56] width 107 height 20
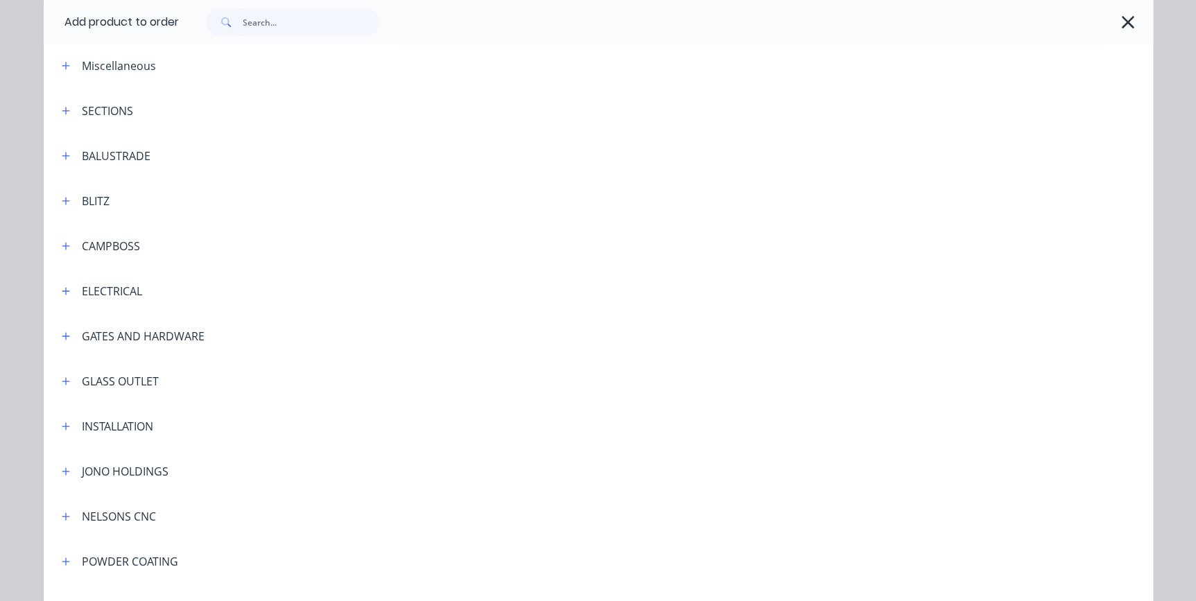
scroll to position [377, 0]
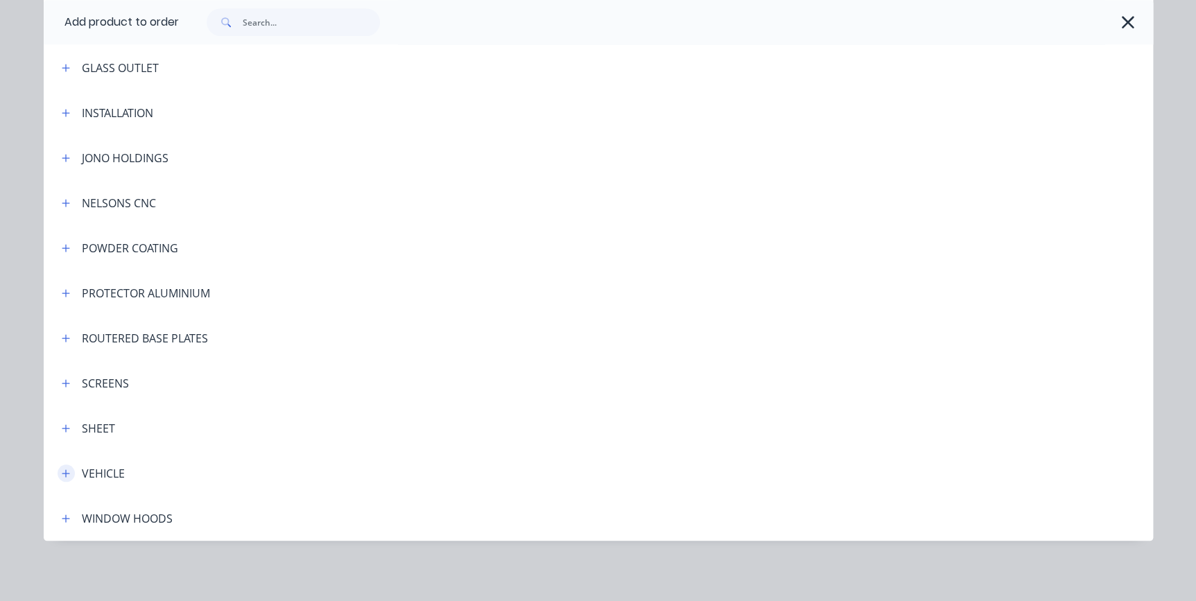
click at [62, 471] on icon "button" at bounding box center [66, 474] width 8 height 10
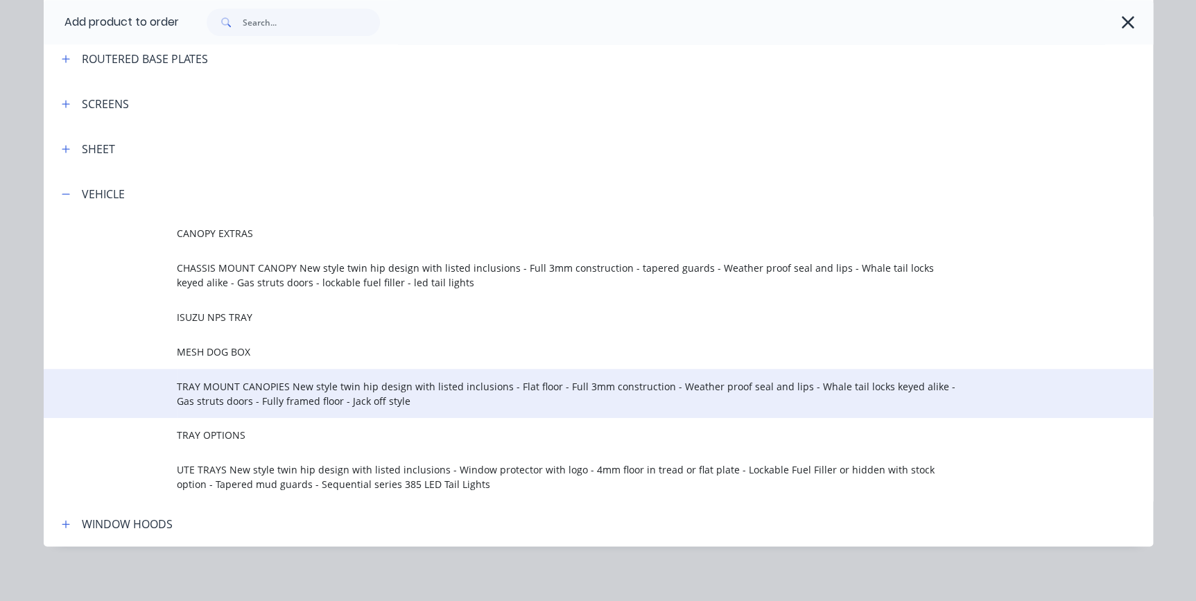
scroll to position [663, 0]
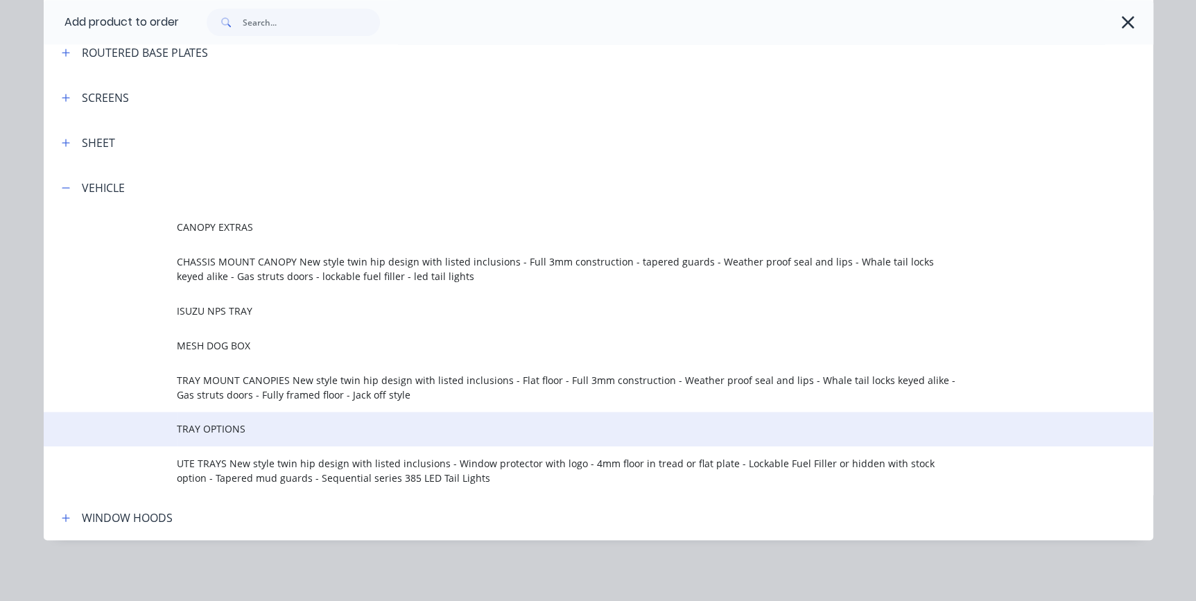
click at [216, 429] on span "TRAY OPTIONS" at bounding box center [567, 428] width 781 height 15
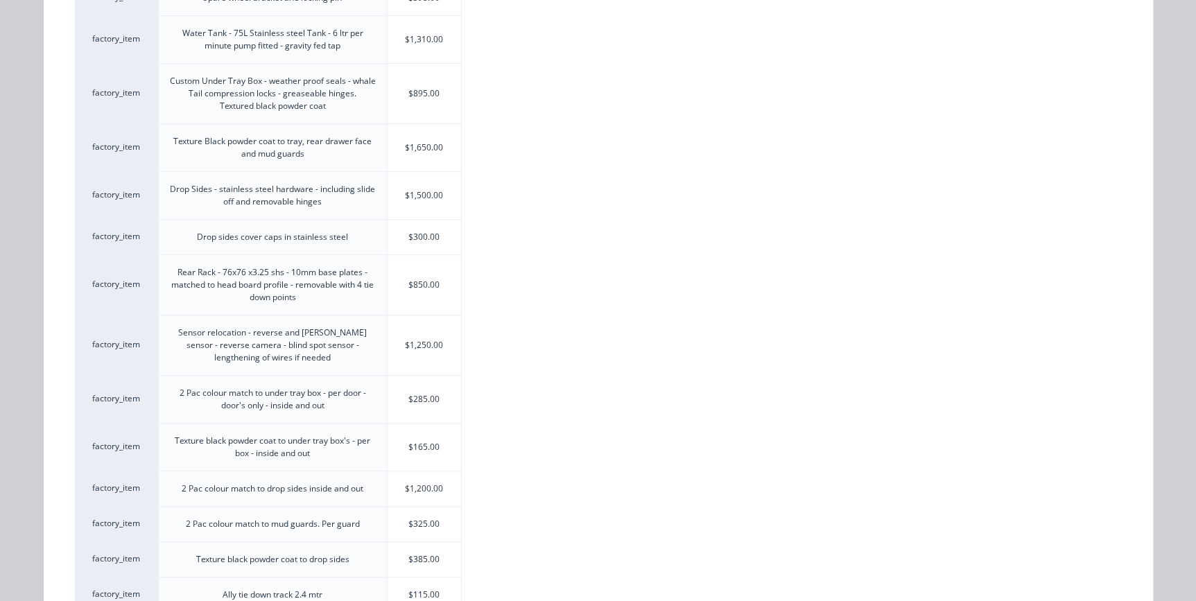
scroll to position [378, 0]
click at [408, 98] on div "$895.00" at bounding box center [425, 91] width 74 height 60
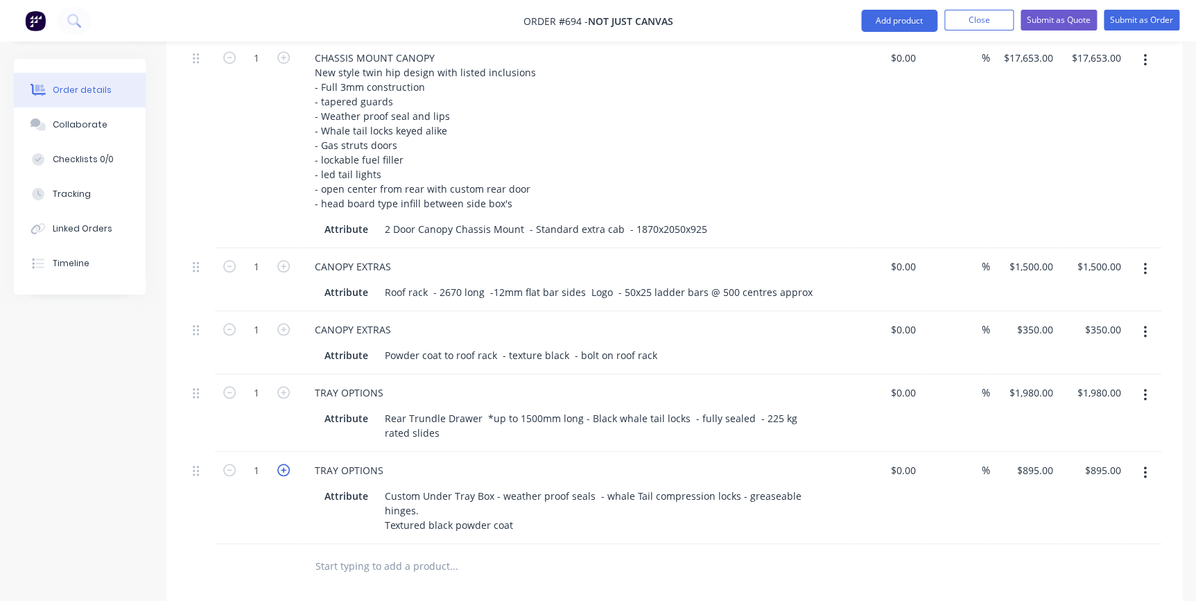
click at [280, 464] on icon "button" at bounding box center [283, 470] width 12 height 12
type input "2"
type input "$1,790.00"
click at [280, 464] on icon "button" at bounding box center [283, 470] width 12 height 12
type input "3"
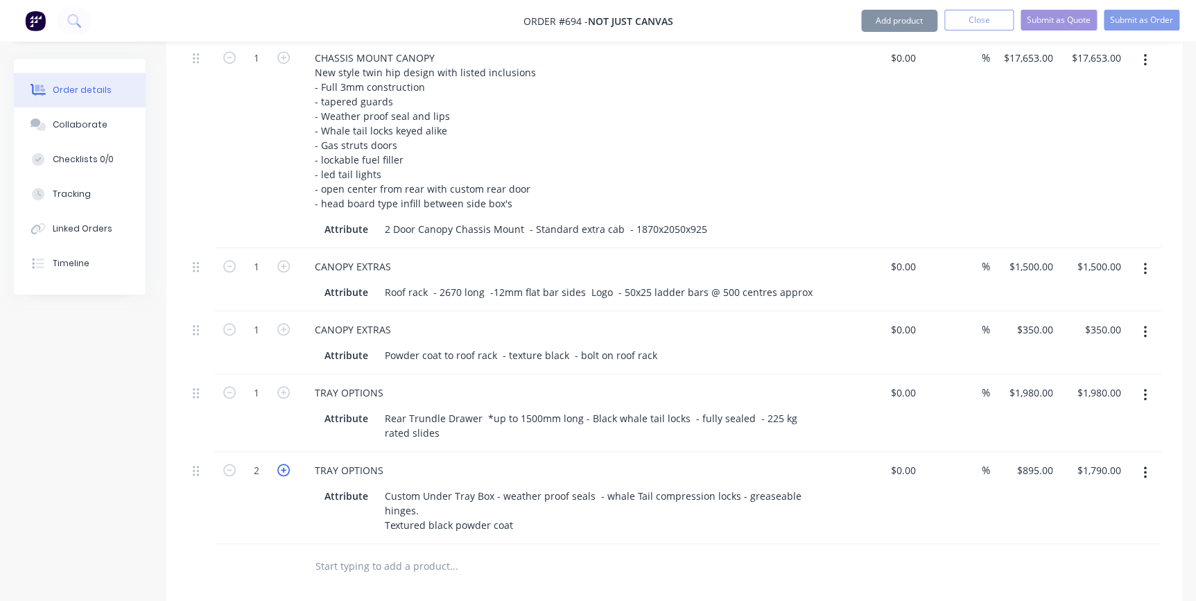
type input "$2,685.00"
click at [280, 464] on icon "button" at bounding box center [283, 470] width 12 height 12
type input "4"
type input "$3,580.00"
click at [903, 23] on button "Add product" at bounding box center [899, 21] width 76 height 22
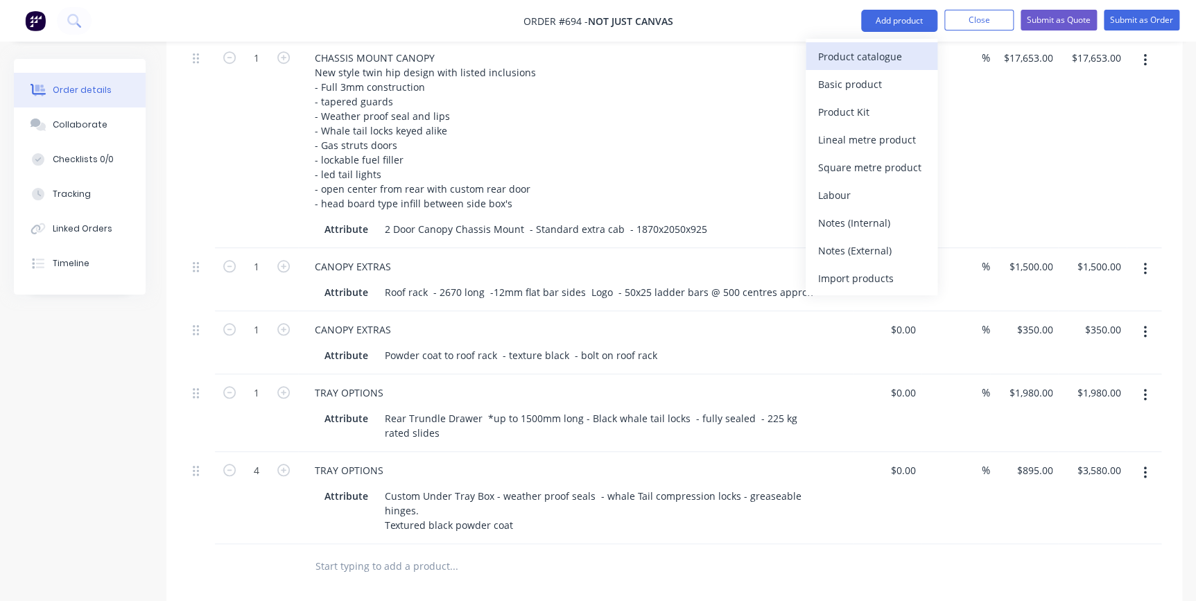
click at [891, 64] on div "Product catalogue" at bounding box center [871, 56] width 107 height 20
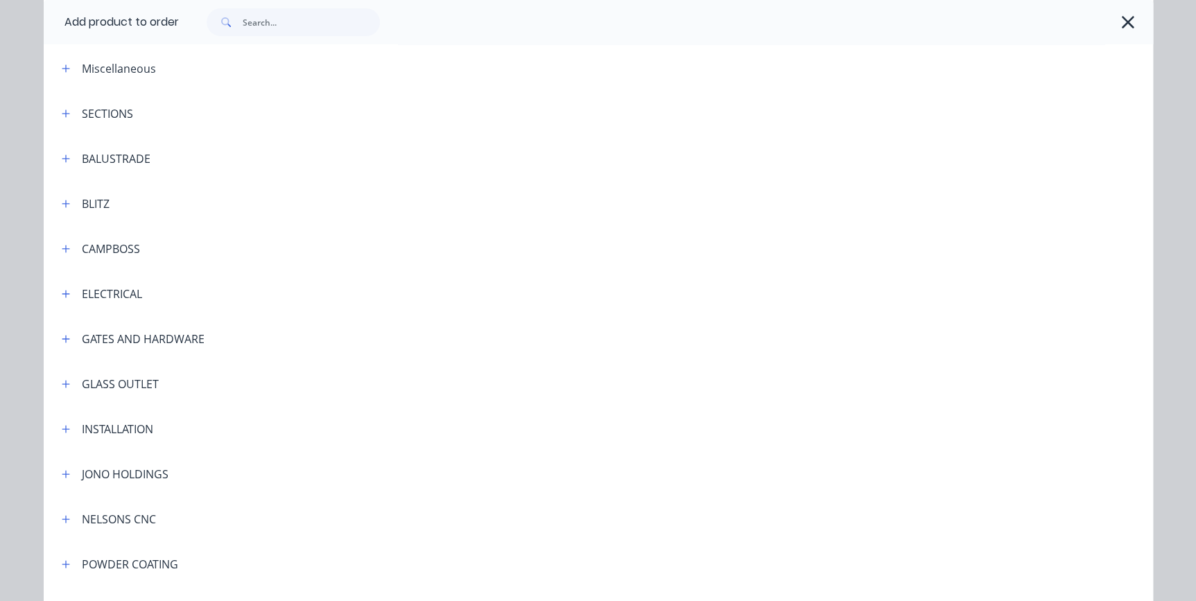
scroll to position [315, 0]
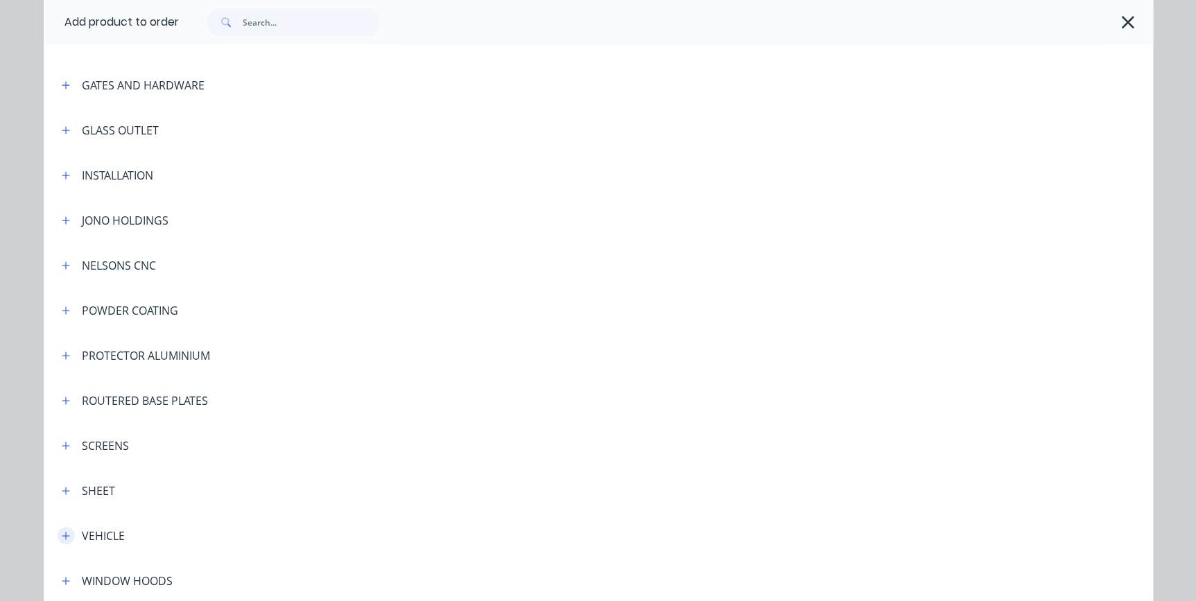
click at [62, 536] on icon "button" at bounding box center [66, 536] width 8 height 8
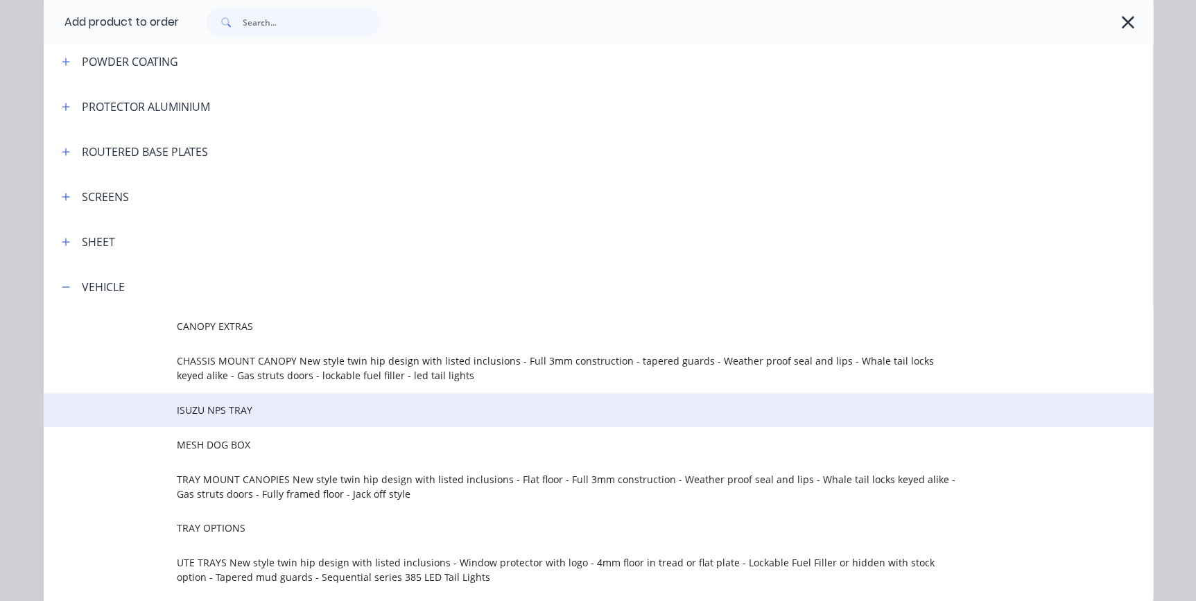
scroll to position [567, 0]
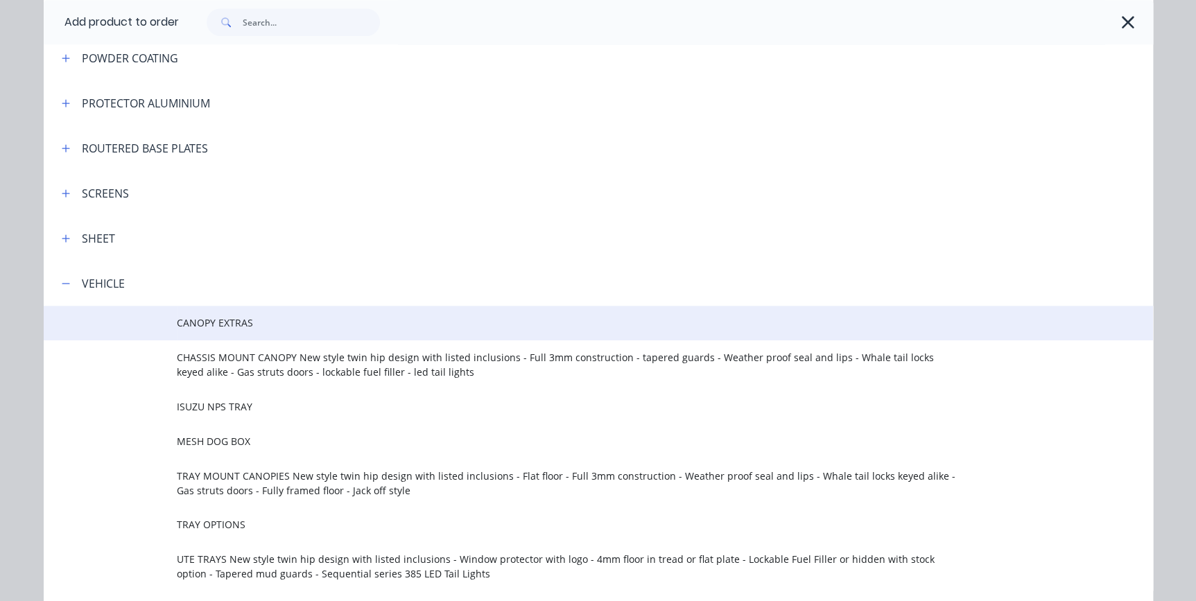
click at [218, 327] on span "CANOPY EXTRAS" at bounding box center [567, 322] width 781 height 15
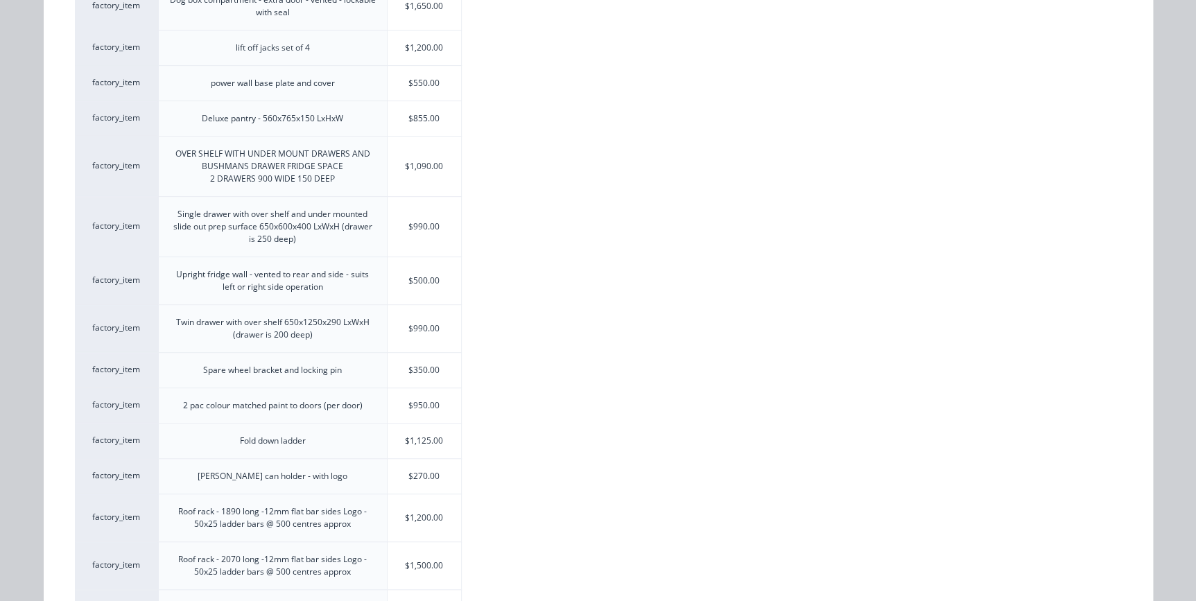
scroll to position [252, 0]
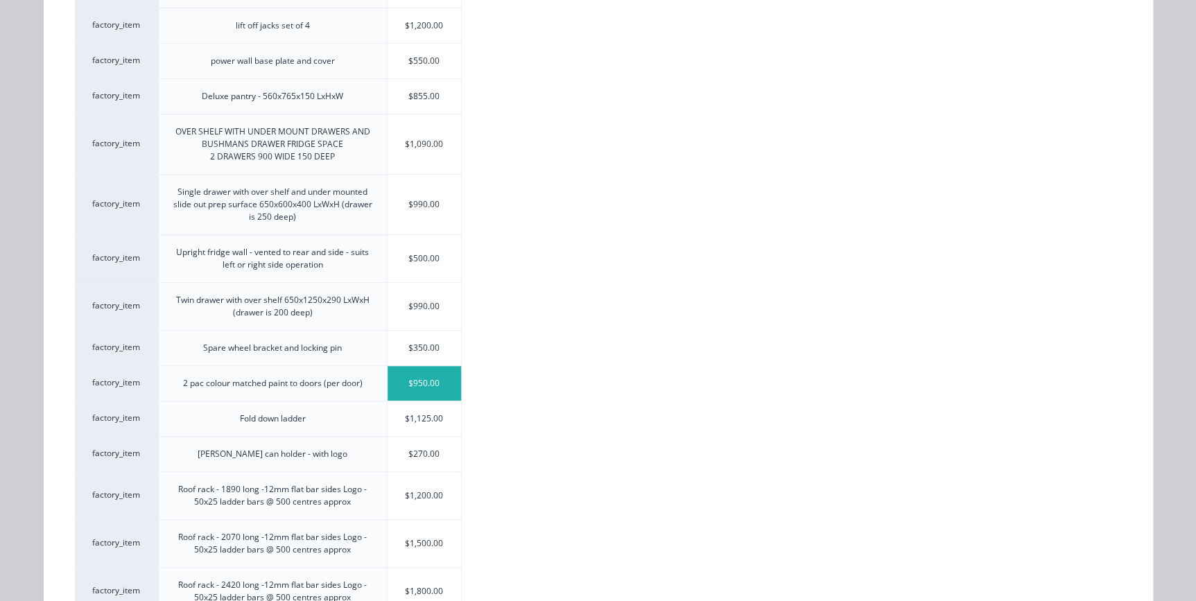
click at [422, 384] on div "$950.00" at bounding box center [425, 383] width 74 height 35
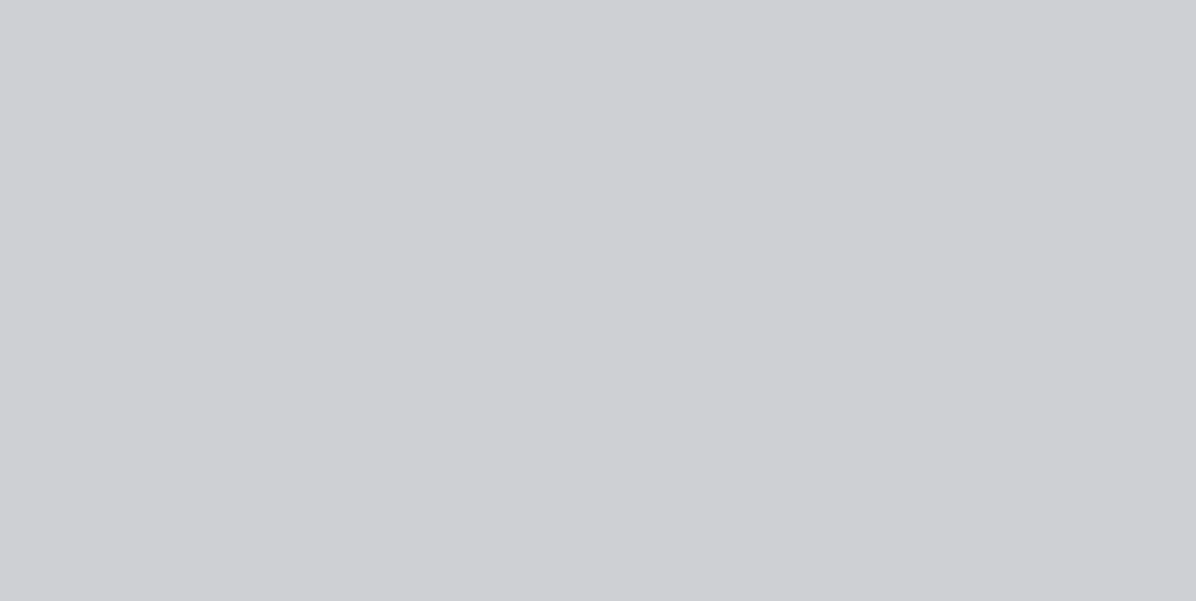
scroll to position [0, 0]
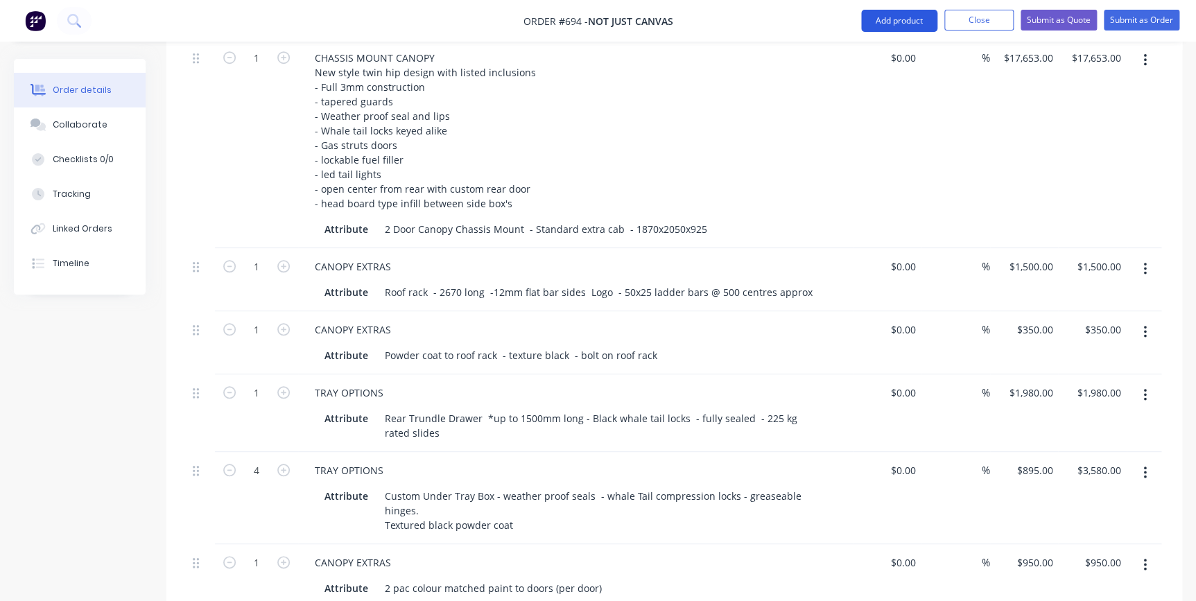
click at [892, 24] on button "Add product" at bounding box center [899, 21] width 76 height 22
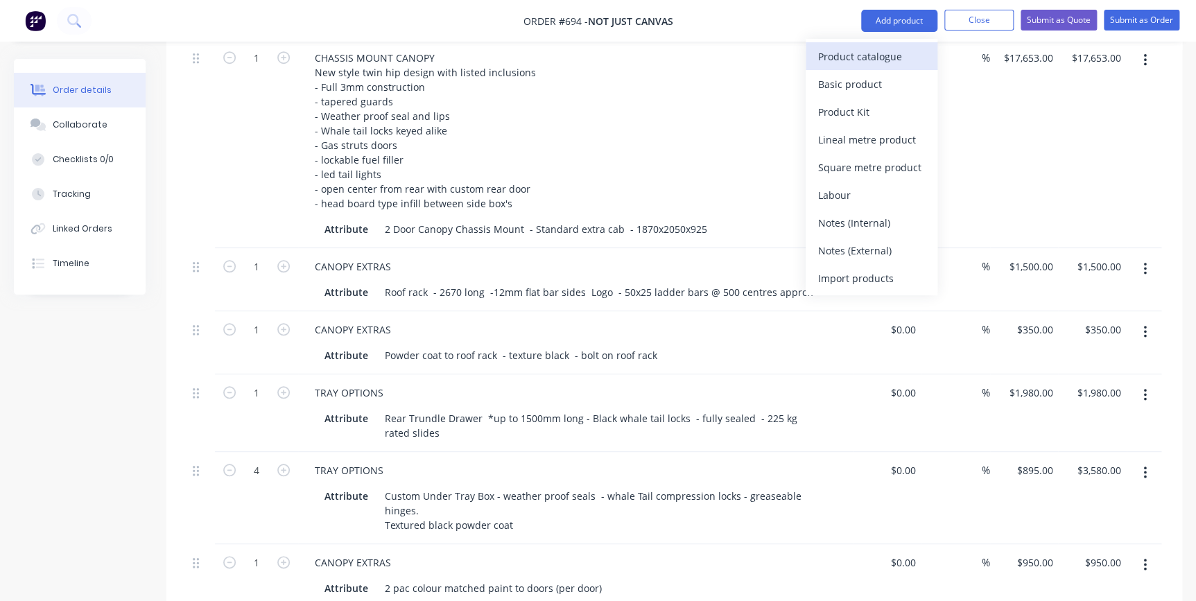
click at [869, 51] on div "Product catalogue" at bounding box center [871, 56] width 107 height 20
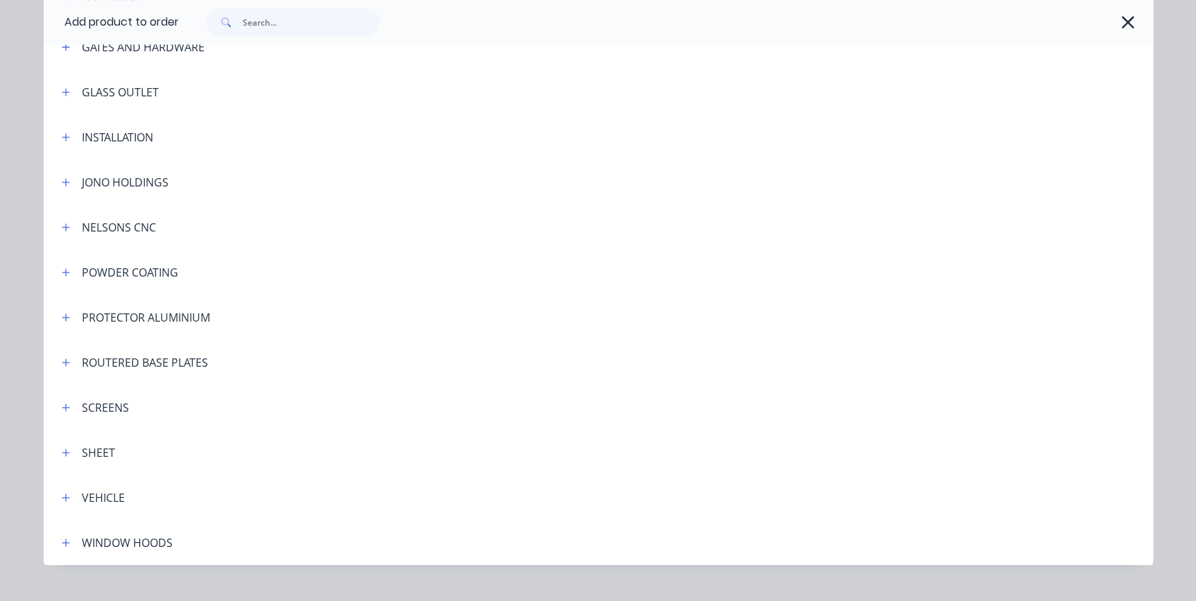
scroll to position [377, 0]
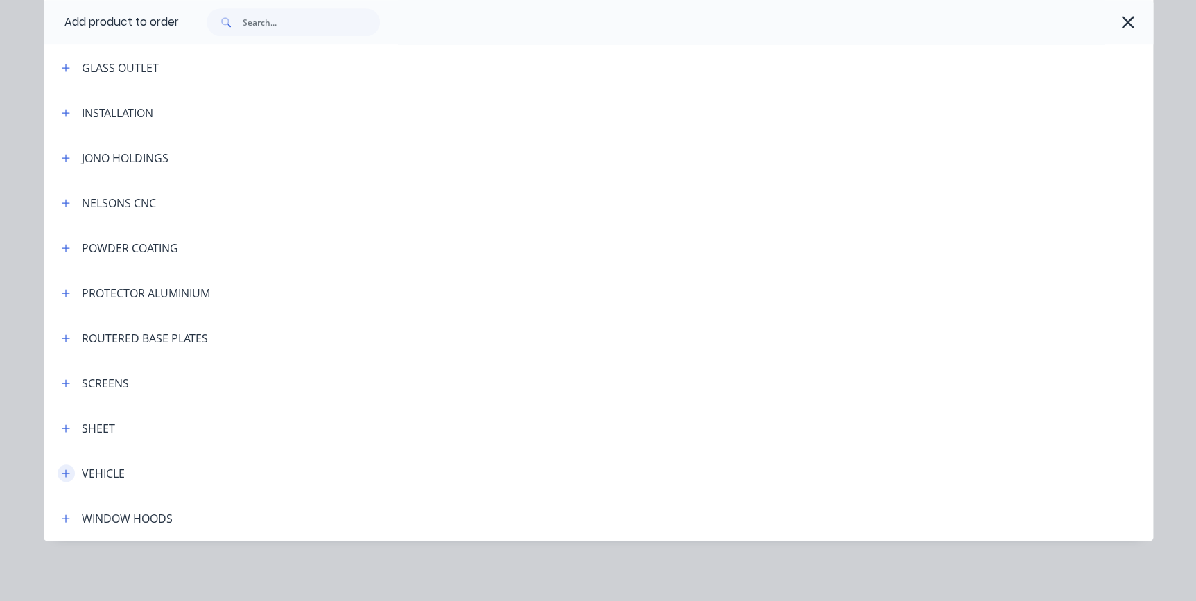
click at [62, 469] on icon "button" at bounding box center [66, 474] width 8 height 10
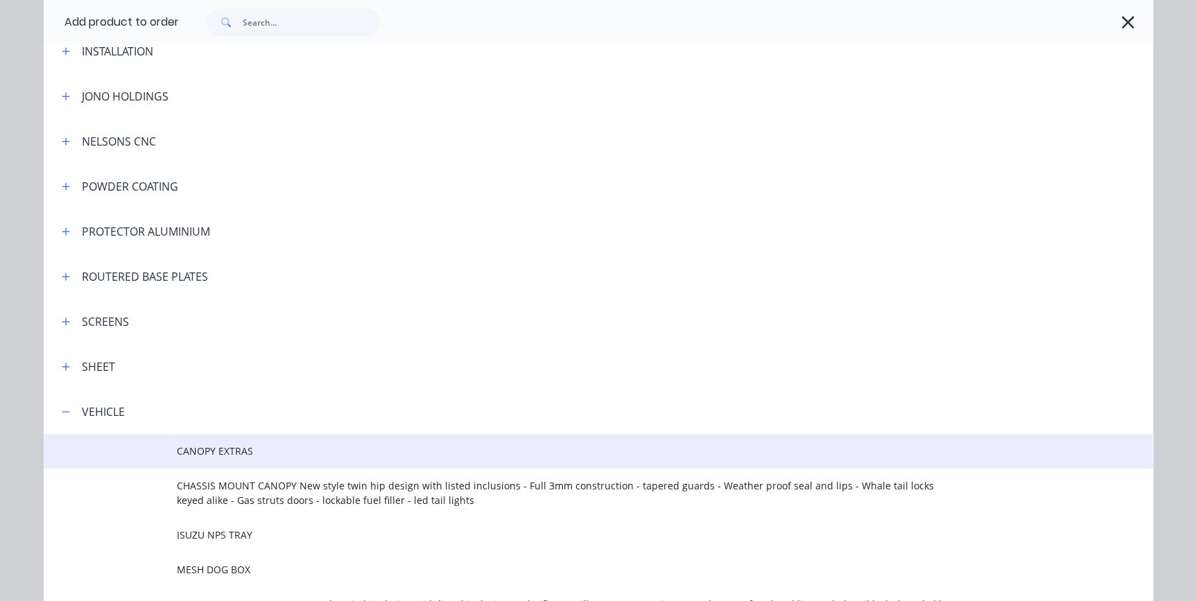
scroll to position [473, 0]
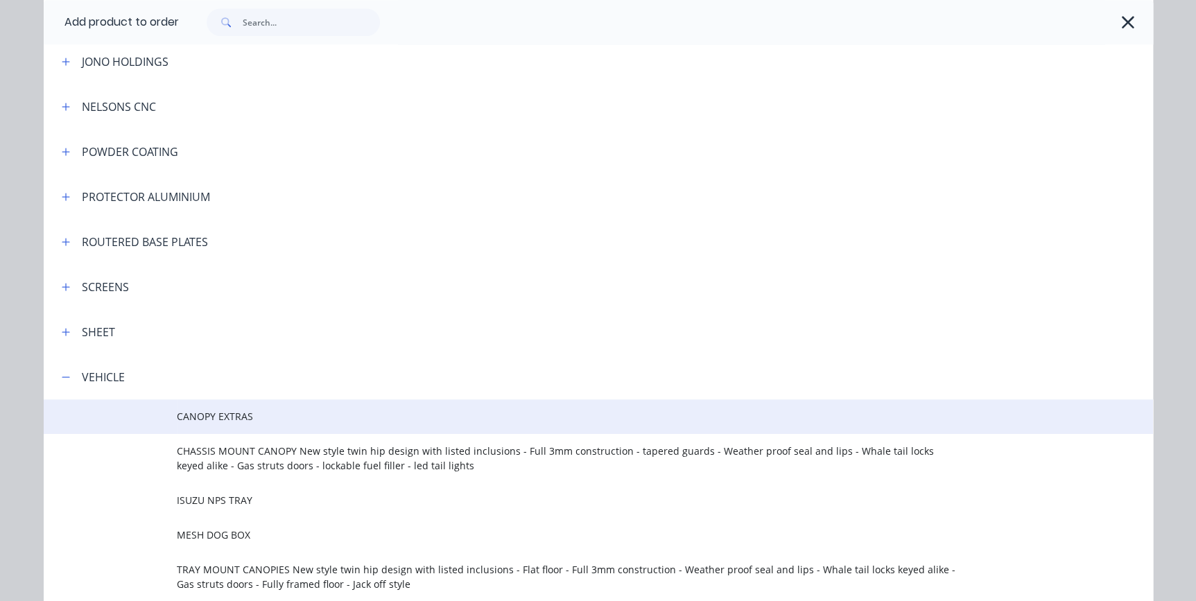
click at [220, 421] on span "CANOPY EXTRAS" at bounding box center [567, 416] width 781 height 15
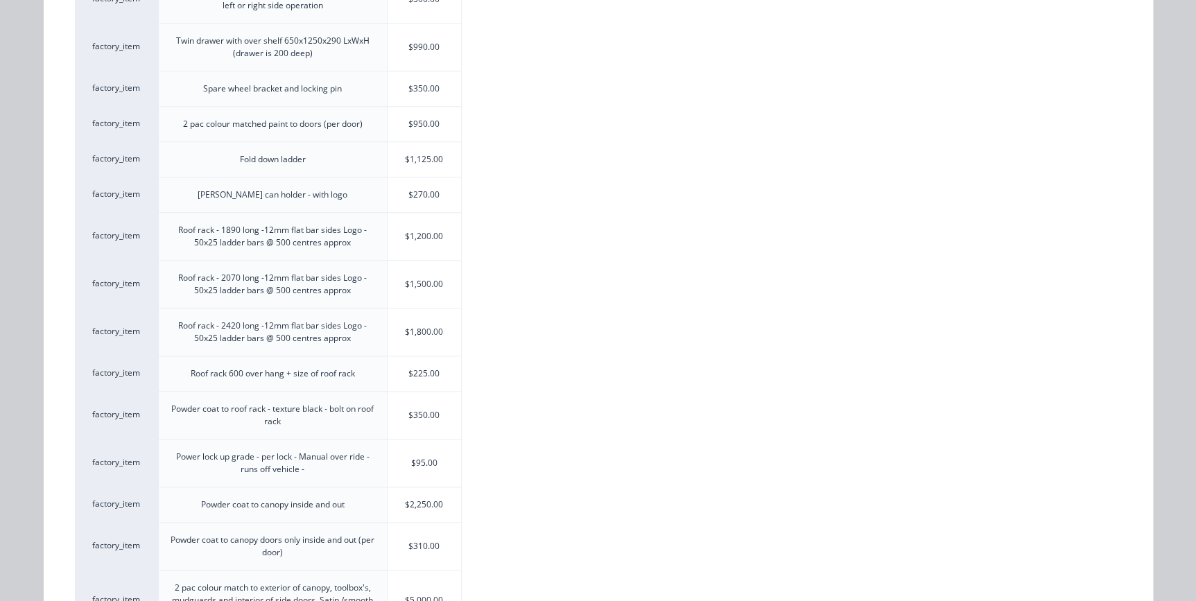
scroll to position [567, 0]
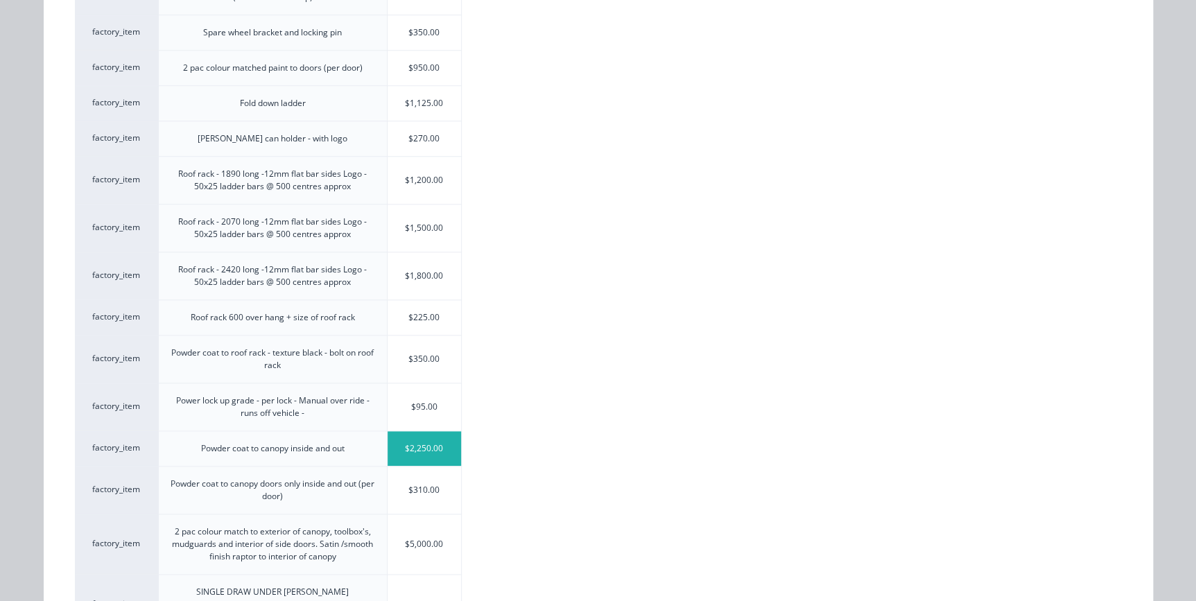
click at [400, 445] on div "$2,250.00" at bounding box center [425, 448] width 74 height 35
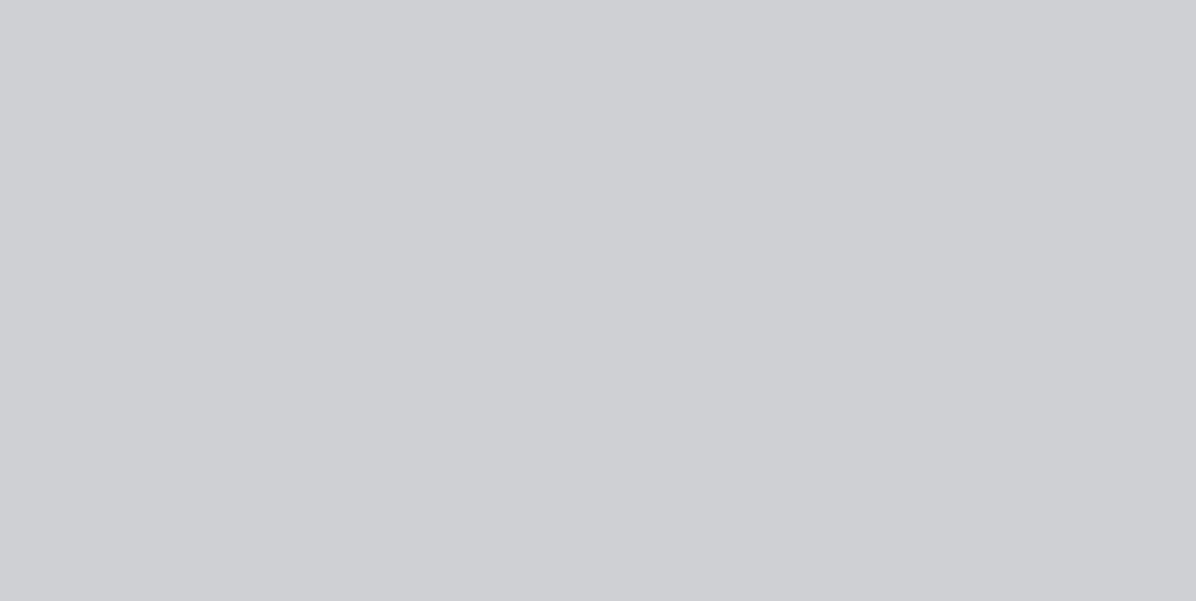
scroll to position [0, 0]
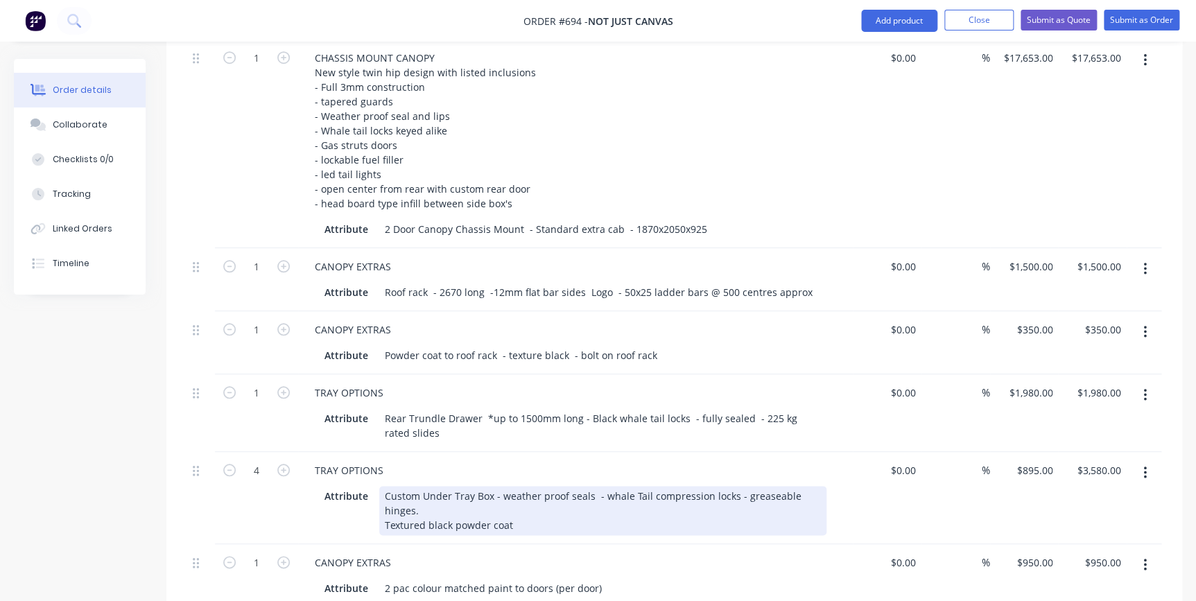
click at [417, 492] on div "Custom Under Tray Box - weather proof seals - whale Tail compression locks - gr…" at bounding box center [602, 510] width 447 height 49
click at [493, 486] on div "Custom Under Tray Box - weather proof seals - whale Tail compression locks - po…" at bounding box center [602, 510] width 447 height 49
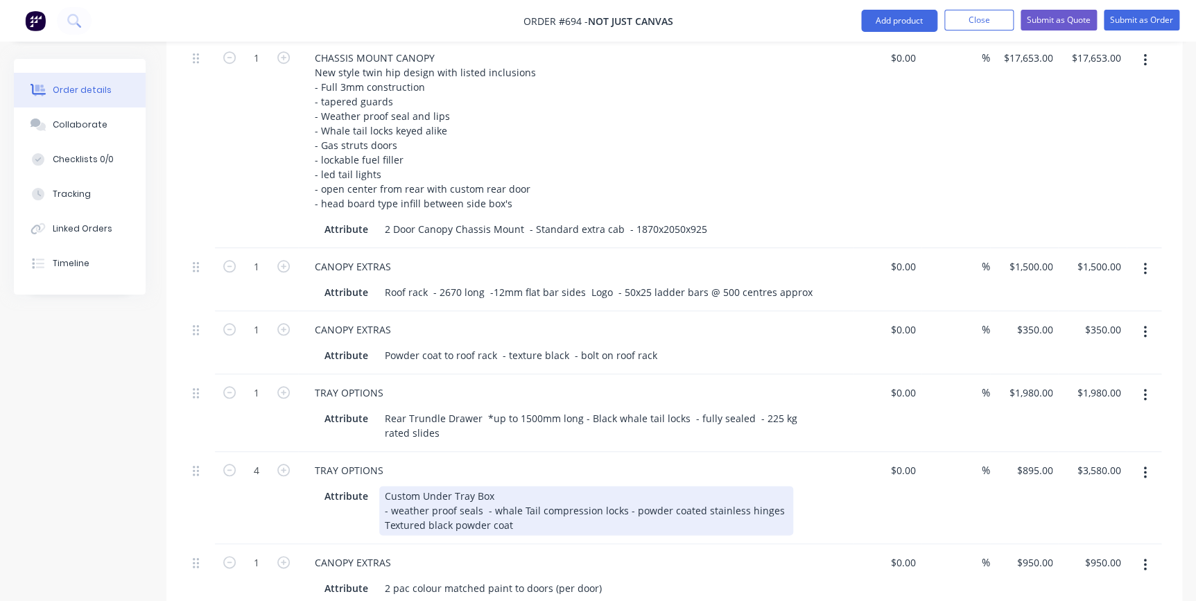
click at [482, 493] on div "Custom Under Tray Box - weather proof seals - whale Tail compression locks - po…" at bounding box center [586, 510] width 414 height 49
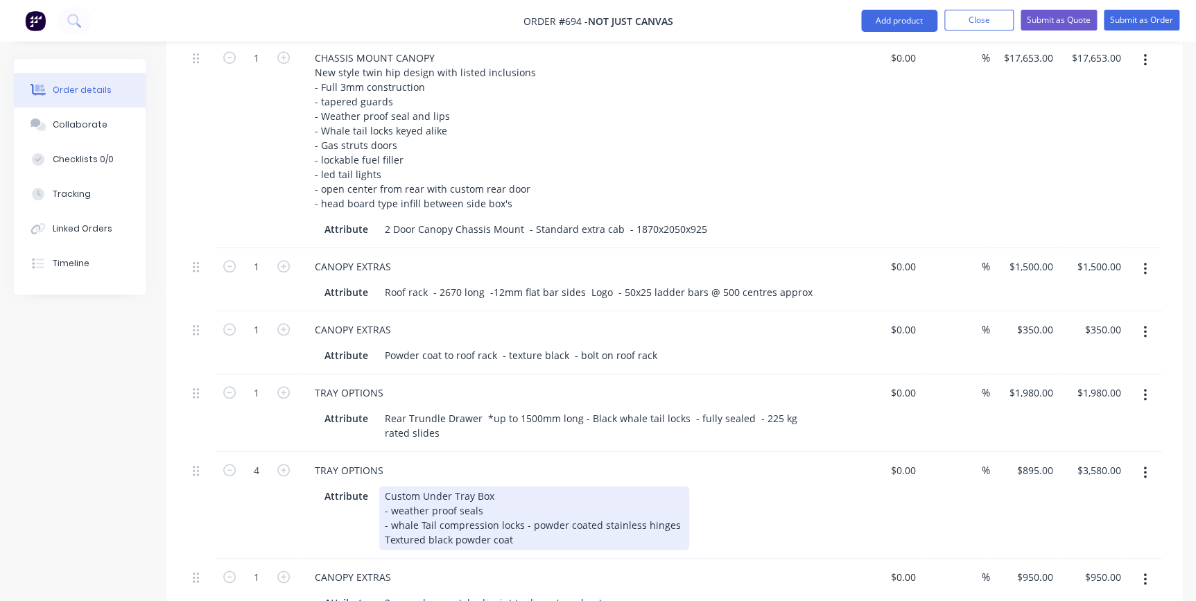
click at [520, 504] on div "Custom Under Tray Box - weather proof seals - whale Tail compression locks - po…" at bounding box center [534, 518] width 310 height 64
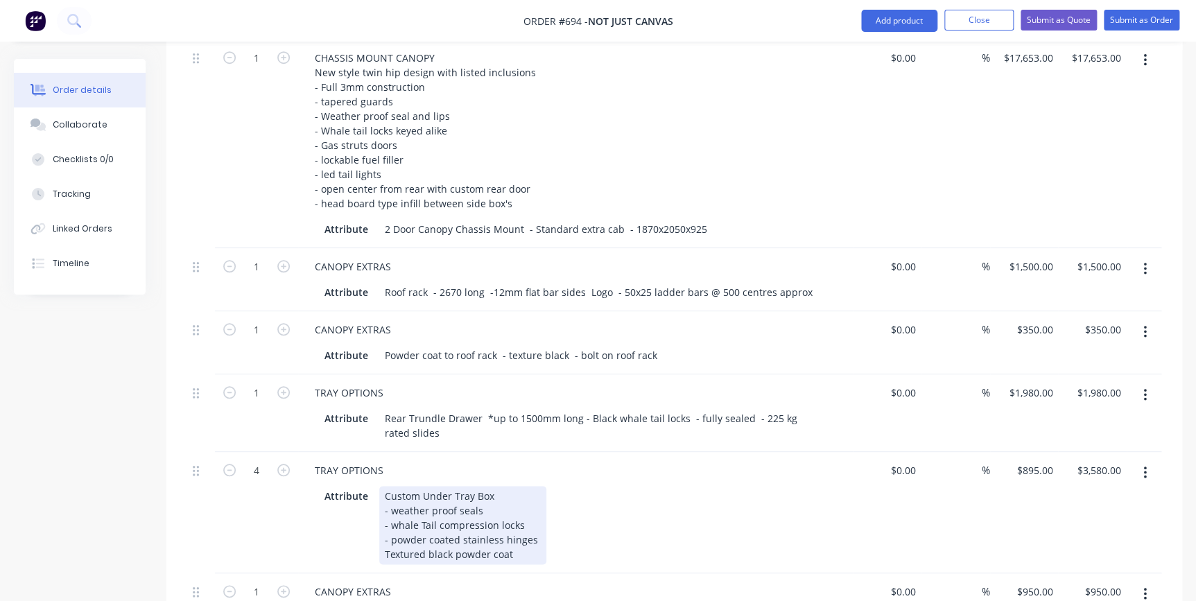
click at [382, 534] on div "Custom Under Tray Box - weather proof seals - whale Tail compression locks - po…" at bounding box center [462, 525] width 167 height 78
click at [384, 519] on div "Custom Under Tray Box - weather proof seals - whale Tail compression locks - po…" at bounding box center [462, 525] width 167 height 78
click at [568, 510] on div "Attribute Custom Under Tray Box - weather proof seals - whale Tail compression …" at bounding box center [572, 525] width 507 height 78
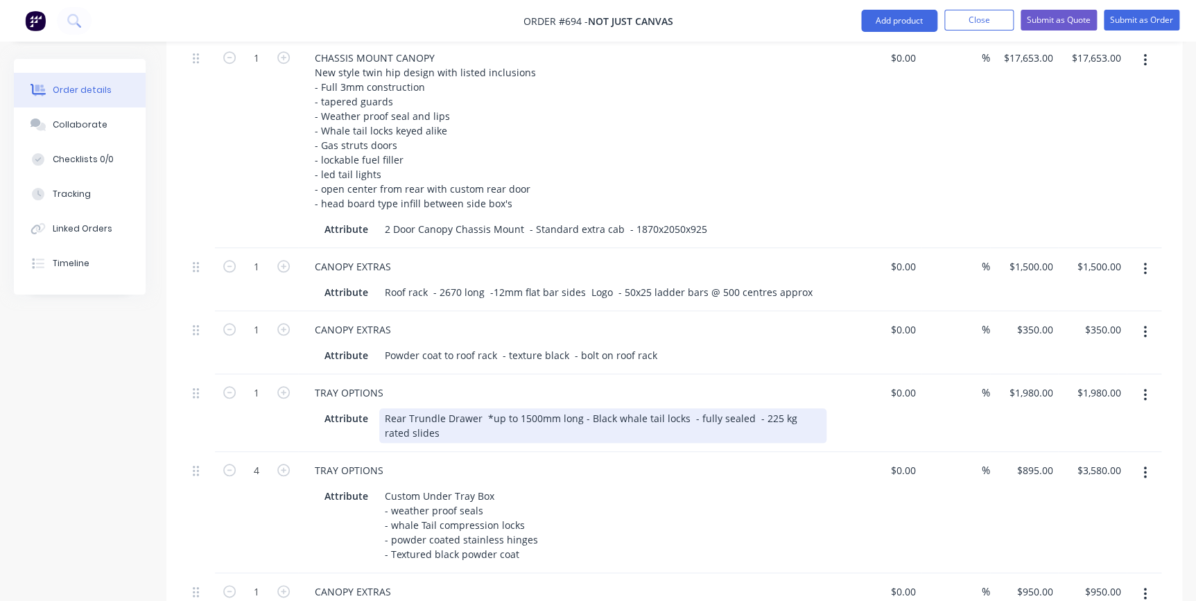
click at [577, 408] on div "Rear Trundle Drawer *up to 1500mm long - Black whale tail locks - fully sealed …" at bounding box center [602, 425] width 447 height 35
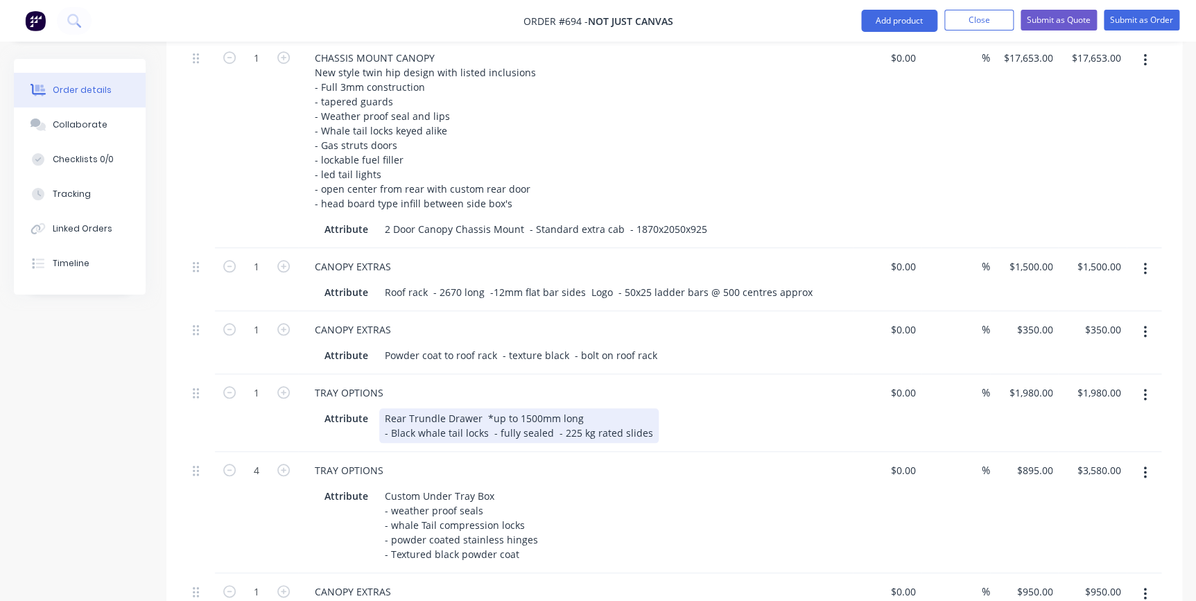
click at [487, 412] on div "Rear Trundle Drawer *up to 1500mm long - Black whale tail locks - fully sealed …" at bounding box center [518, 425] width 279 height 35
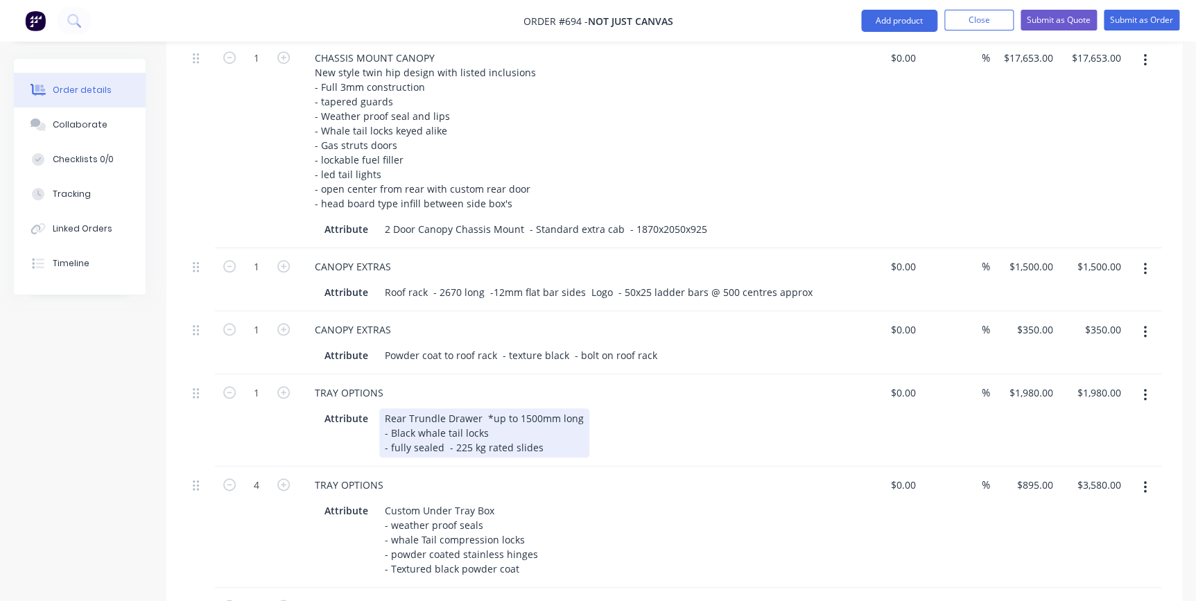
click at [447, 426] on div "Rear Trundle Drawer *up to 1500mm long - Black whale tail locks - fully sealed …" at bounding box center [484, 432] width 210 height 49
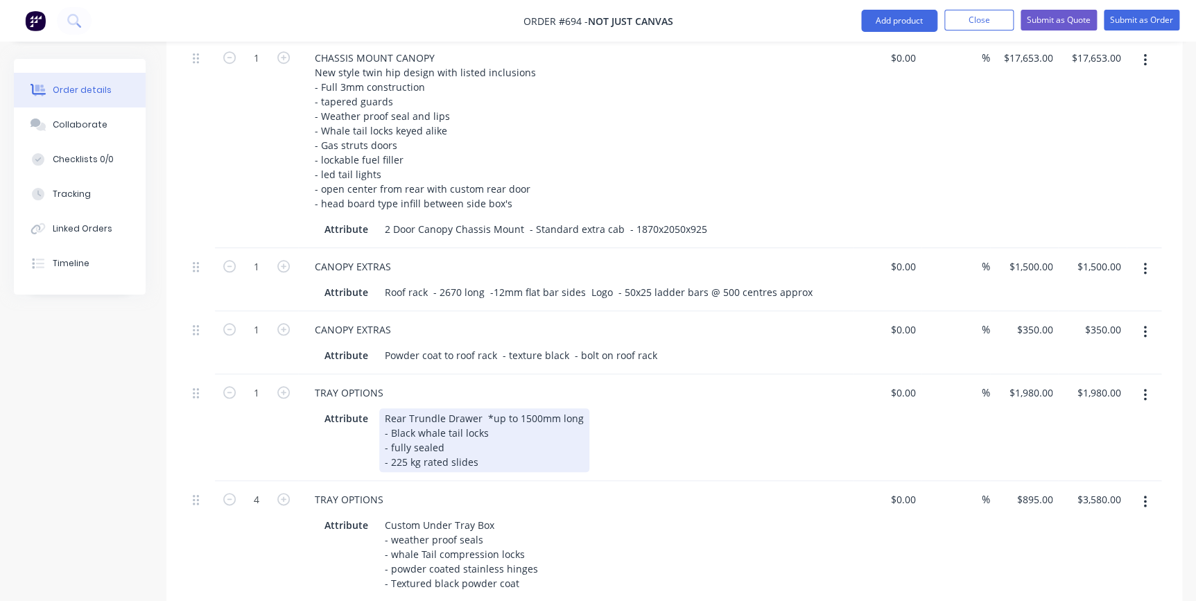
drag, startPoint x: 387, startPoint y: 426, endPoint x: 395, endPoint y: 428, distance: 8.6
click at [388, 426] on div "Rear Trundle Drawer *up to 1500mm long - Black whale tail locks - fully sealed …" at bounding box center [484, 440] width 210 height 64
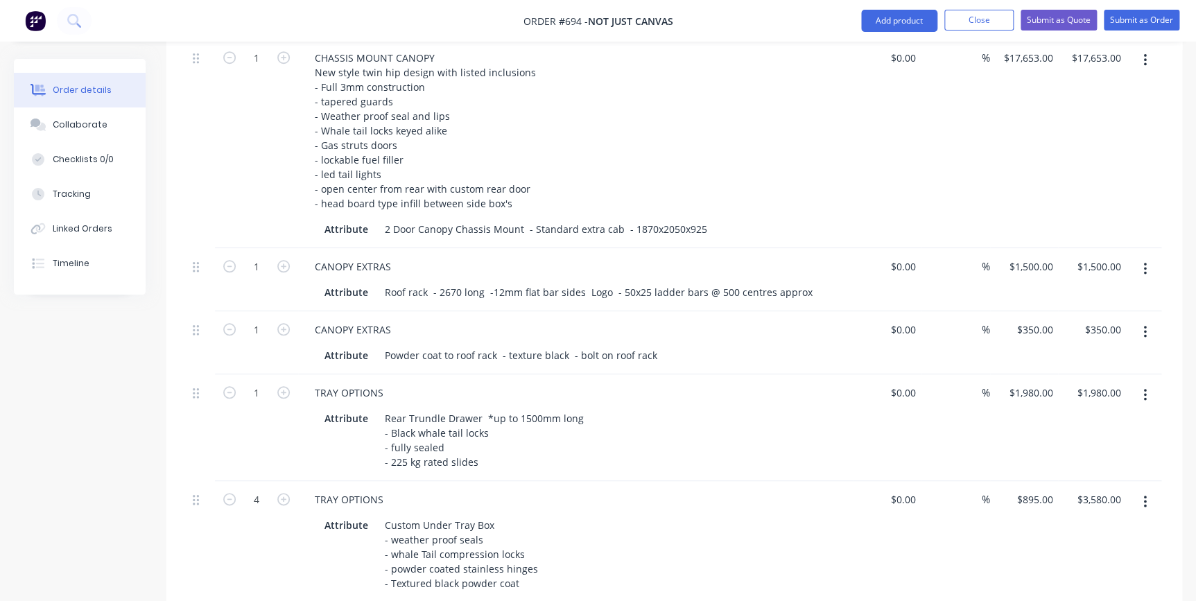
click at [570, 489] on div "TRAY OPTIONS" at bounding box center [575, 499] width 543 height 20
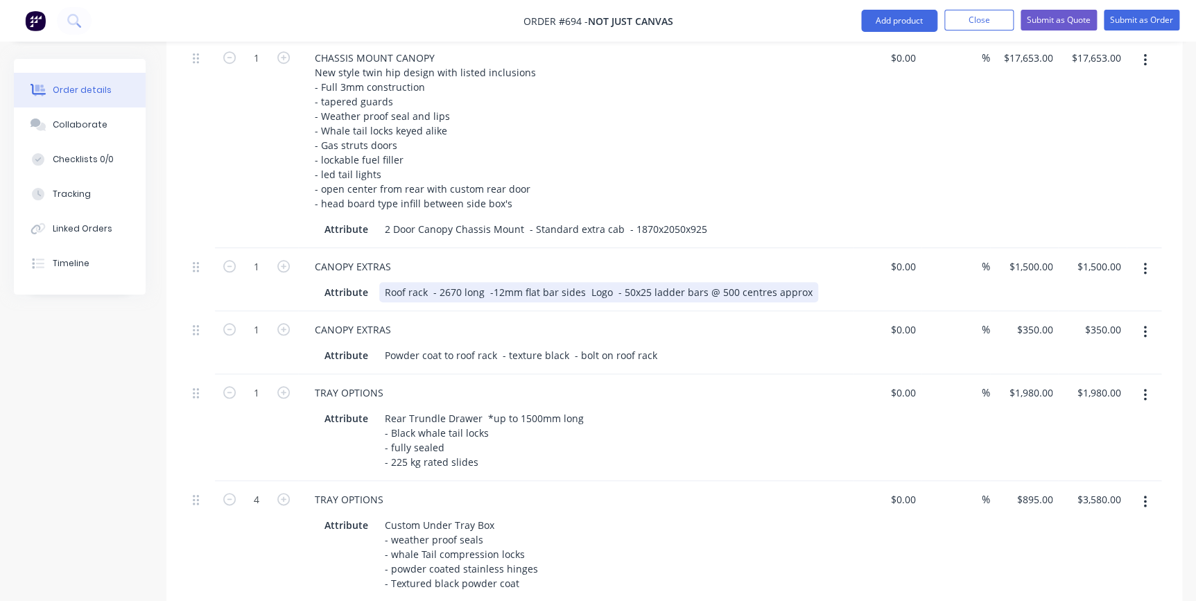
click at [430, 282] on div "Roof rack - 2670 long -12mm flat bar sides Logo - 50x25 ladder bars @ 500 centr…" at bounding box center [598, 292] width 439 height 20
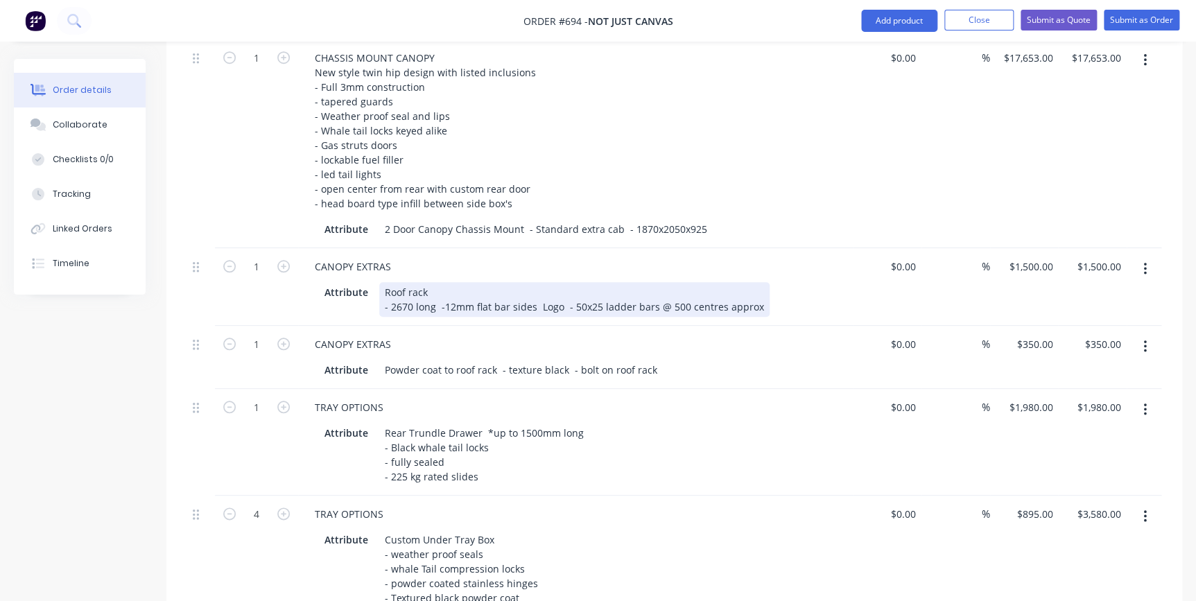
click at [437, 286] on div "Roof rack - 2670 long -12mm flat bar sides Logo - 50x25 ladder bars @ 500 centr…" at bounding box center [574, 299] width 390 height 35
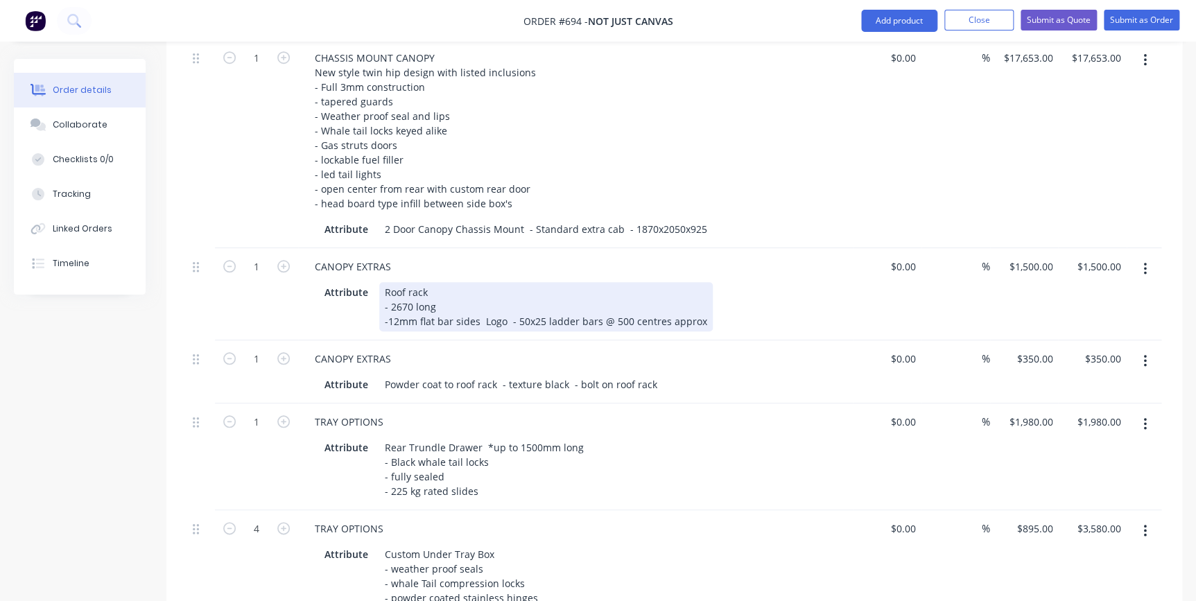
click at [506, 298] on div "Roof rack - 2670 long -12mm flat bar sides Logo - 50x25 ladder bars @ 500 centr…" at bounding box center [545, 306] width 333 height 49
click at [485, 300] on div "Roof rack - 2670 long -12mm flat bar sides - 50x25 ladder bars @ 500 centres ap…" at bounding box center [533, 306] width 309 height 49
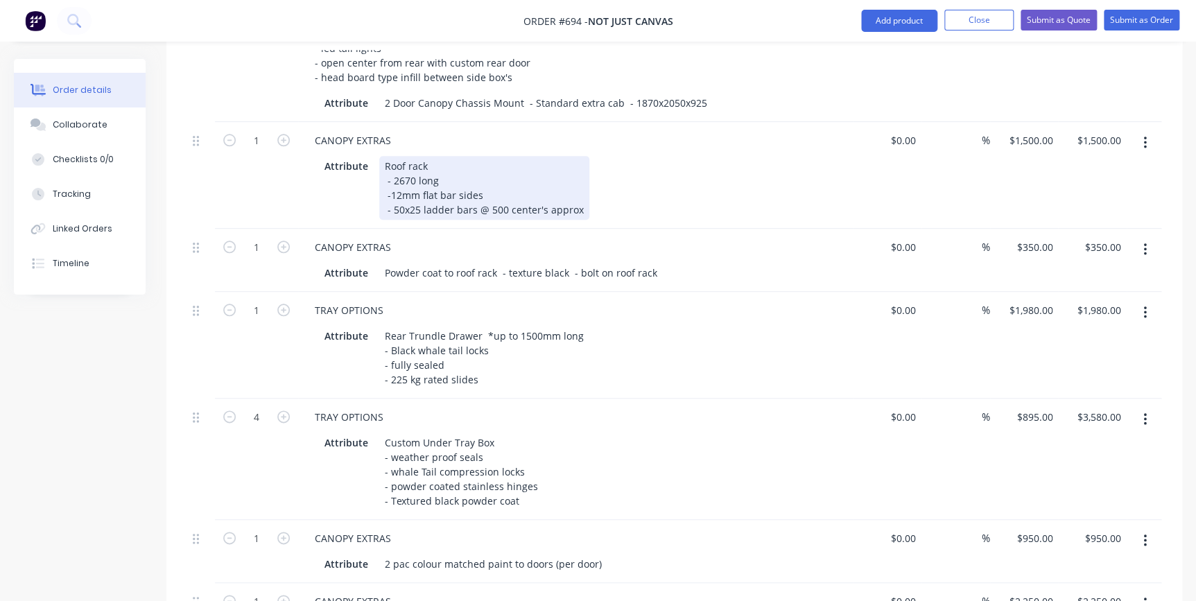
scroll to position [693, 0]
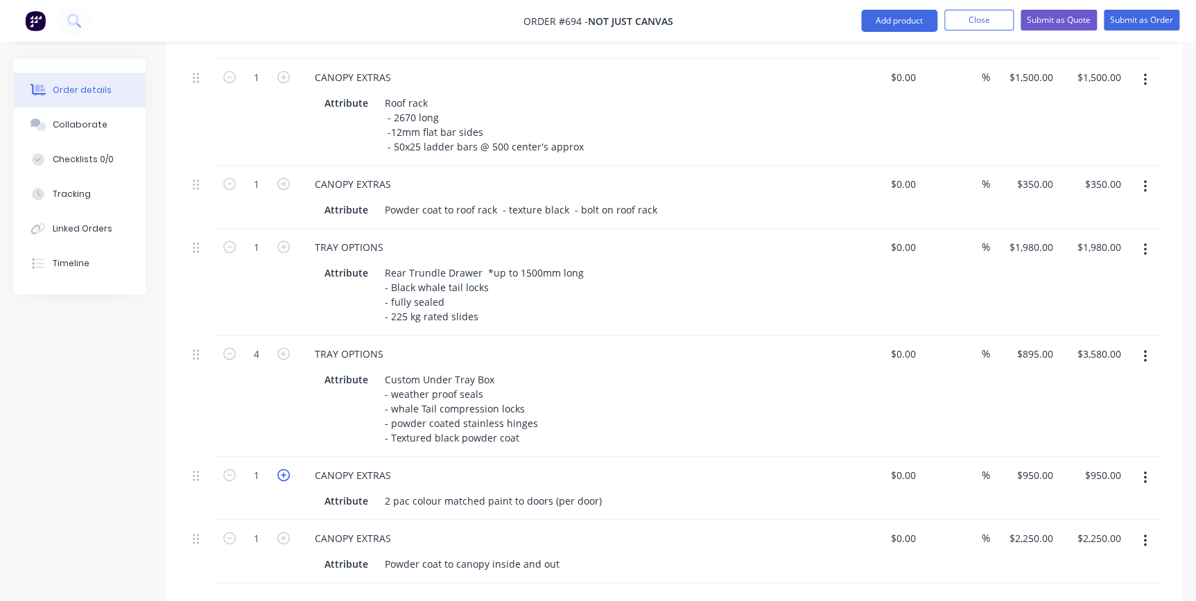
click at [281, 469] on icon "button" at bounding box center [283, 475] width 12 height 12
type input "2"
type input "$1,900.00"
click at [558, 554] on div "Powder coat to canopy inside and out" at bounding box center [472, 564] width 186 height 20
click at [1027, 528] on div "2250 2250" at bounding box center [1040, 538] width 35 height 20
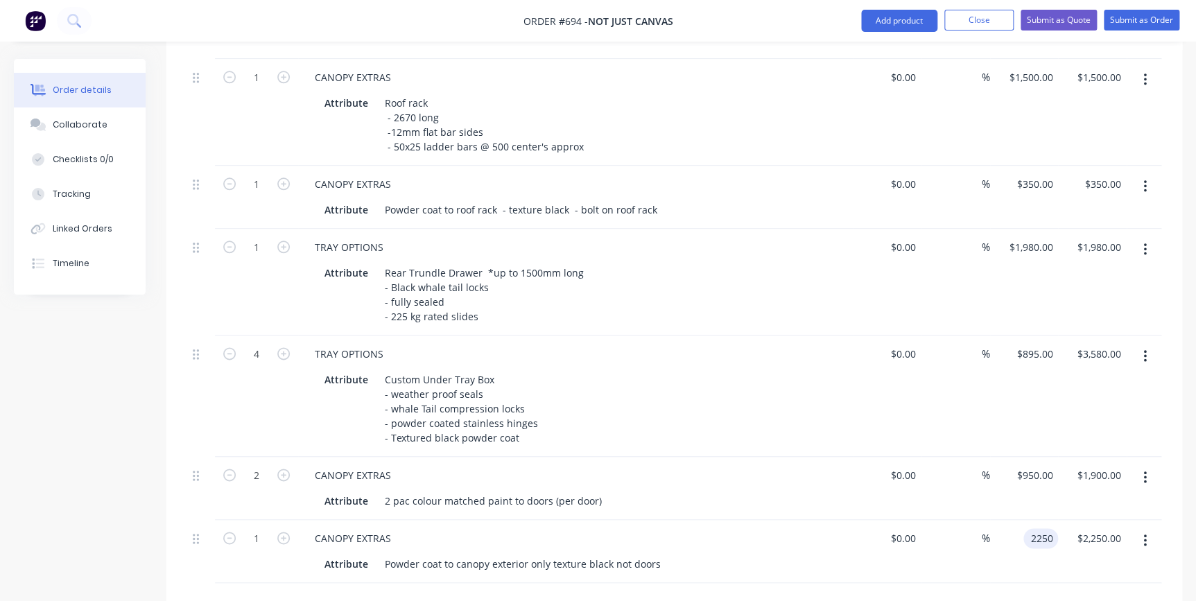
type input "$2,250.00"
click at [1026, 534] on div "$2,250.00 $2,250.00" at bounding box center [1024, 551] width 69 height 63
click at [654, 554] on div "Powder coat to canopy exterior only texture black not doors" at bounding box center [522, 564] width 287 height 20
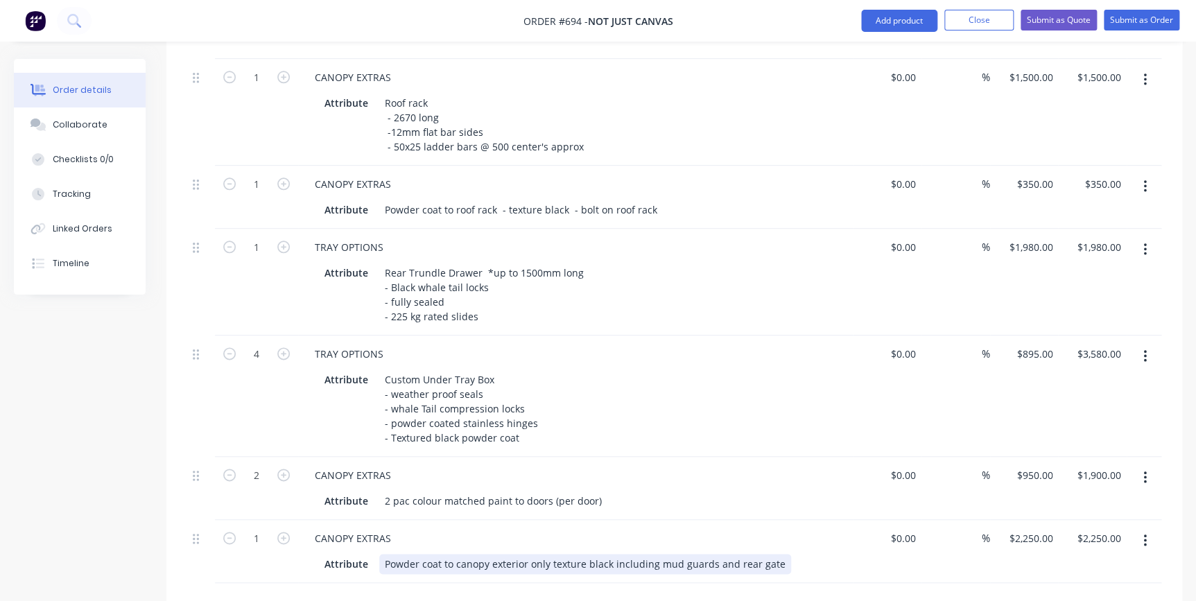
click at [776, 554] on div "Powder coat to canopy exterior only texture black including mud guards and rear…" at bounding box center [585, 564] width 412 height 20
click at [772, 554] on div "Powder coat to canopy exterior only texture black including mud guards and rear…" at bounding box center [602, 571] width 447 height 35
click at [727, 554] on div "Powder coat to canopy exterior only texture black including mud guards and rear…" at bounding box center [602, 571] width 447 height 35
click at [811, 554] on div "Powder coat to canopy exterior only texture black including mud guards, rear ga…" at bounding box center [602, 571] width 447 height 35
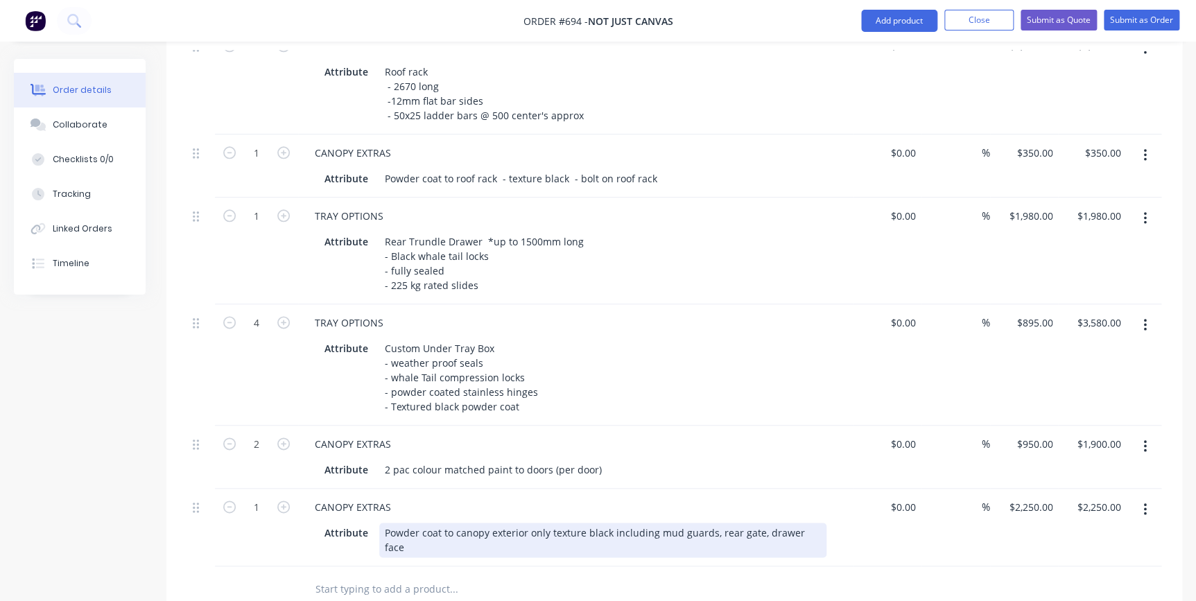
scroll to position [756, 0]
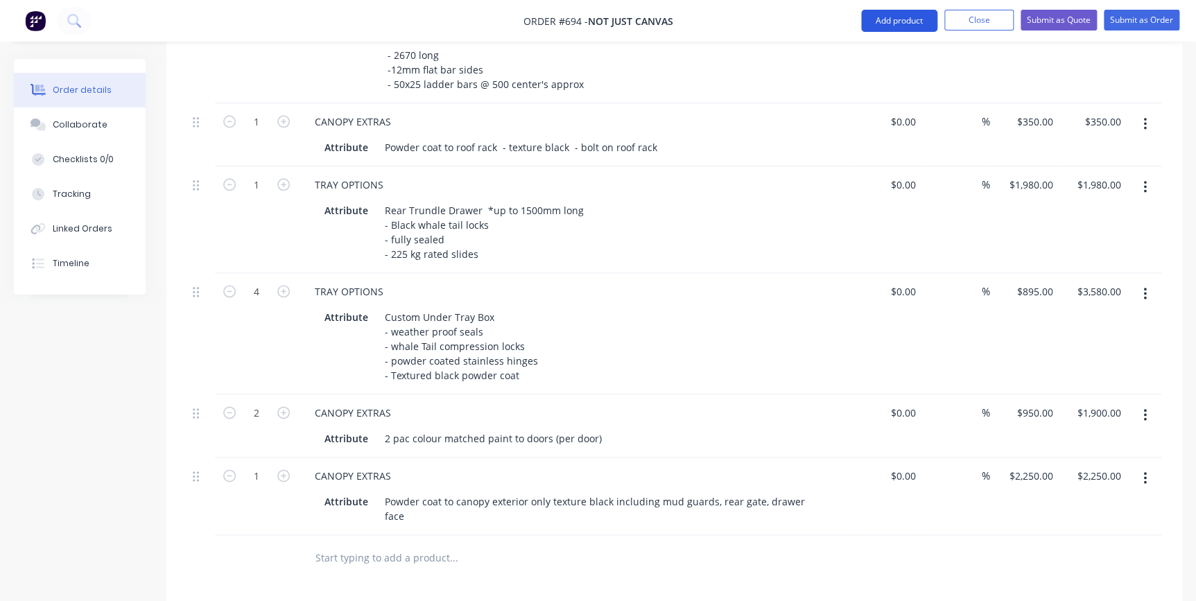
click at [882, 21] on button "Add product" at bounding box center [899, 21] width 76 height 22
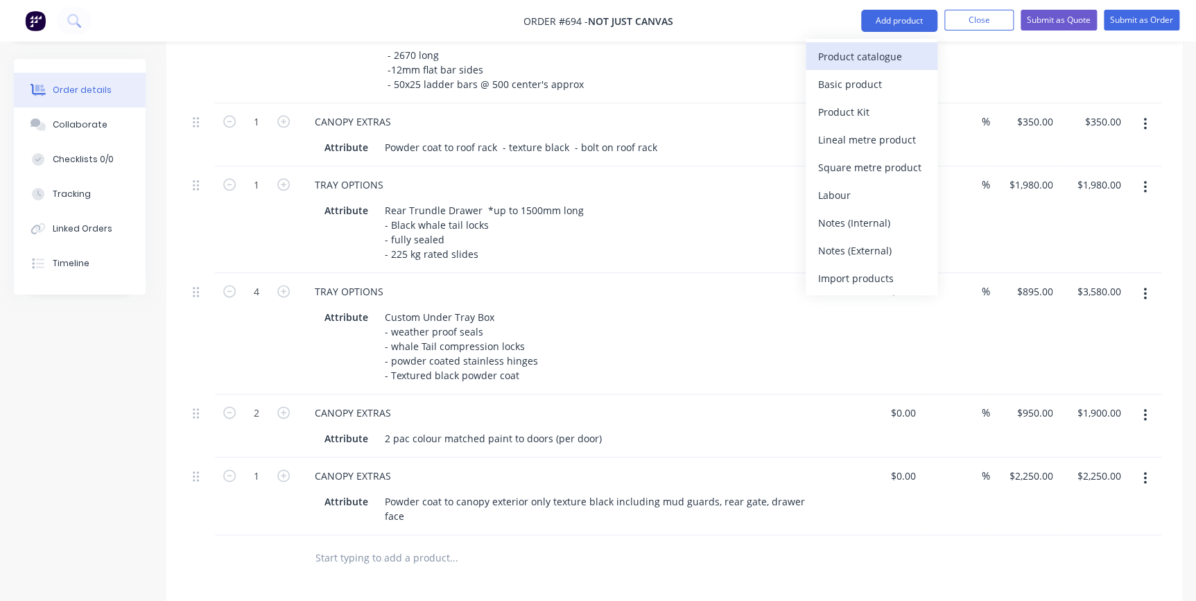
click at [866, 55] on div "Product catalogue" at bounding box center [871, 56] width 107 height 20
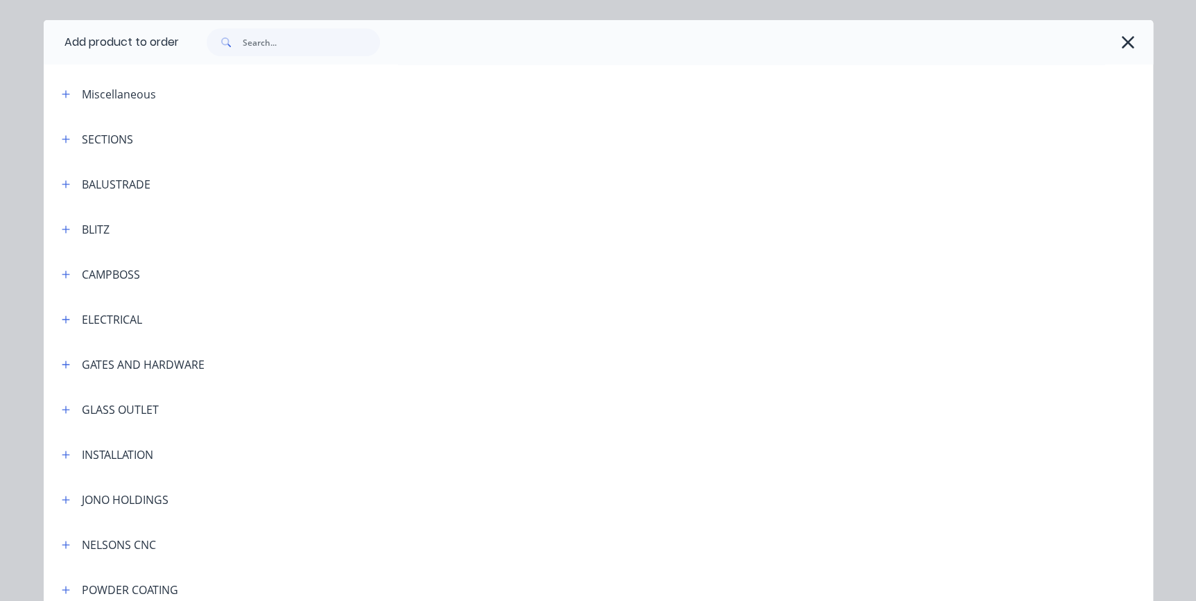
scroll to position [315, 0]
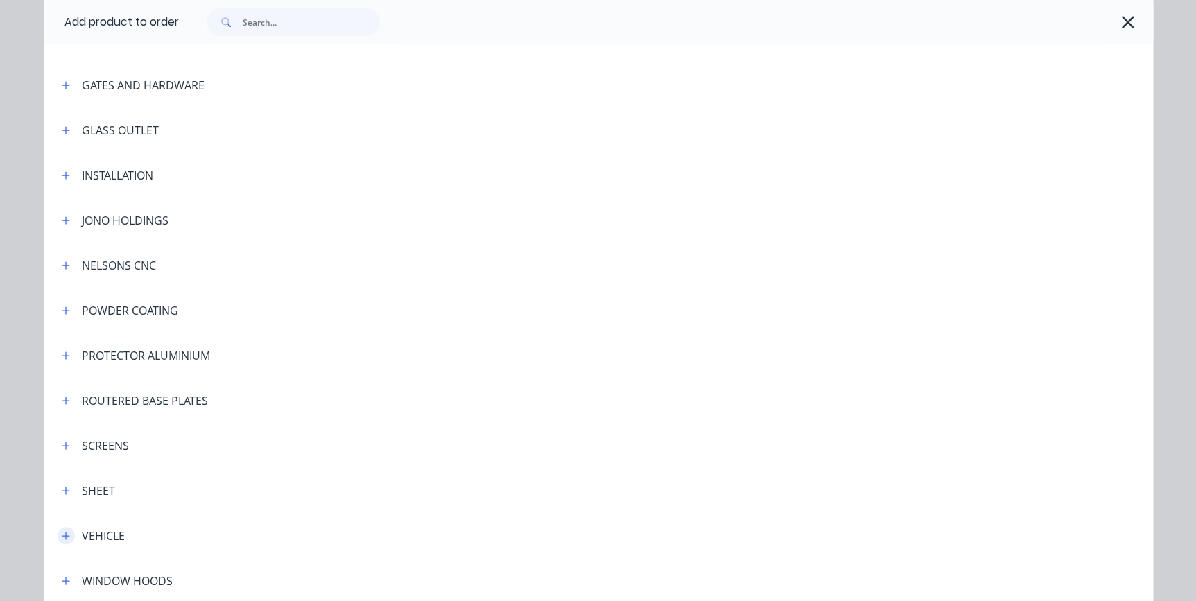
click at [62, 534] on icon "button" at bounding box center [66, 536] width 8 height 10
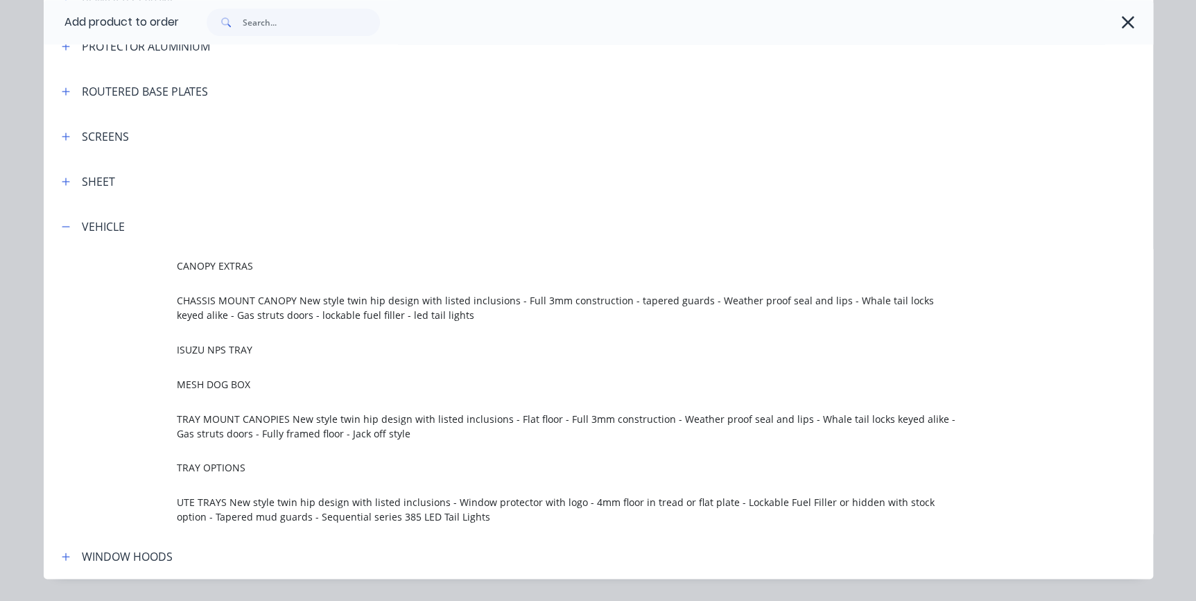
scroll to position [663, 0]
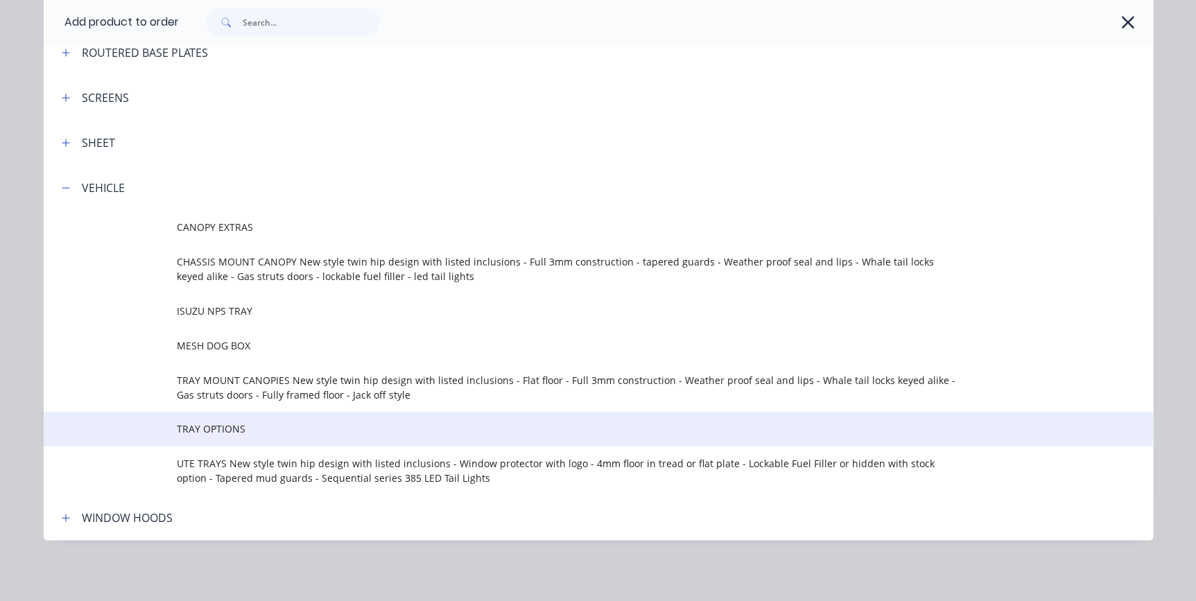
click at [218, 421] on span "TRAY OPTIONS" at bounding box center [567, 428] width 781 height 15
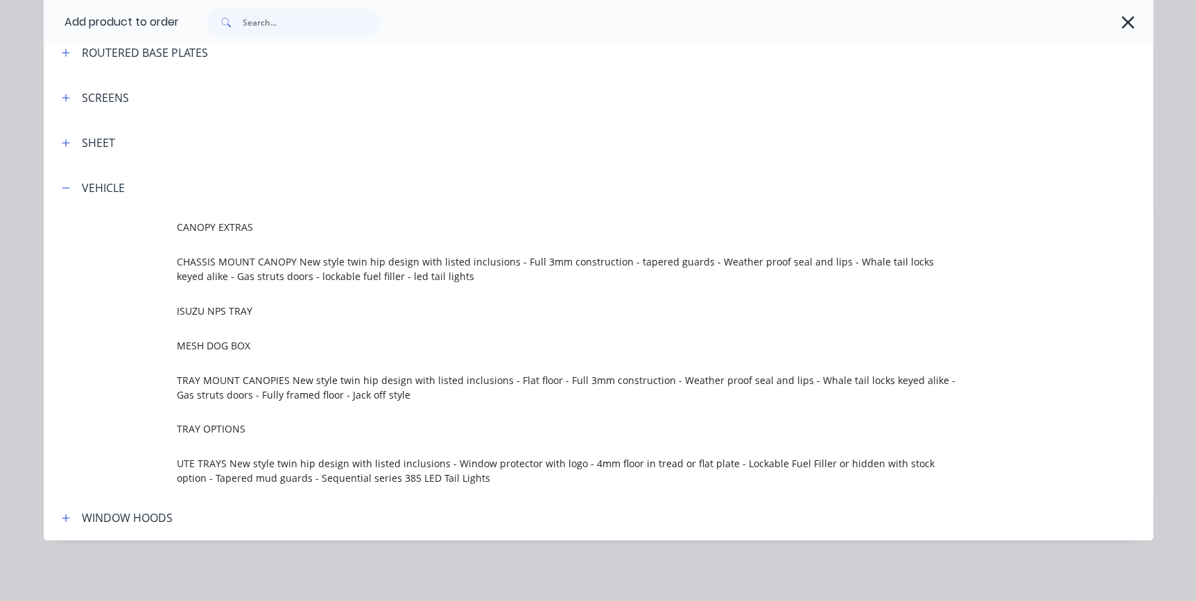
scroll to position [0, 0]
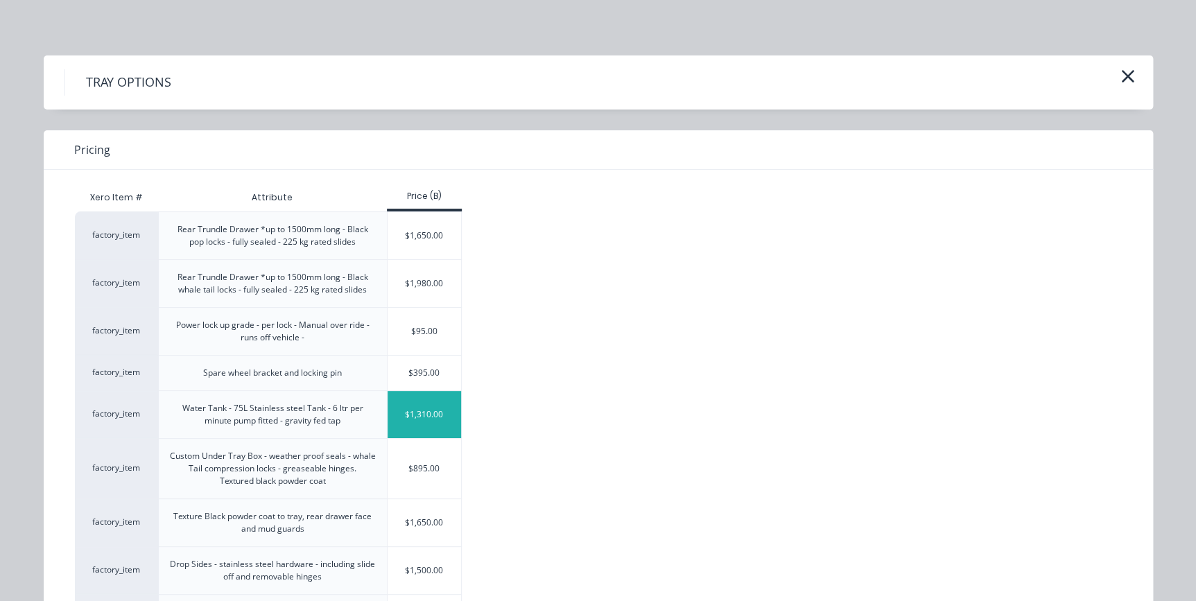
click at [421, 424] on div "$1,310.00" at bounding box center [425, 414] width 74 height 47
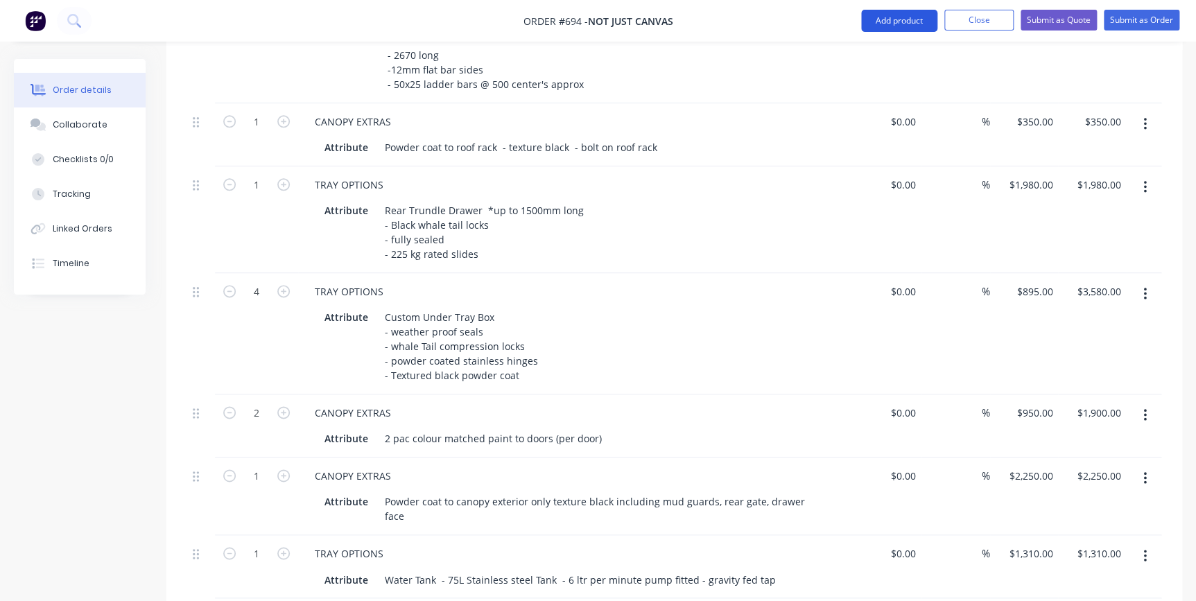
click at [901, 22] on button "Add product" at bounding box center [899, 21] width 76 height 22
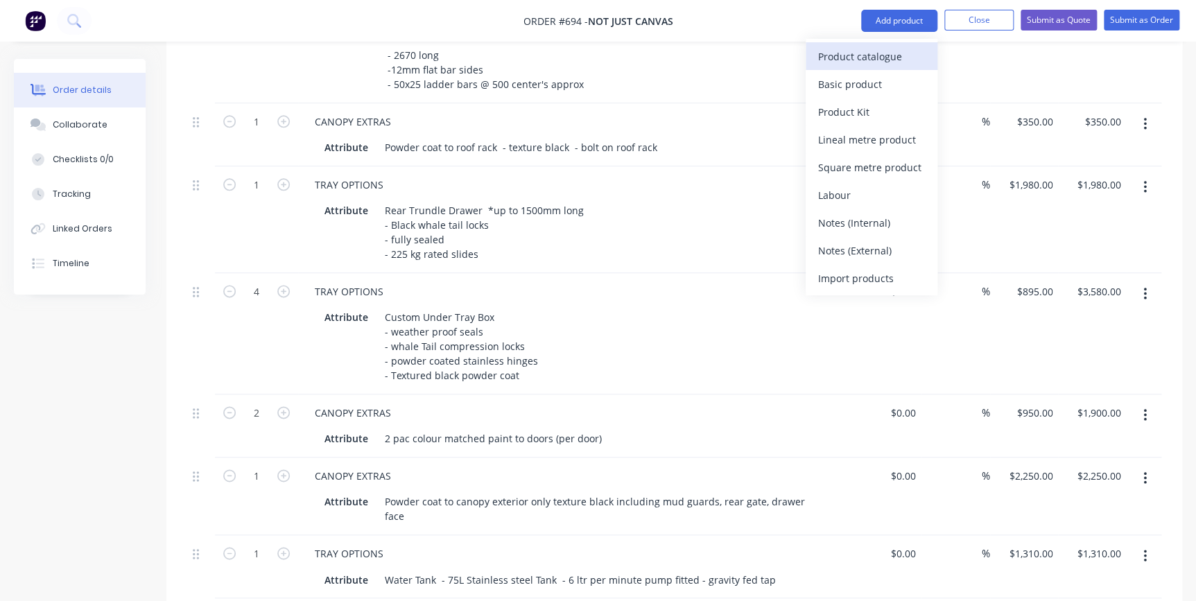
click at [842, 55] on div "Product catalogue" at bounding box center [871, 56] width 107 height 20
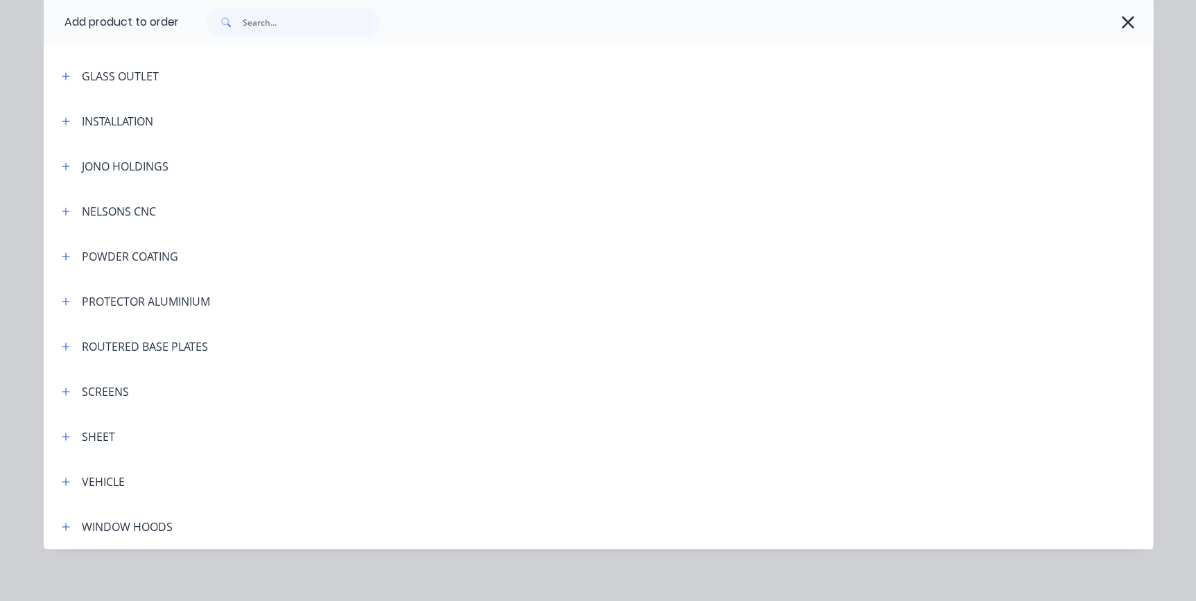
scroll to position [377, 0]
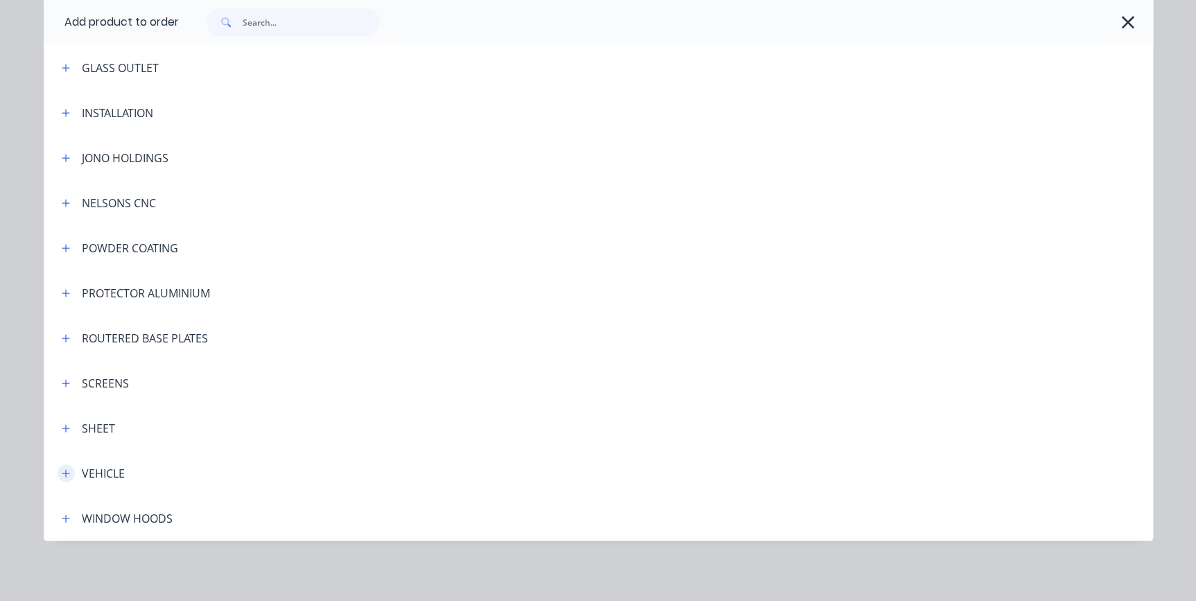
click at [58, 466] on button "button" at bounding box center [66, 472] width 17 height 17
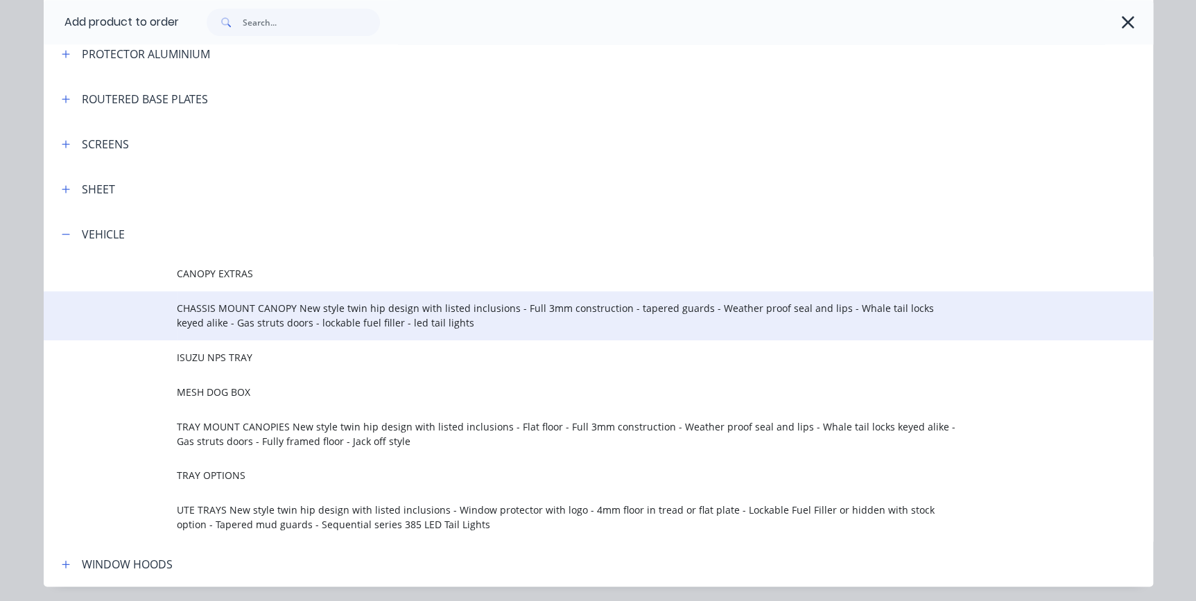
scroll to position [629, 0]
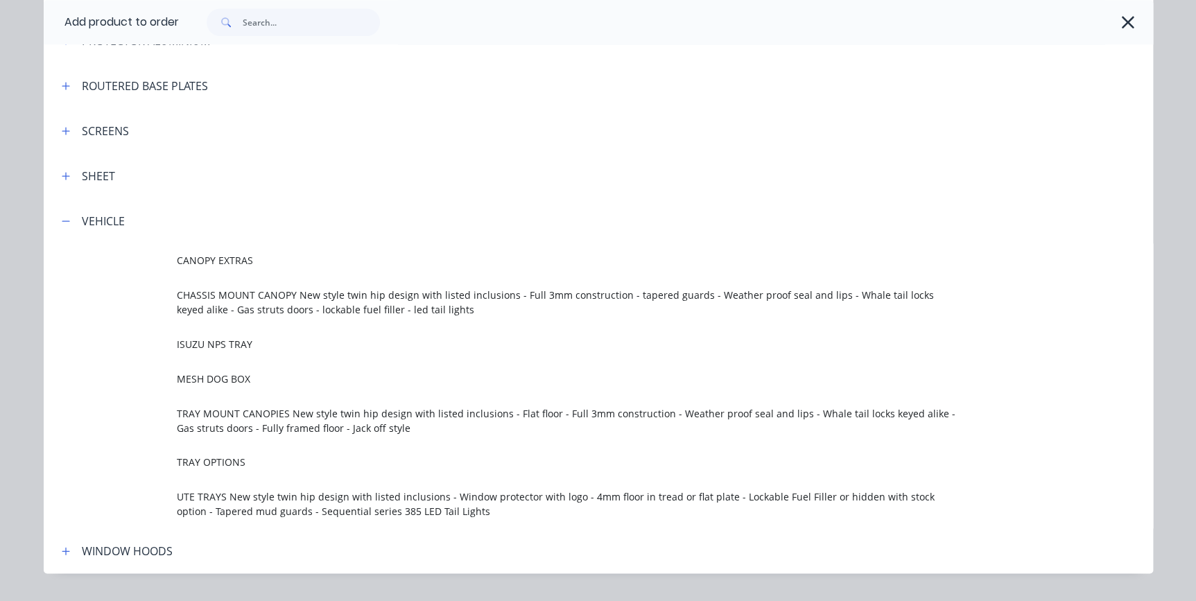
click at [227, 462] on span "TRAY OPTIONS" at bounding box center [567, 462] width 781 height 15
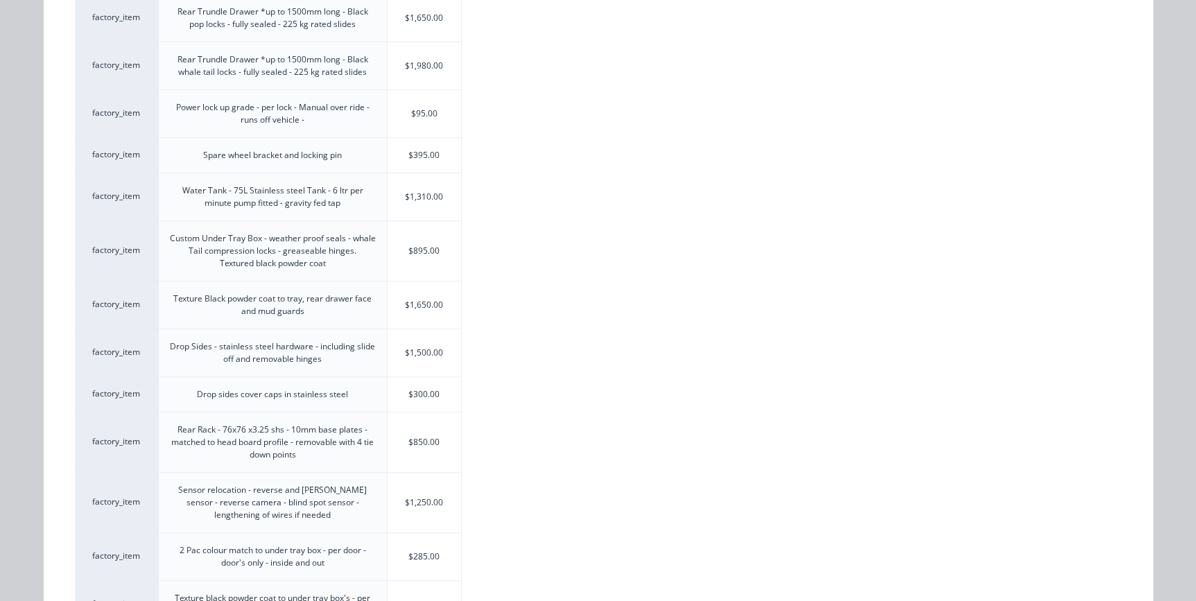
scroll to position [252, 0]
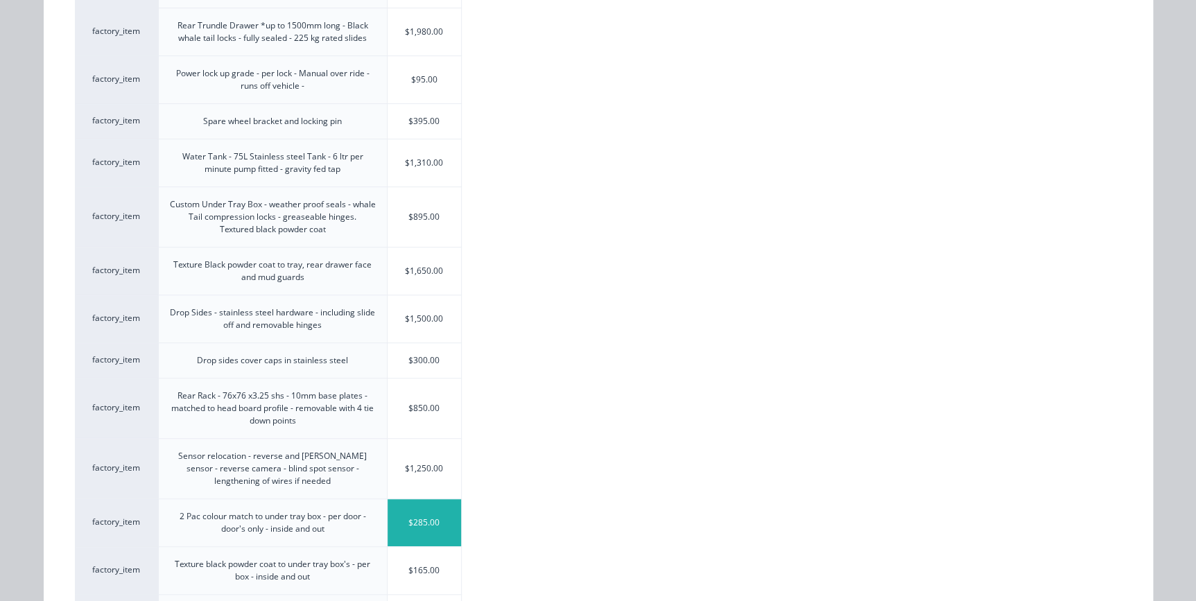
click at [409, 521] on div "$285.00" at bounding box center [425, 522] width 74 height 47
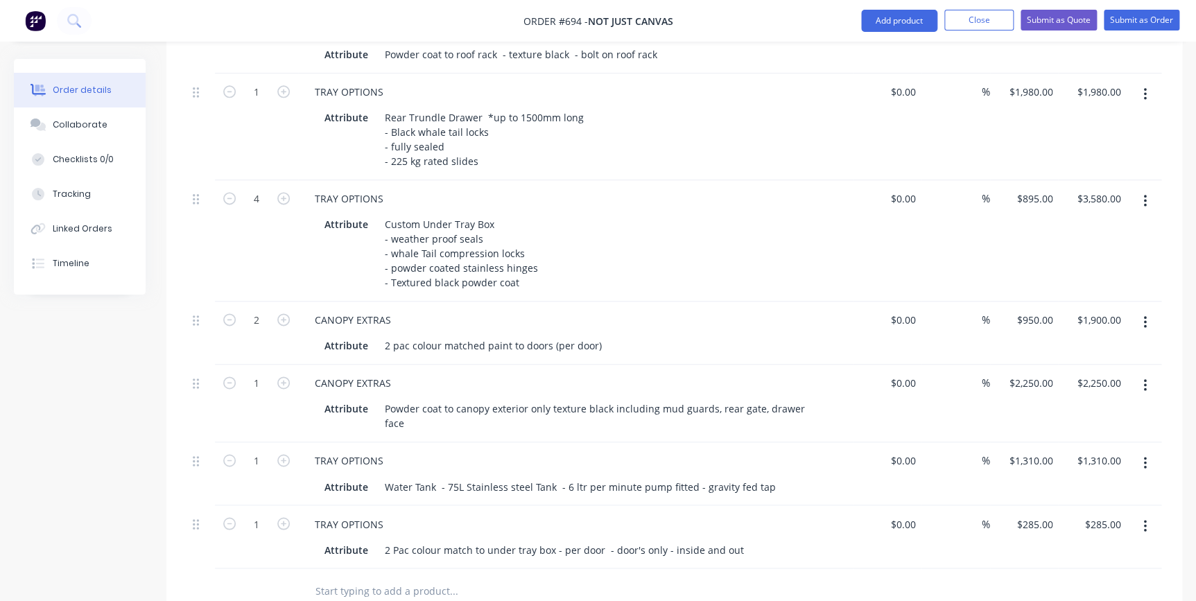
scroll to position [882, 0]
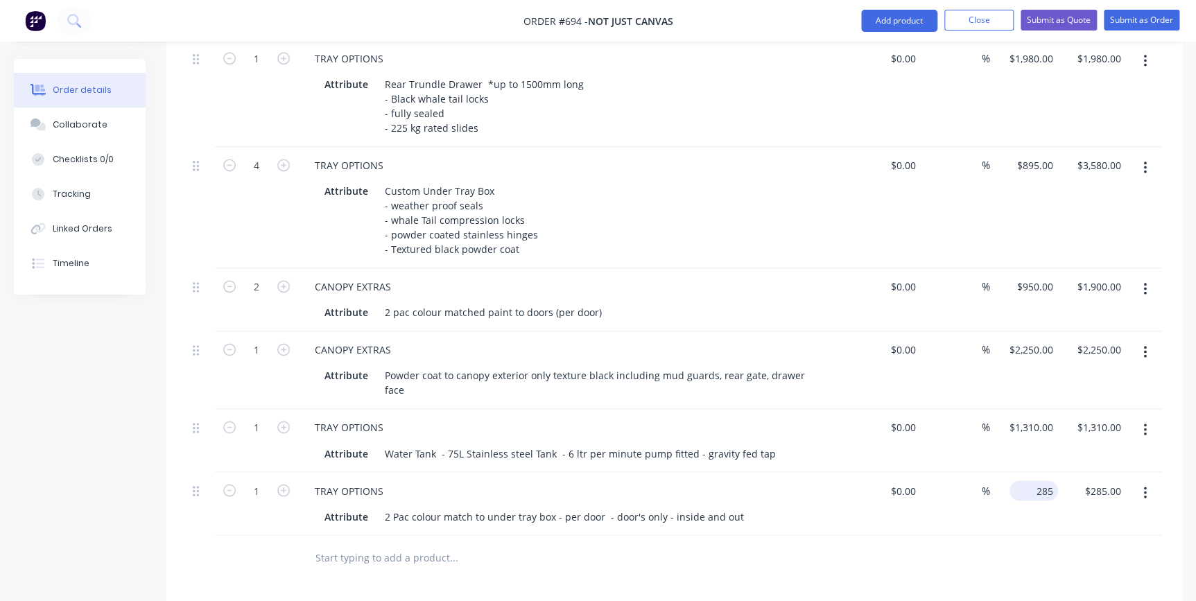
click at [1033, 480] on div "285 $285.00" at bounding box center [1033, 490] width 49 height 20
type input "$285.00"
click at [283, 484] on icon "button" at bounding box center [283, 490] width 12 height 12
type input "2"
type input "$570.00"
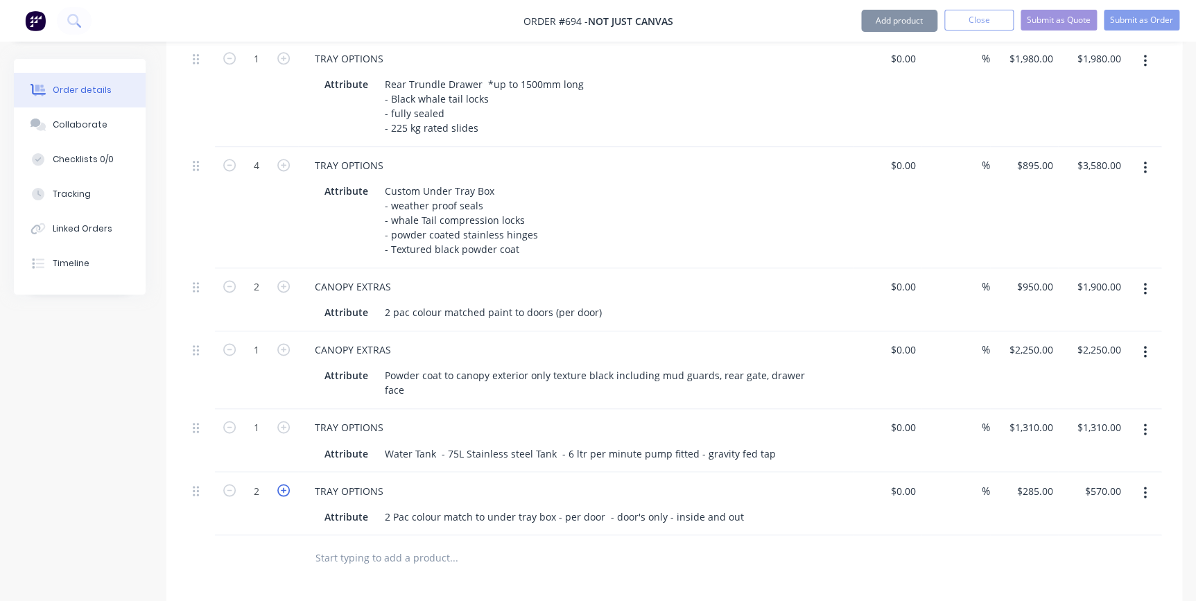
click at [283, 484] on icon "button" at bounding box center [283, 490] width 12 height 12
type input "3"
type input "$855.00"
click at [283, 484] on icon "button" at bounding box center [283, 490] width 12 height 12
type input "4"
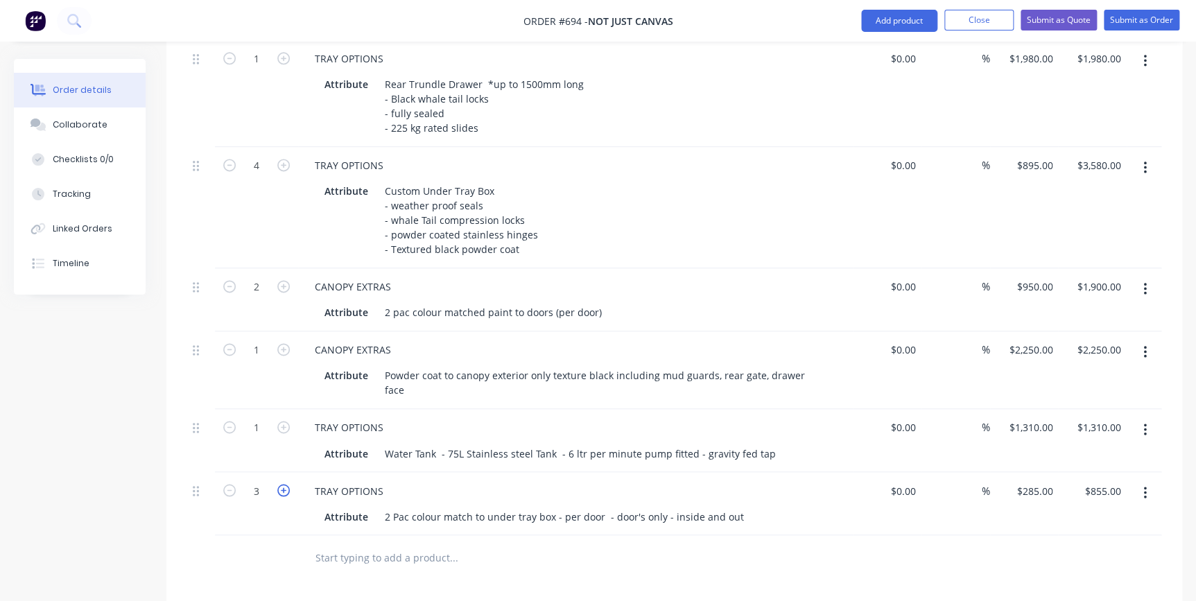
type input "$1,140.00"
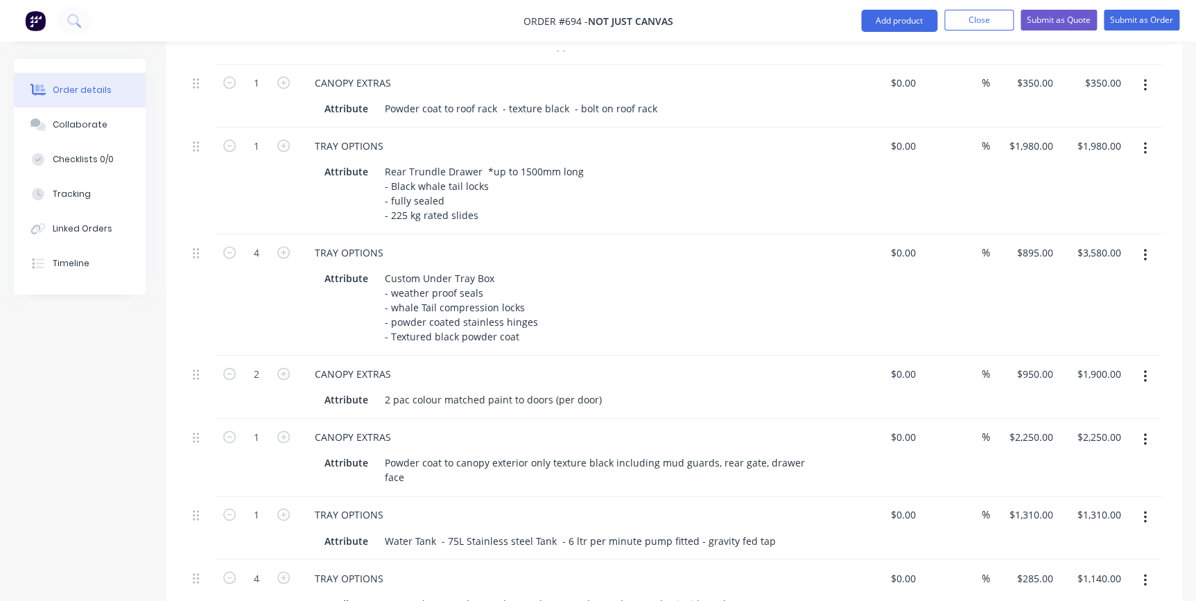
scroll to position [756, 0]
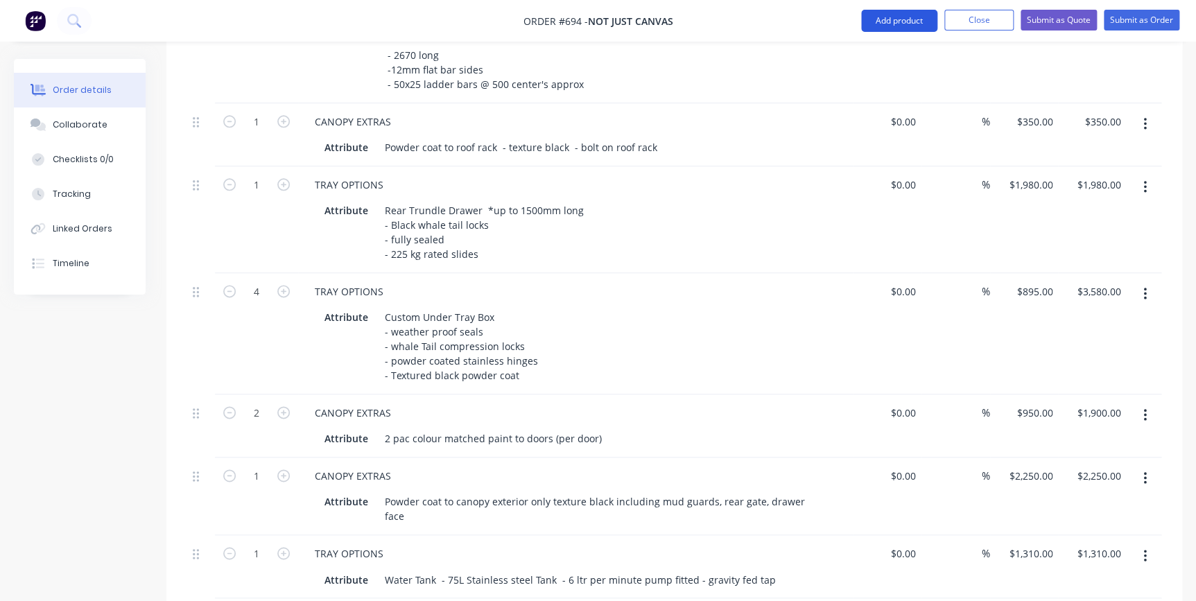
click at [892, 19] on button "Add product" at bounding box center [899, 21] width 76 height 22
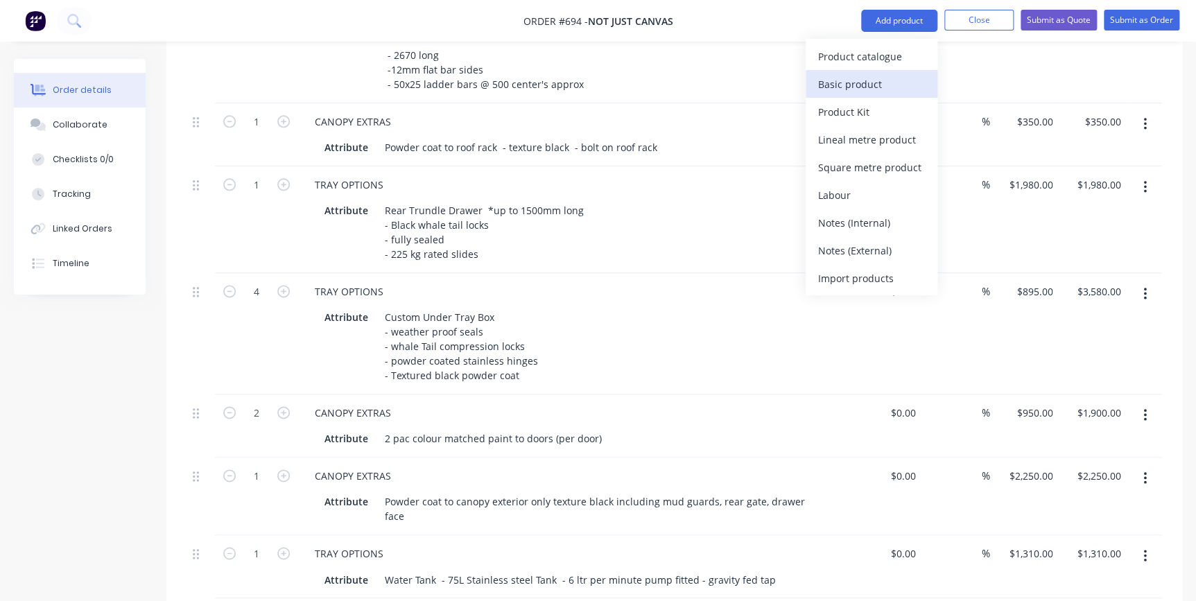
click at [861, 82] on div "Basic product" at bounding box center [871, 84] width 107 height 20
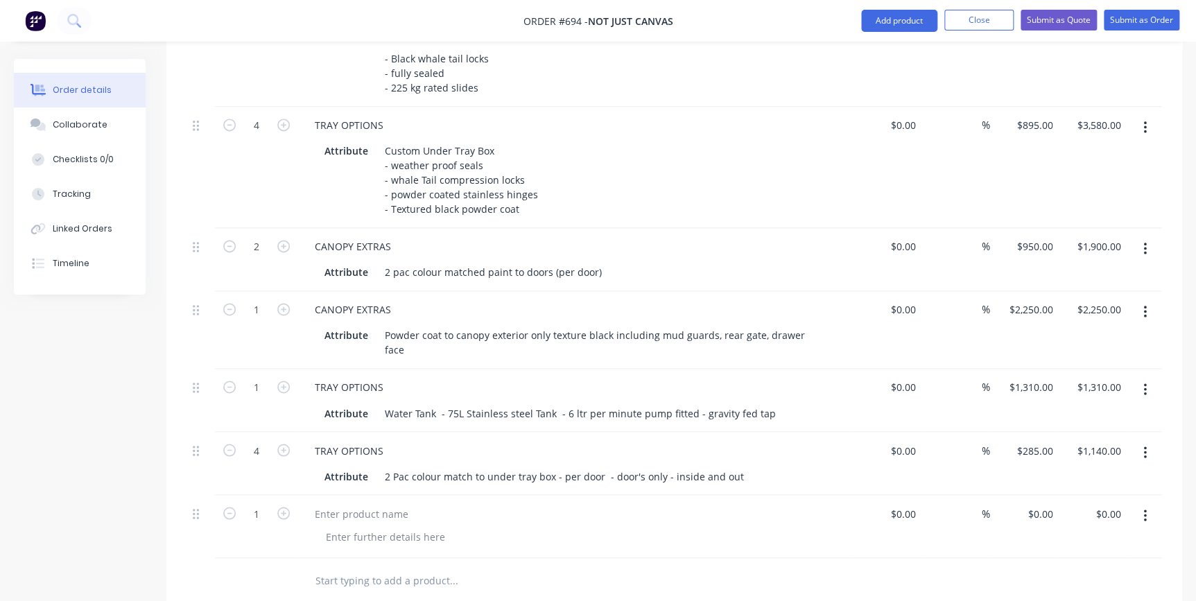
scroll to position [1071, 0]
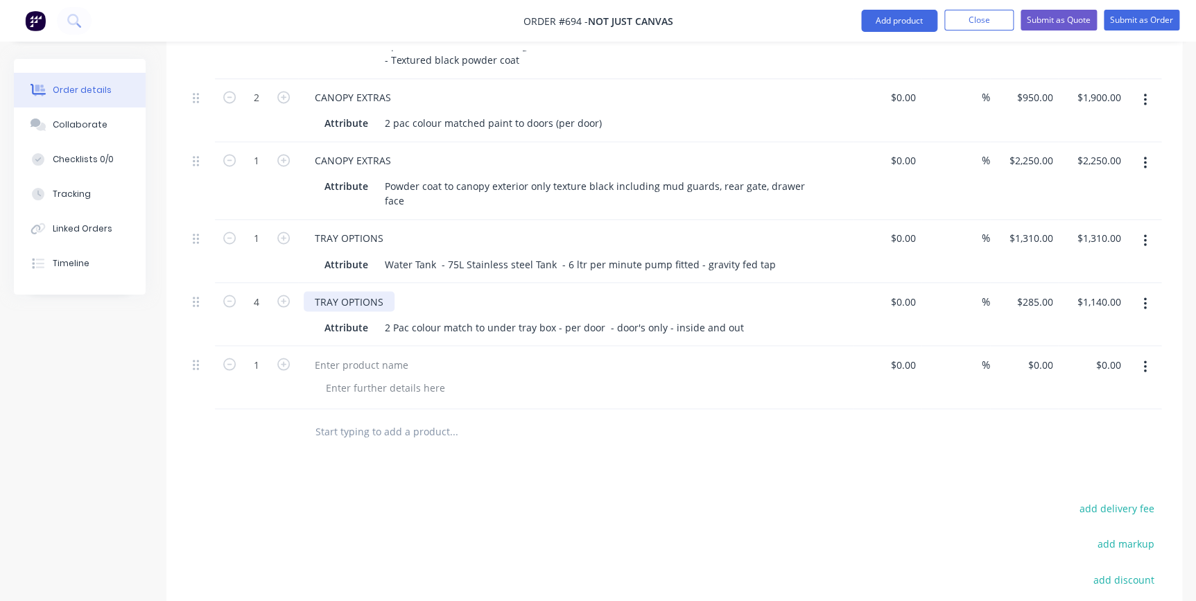
drag, startPoint x: 315, startPoint y: 266, endPoint x: 399, endPoint y: 261, distance: 83.3
click at [399, 291] on div "TRAY OPTIONS" at bounding box center [575, 301] width 543 height 20
copy div "TRAY OPTIONS"
click at [344, 354] on div at bounding box center [362, 364] width 116 height 20
paste div
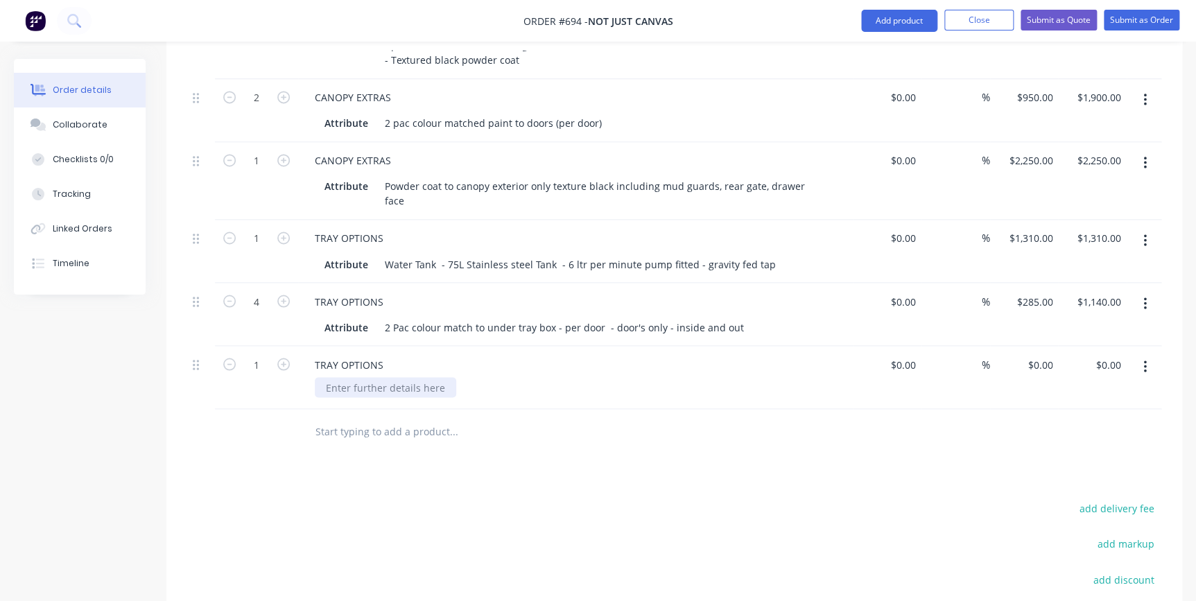
click at [346, 377] on div at bounding box center [385, 387] width 141 height 20
click at [742, 377] on div "custom stainless steel diesel tank approximately 120ltr with extra fill point a…" at bounding box center [538, 387] width 446 height 20
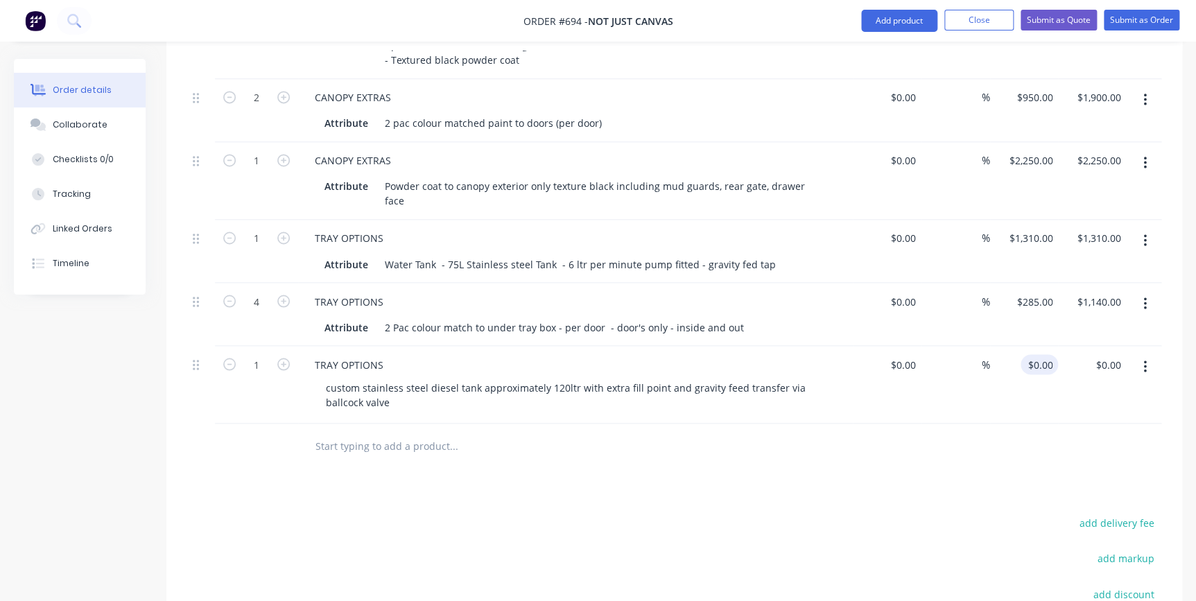
click at [1048, 354] on input "$0.00" at bounding box center [1042, 364] width 32 height 20
type input "$1,300.00"
click at [1018, 347] on div "$1,300.00 1300" at bounding box center [1024, 385] width 69 height 78
click at [1028, 354] on input "1300" at bounding box center [1032, 364] width 51 height 20
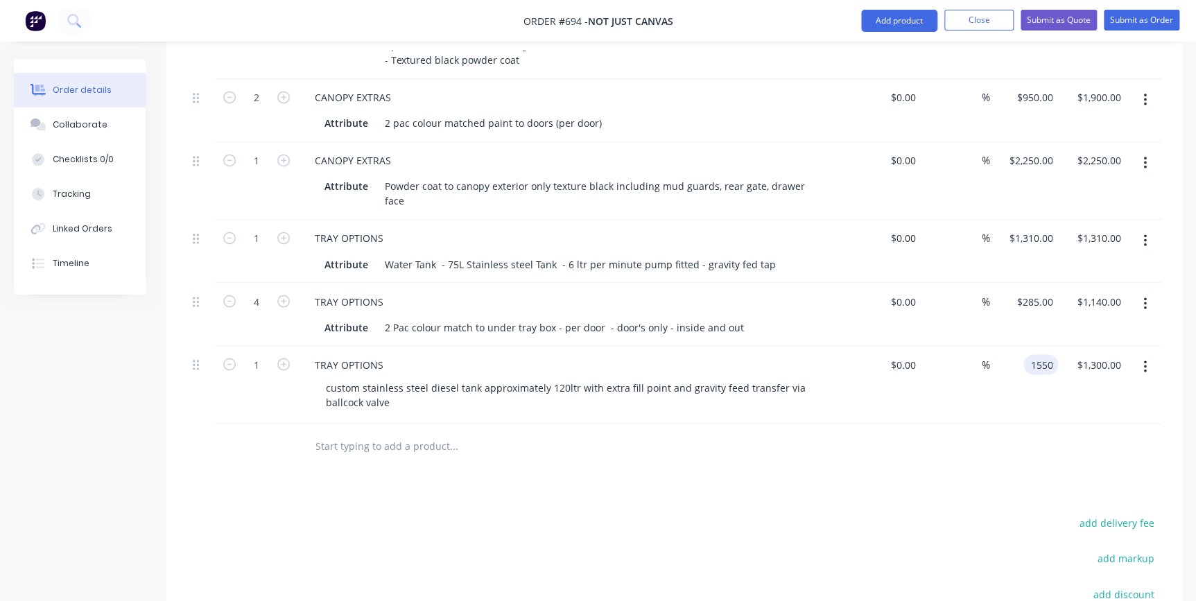
type input "$1,550.00"
click at [1034, 354] on div "$1,550.00 1550" at bounding box center [1024, 385] width 69 height 78
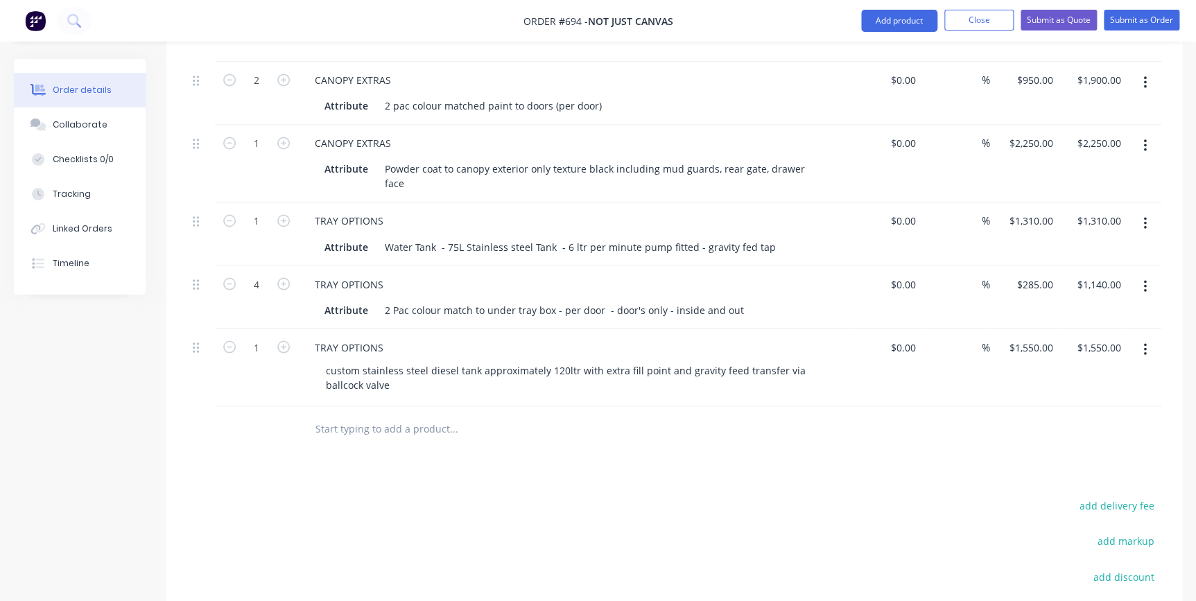
scroll to position [1068, 0]
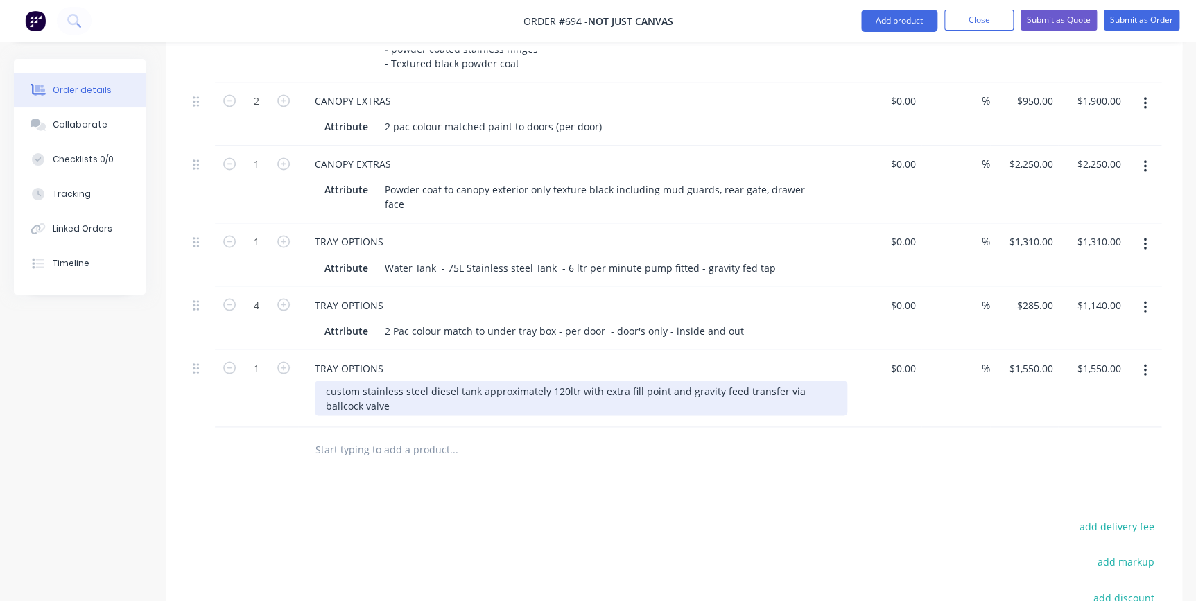
click at [424, 381] on div "custom stainless steel diesel tank approximately 120ltr with extra fill point a…" at bounding box center [581, 398] width 532 height 35
click at [394, 381] on div "custom aluminum diesel tank approximately 120ltr with extra fill point and grav…" at bounding box center [581, 398] width 532 height 35
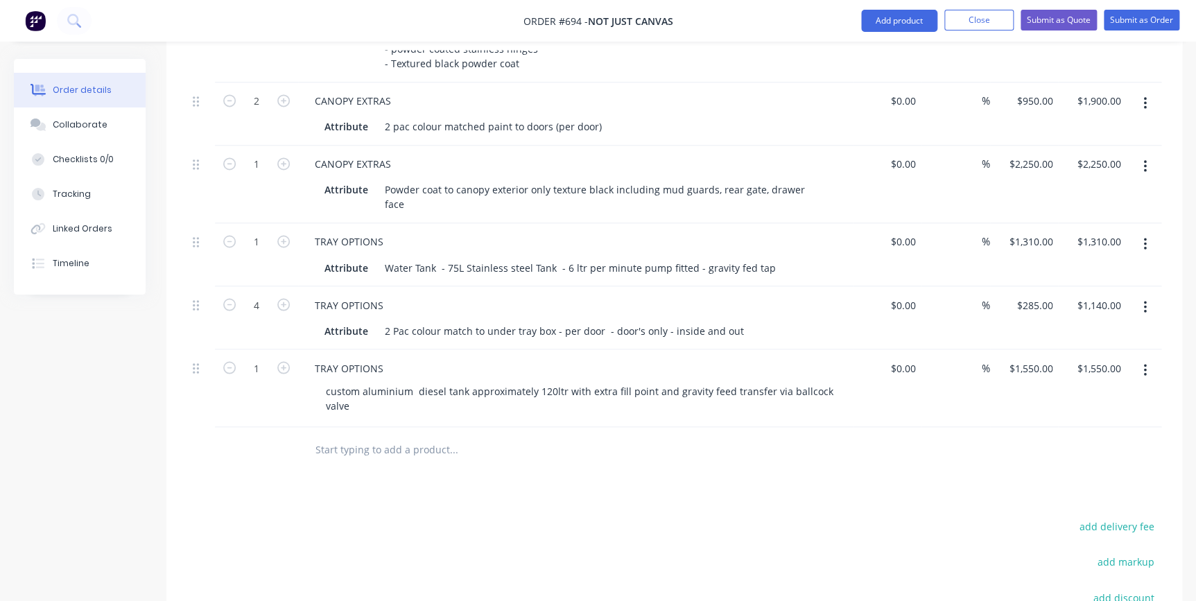
click at [440, 427] on div at bounding box center [547, 449] width 499 height 45
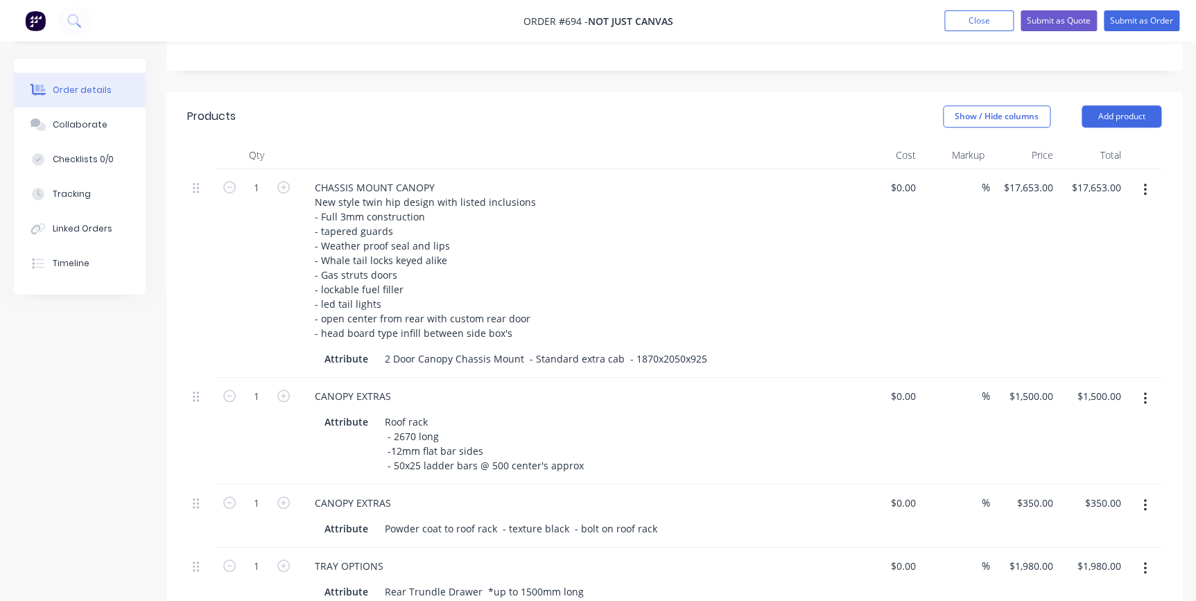
scroll to position [437, 0]
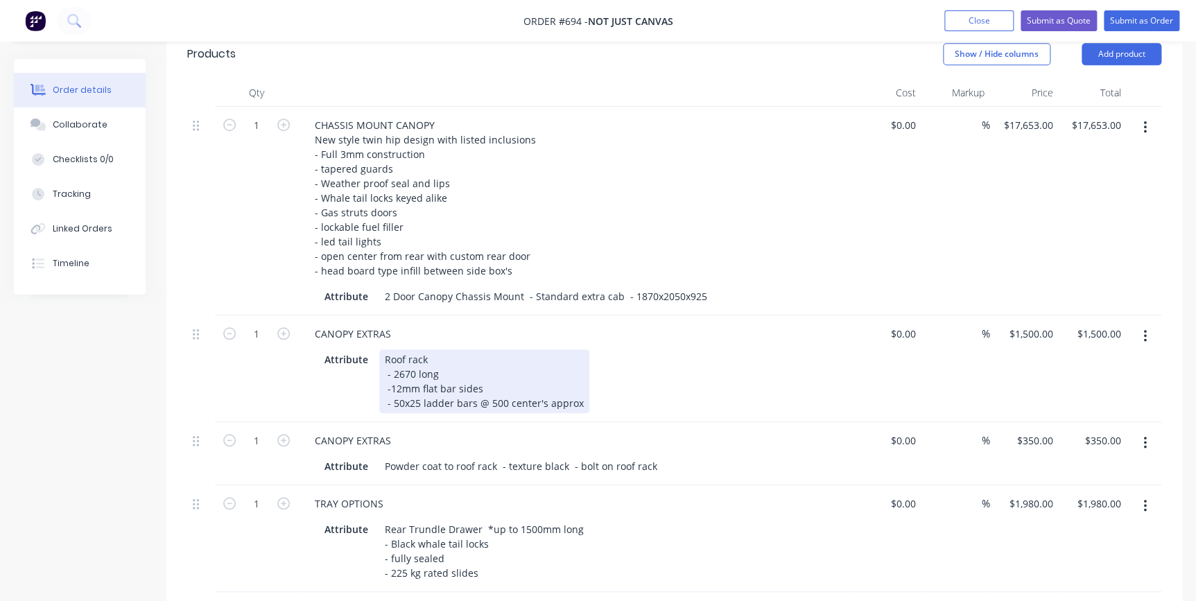
click at [586, 386] on div "Attribute Roof rack - 2670 long -12mm flat bar sides - 50x25 ladder bars @ 500 …" at bounding box center [572, 381] width 507 height 64
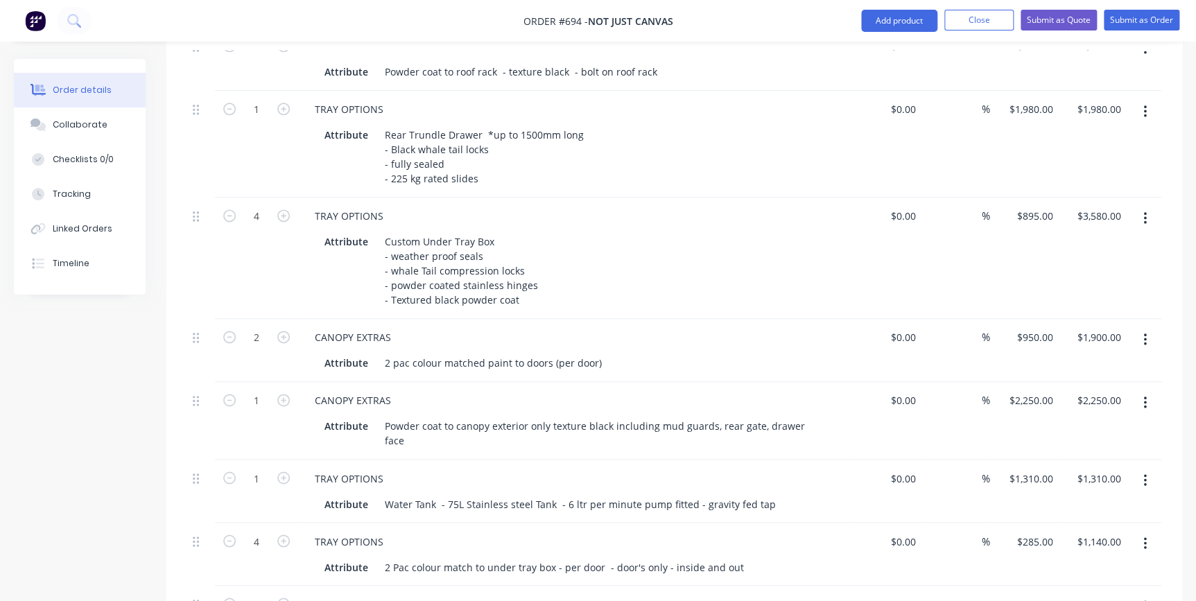
scroll to position [878, 0]
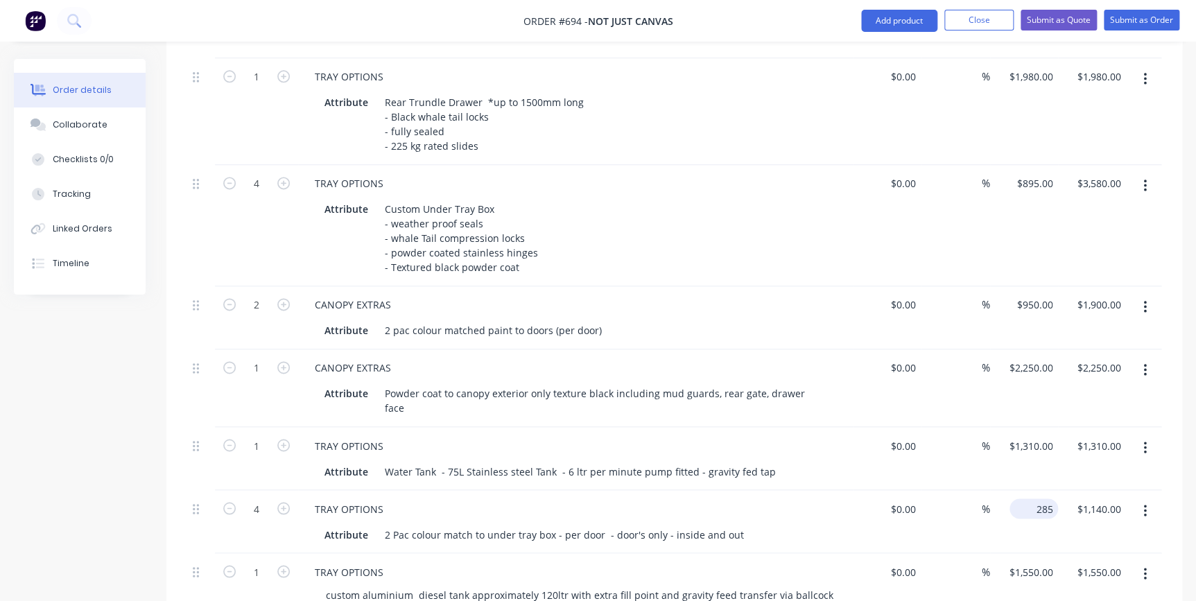
click at [1034, 498] on input "285" at bounding box center [1036, 508] width 43 height 20
type input "$225.00"
type input "$900.00"
click at [1043, 513] on div "$225.00 225" at bounding box center [1024, 521] width 69 height 63
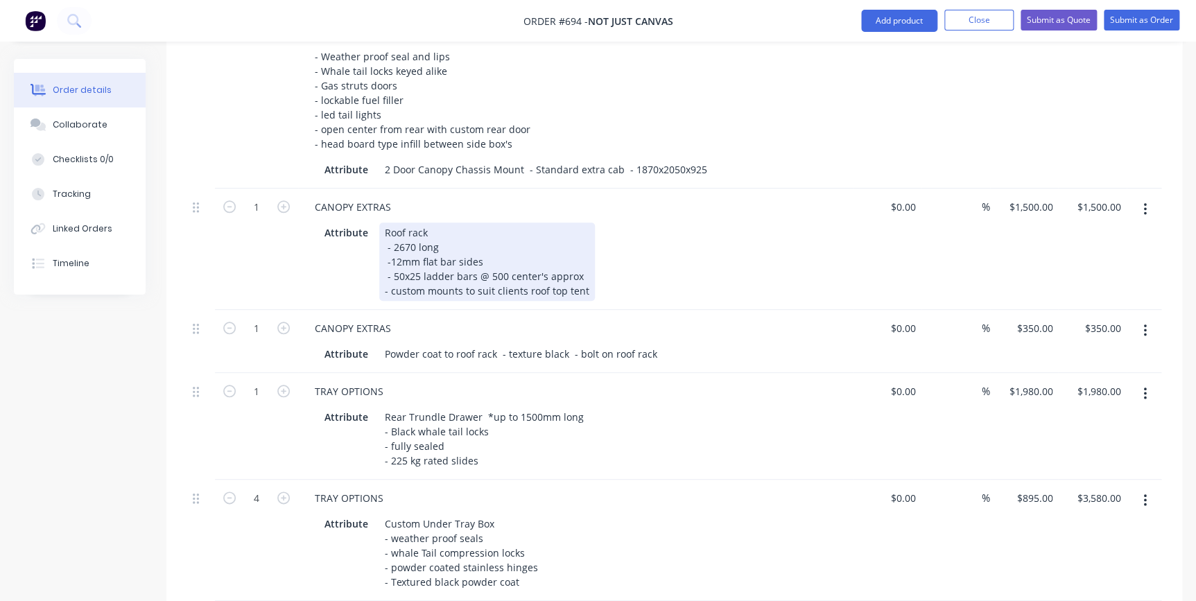
scroll to position [626, 0]
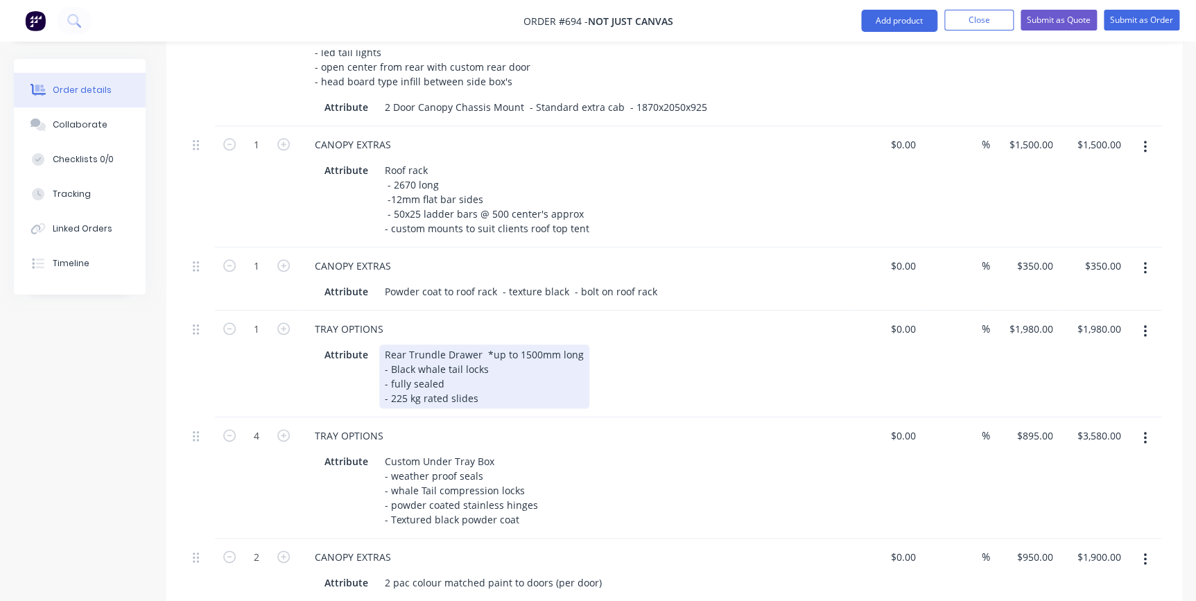
click at [498, 378] on div "Rear Trundle Drawer *up to 1500mm long - Black whale tail locks - fully sealed …" at bounding box center [484, 377] width 210 height 64
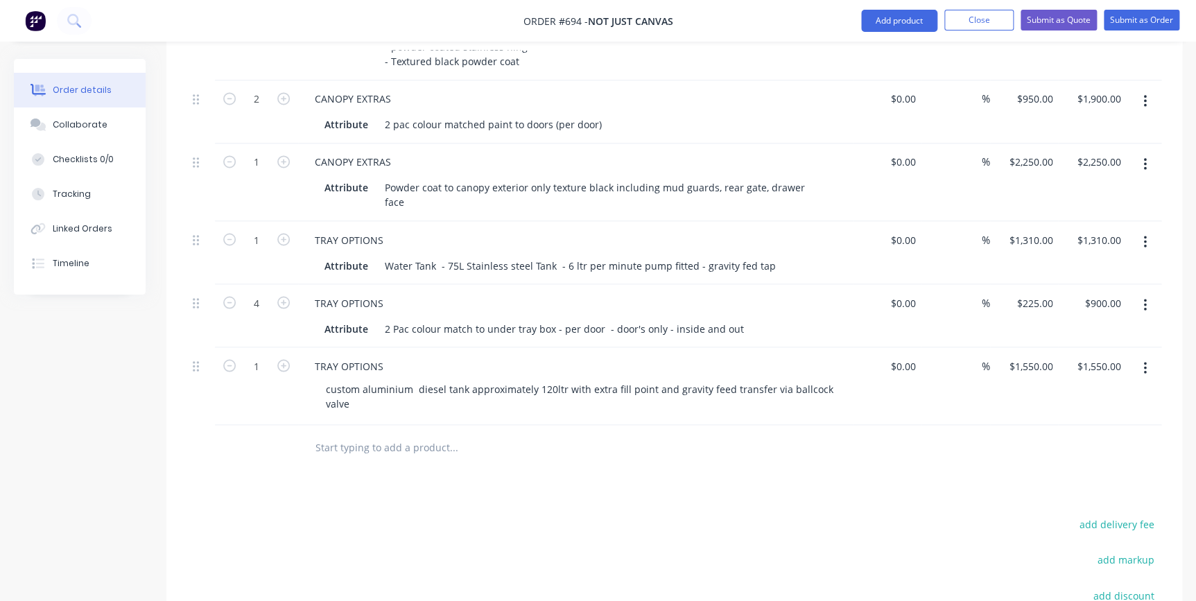
scroll to position [1096, 0]
click at [903, 21] on button "Add product" at bounding box center [899, 21] width 76 height 22
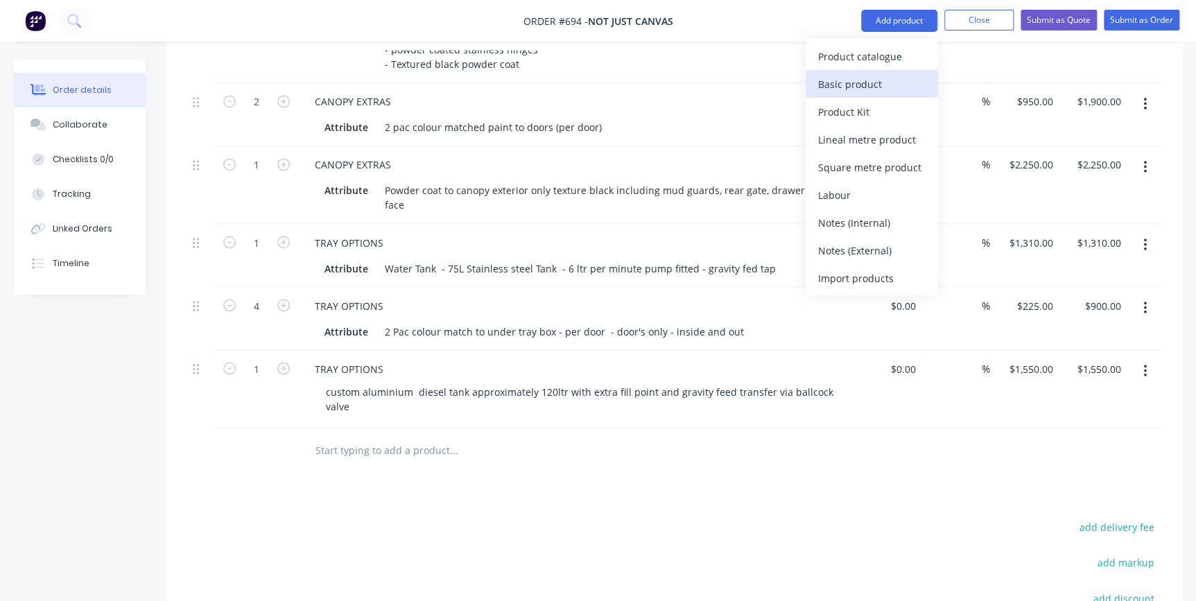
click at [879, 76] on div "Basic product" at bounding box center [871, 84] width 107 height 20
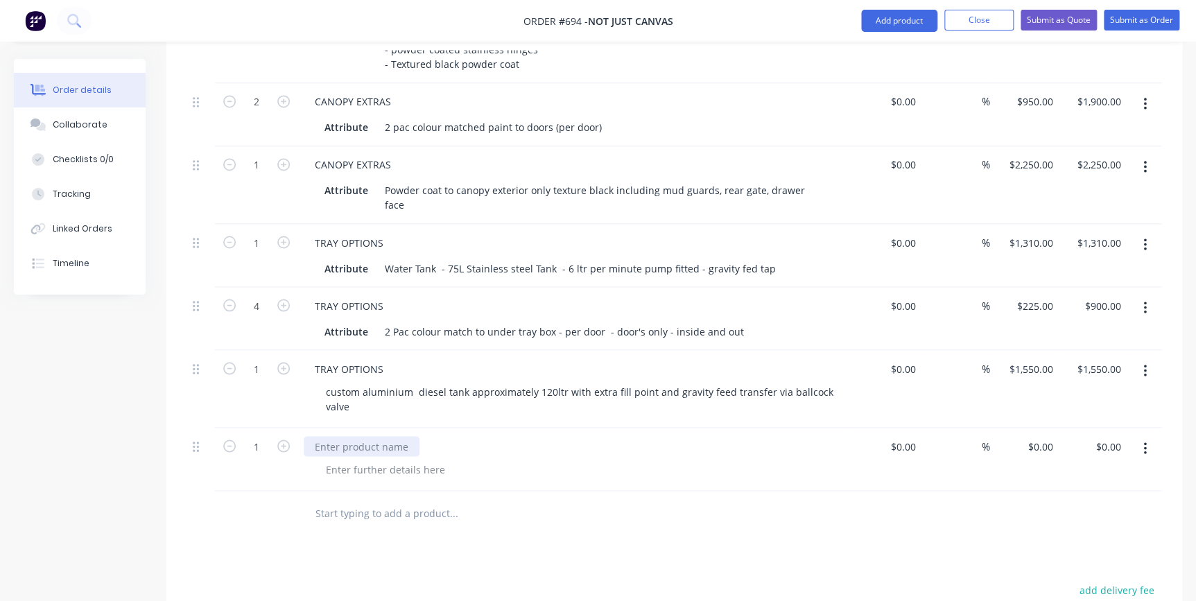
click at [320, 436] on div at bounding box center [362, 446] width 116 height 20
click at [335, 459] on div at bounding box center [385, 469] width 141 height 20
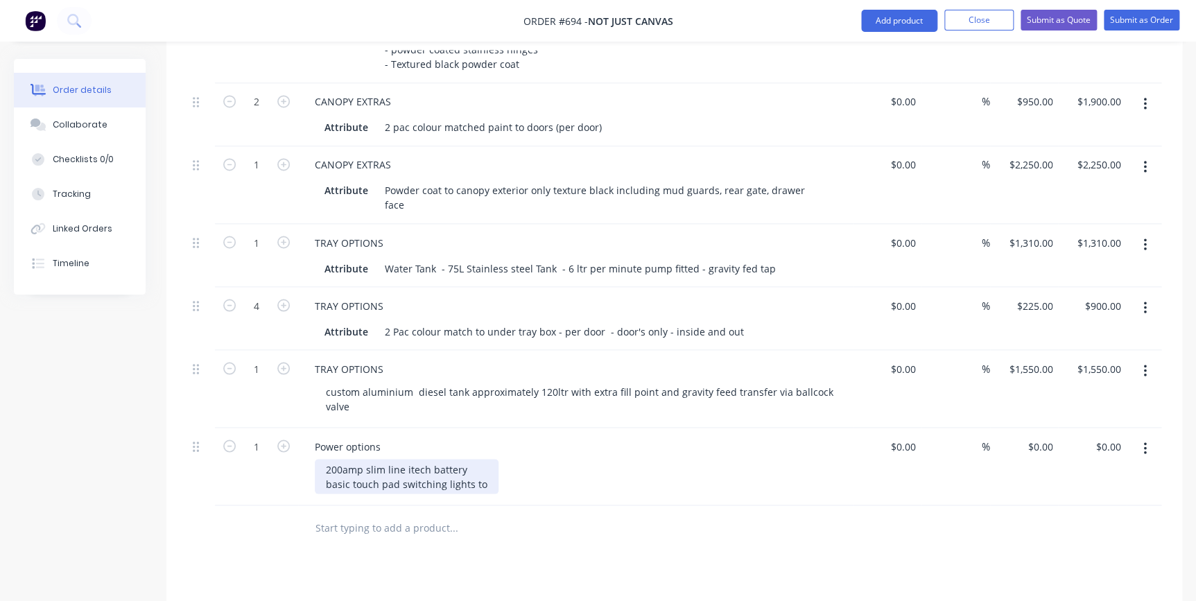
click at [444, 459] on div "200amp slim line itech battery basic touch pad switching lights to" at bounding box center [407, 476] width 184 height 35
click at [323, 459] on div "200amp slim line itech battery basic touch pad switching lights to" at bounding box center [397, 483] width 164 height 49
click at [324, 464] on div "200amp slim line itech battery - basic touch pad switching lights to" at bounding box center [397, 483] width 164 height 49
click at [368, 467] on div "200amp slim line itech battery - basic touch pad switching - lights to" at bounding box center [397, 483] width 164 height 49
click at [467, 459] on div "200amp slim line itech battery - basic touch pad switching - lights to" at bounding box center [397, 483] width 164 height 49
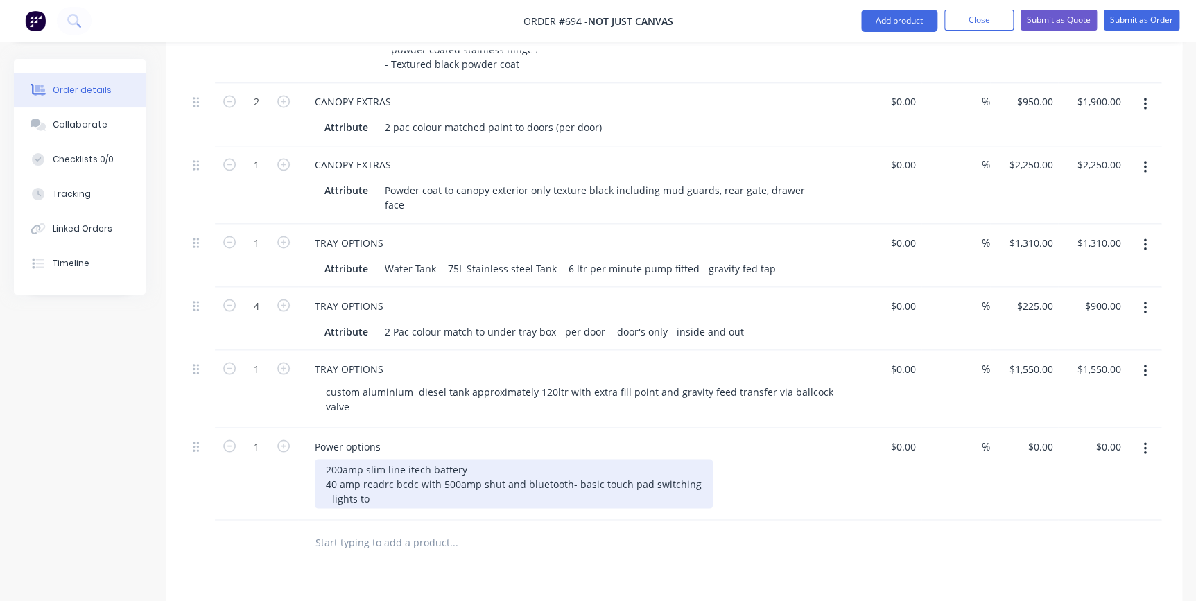
click at [492, 459] on div "200amp slim line itech battery 40 amp readrc bcdc with 500amp shut and bluetoot…" at bounding box center [514, 483] width 398 height 49
click at [596, 459] on div "200amp slim line itech battery 40 amp readarc bcdc with 500amp shunt and Blueto…" at bounding box center [580, 483] width 530 height 49
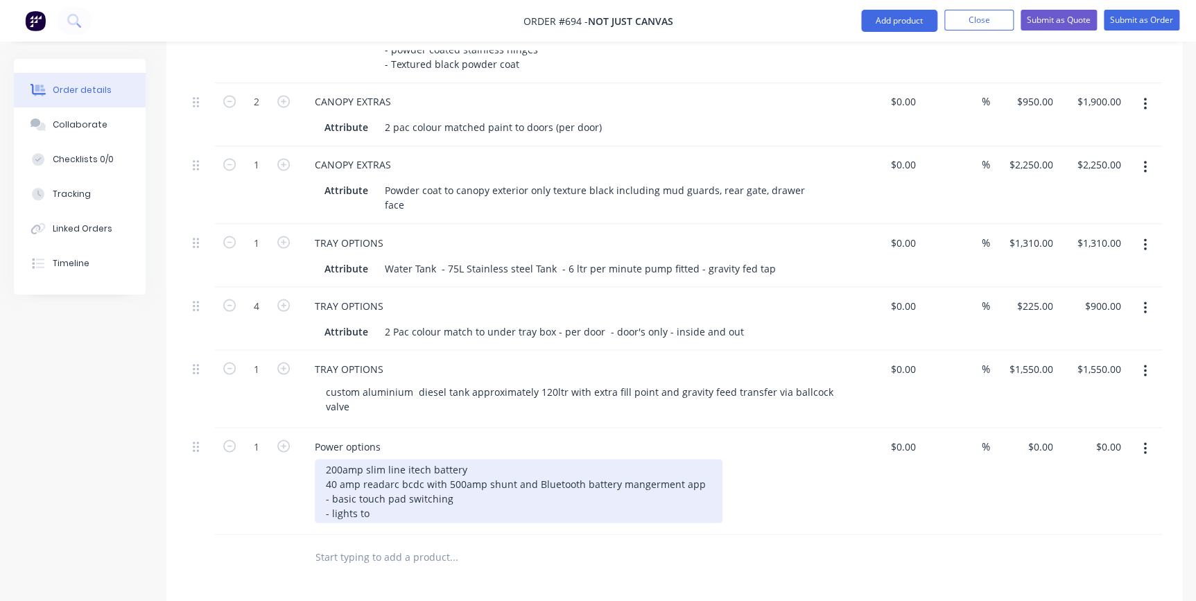
click at [647, 459] on div "200amp slim line itech battery 40 amp readarc bcdc with 500amp shunt and Blueto…" at bounding box center [519, 491] width 408 height 64
click at [455, 463] on div "200amp slim line itech battery 40 amp readarc bcdc with 500amp shunt and Blueto…" at bounding box center [516, 491] width 403 height 64
click at [370, 476] on div "200amp slim line itech battery 40 amp readarc bcdc with 500amp shunt and Blueto…" at bounding box center [516, 491] width 403 height 64
click at [496, 473] on div "200amp slim line itech battery 40 amp readarc bcdc with 500amp shunt and Blueto…" at bounding box center [516, 491] width 403 height 64
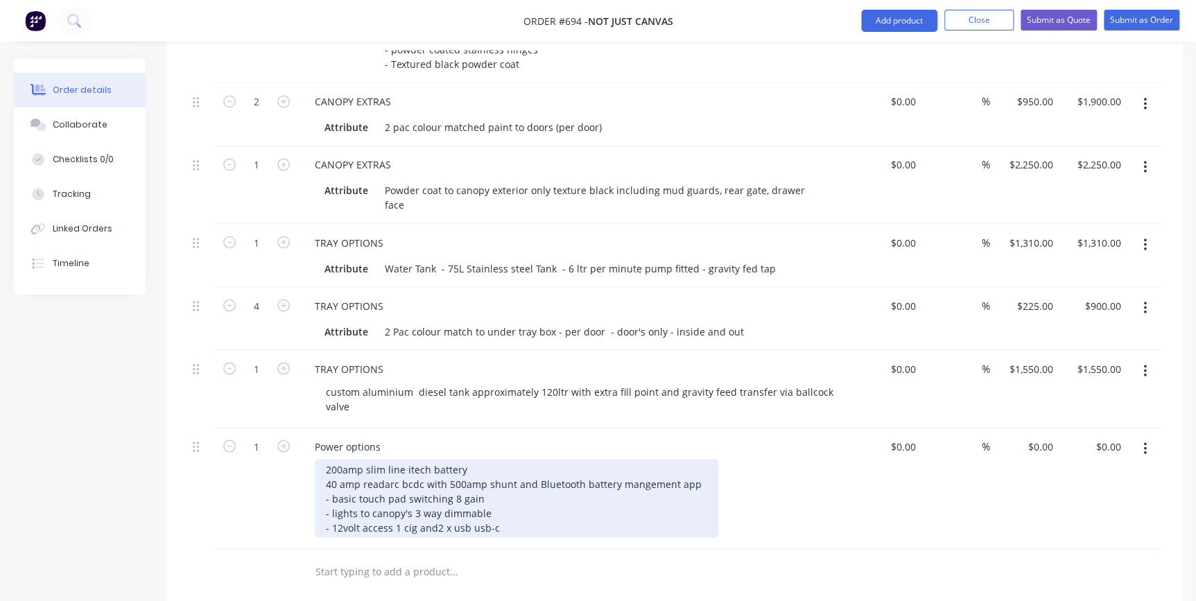
click at [391, 492] on div "200amp slim line itech battery 40 amp readarc bcdc with 500amp shunt and Blueto…" at bounding box center [516, 498] width 403 height 78
click at [424, 492] on div "200amp slim line itech battery 40 amp readarc bcdc with 500amp shunt and Blueto…" at bounding box center [516, 498] width 403 height 78
click at [462, 490] on div "200amp slim line itech battery 40 amp readarc bcdc with 500amp shunt and Blueto…" at bounding box center [516, 498] width 403 height 78
click at [531, 492] on div "200amp slim line itech battery 40 amp readarc bcdc with 500amp shunt and Blueto…" at bounding box center [516, 498] width 403 height 78
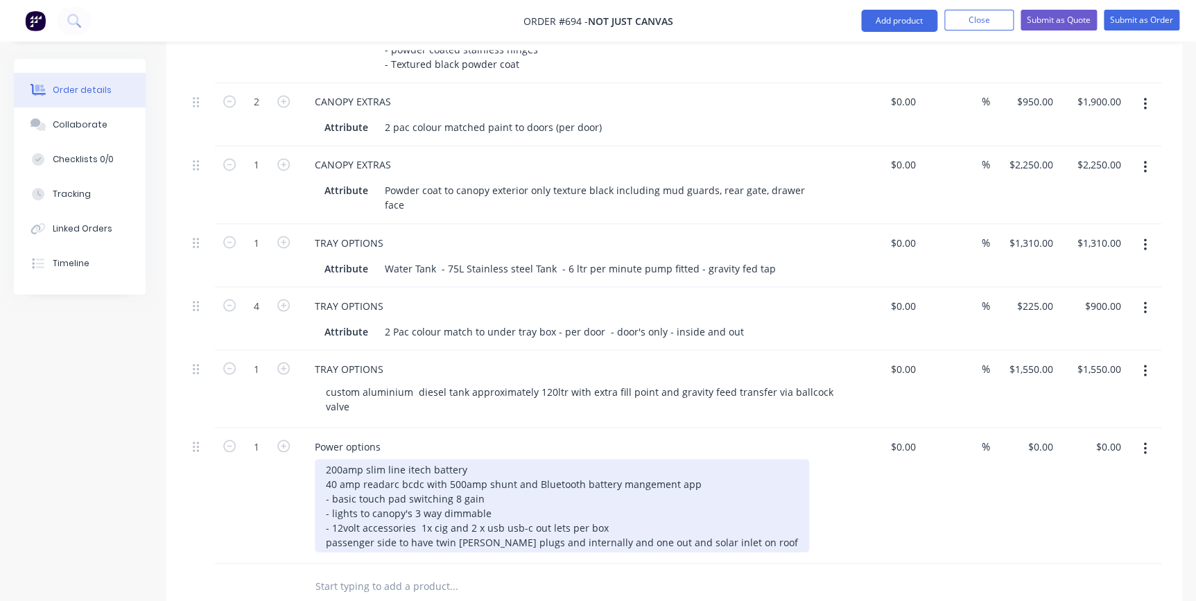
click at [320, 506] on div "200amp slim line itech battery 40 amp readarc bcdc with 500amp shunt and Blueto…" at bounding box center [562, 505] width 494 height 93
click at [532, 506] on div "200amp slim line itech battery 40 amp readarc bcdc with 500amp shunt and Blueto…" at bounding box center [565, 505] width 501 height 93
click at [580, 507] on div "200amp slim line itech battery 40 amp readarc bcdc with 500amp shunt and Blueto…" at bounding box center [580, 505] width 530 height 93
click at [663, 505] on div "200amp slim line itech battery 40 amp readarc bcdc with 500amp shunt and Blueto…" at bounding box center [570, 505] width 510 height 93
click at [706, 464] on div "200amp slim line itech battery 40 amp readarc bcdc with 500amp shunt and Blueto…" at bounding box center [575, 505] width 521 height 93
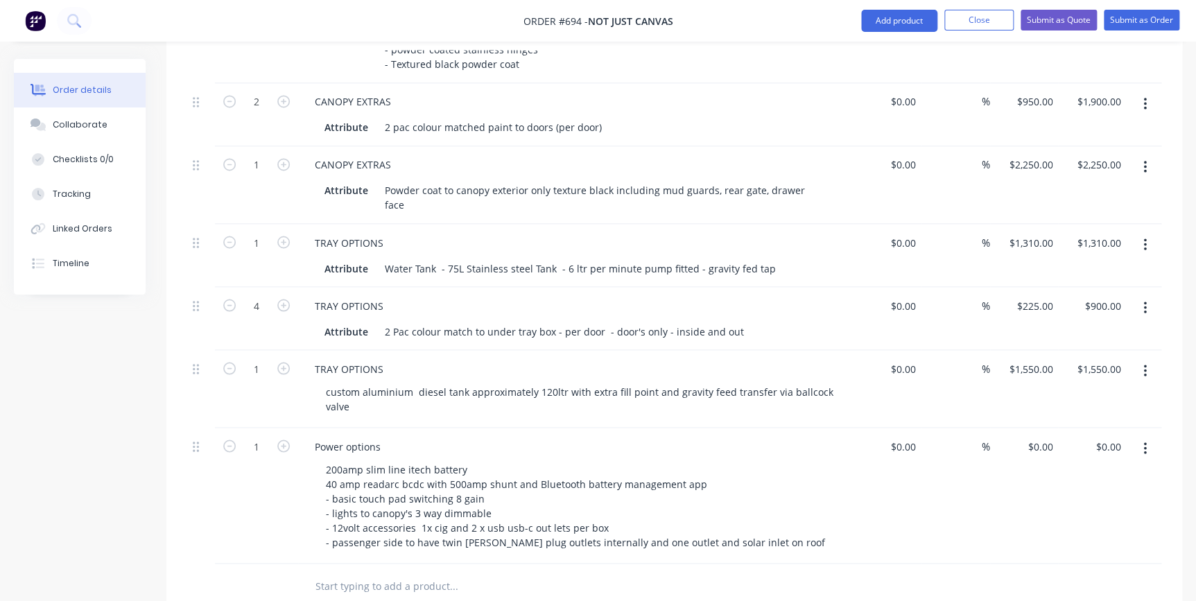
drag, startPoint x: 394, startPoint y: 452, endPoint x: 485, endPoint y: 554, distance: 136.5
click at [451, 589] on div "Products Show / Hide columns Add product Qty Cost Markup Price Total 1 CHASSIS …" at bounding box center [674, 156] width 1016 height 1572
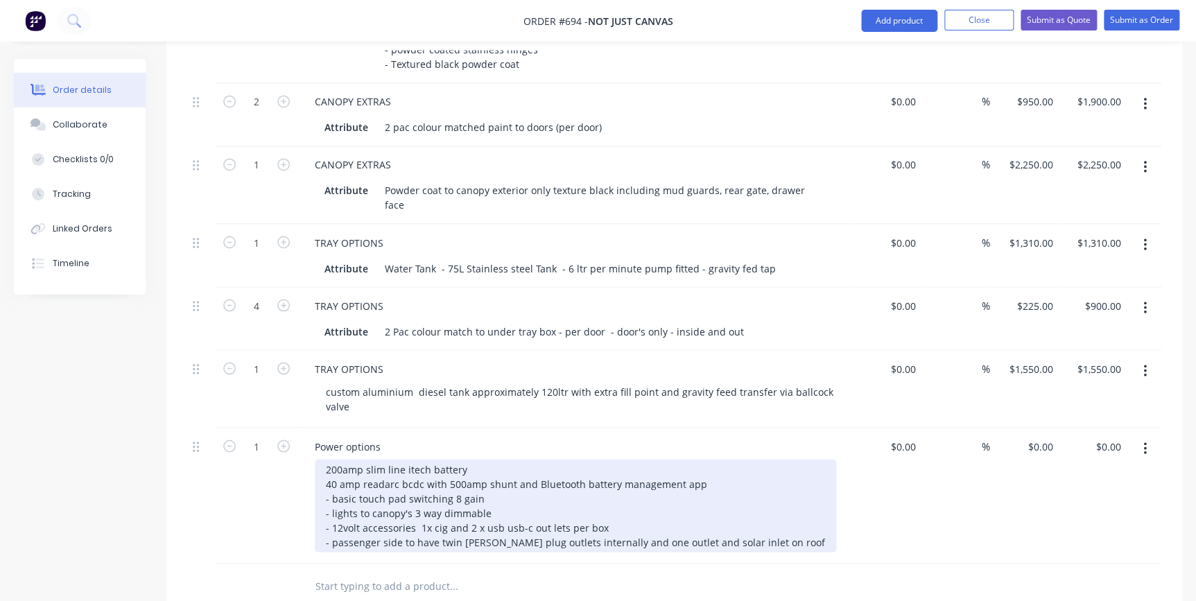
click at [702, 459] on div "200amp slim line itech battery 40 amp readarc bcdc with 500amp shunt and Blueto…" at bounding box center [575, 505] width 521 height 93
click at [487, 460] on div "200amp slim line itech battery 40 amp readarc bcdc with 500amp shunt and Blueto…" at bounding box center [575, 505] width 521 height 93
click at [523, 478] on div "200amp slim line itech battery 40 amp readarc bcdc with 500amp shunt and Blueto…" at bounding box center [575, 505] width 521 height 93
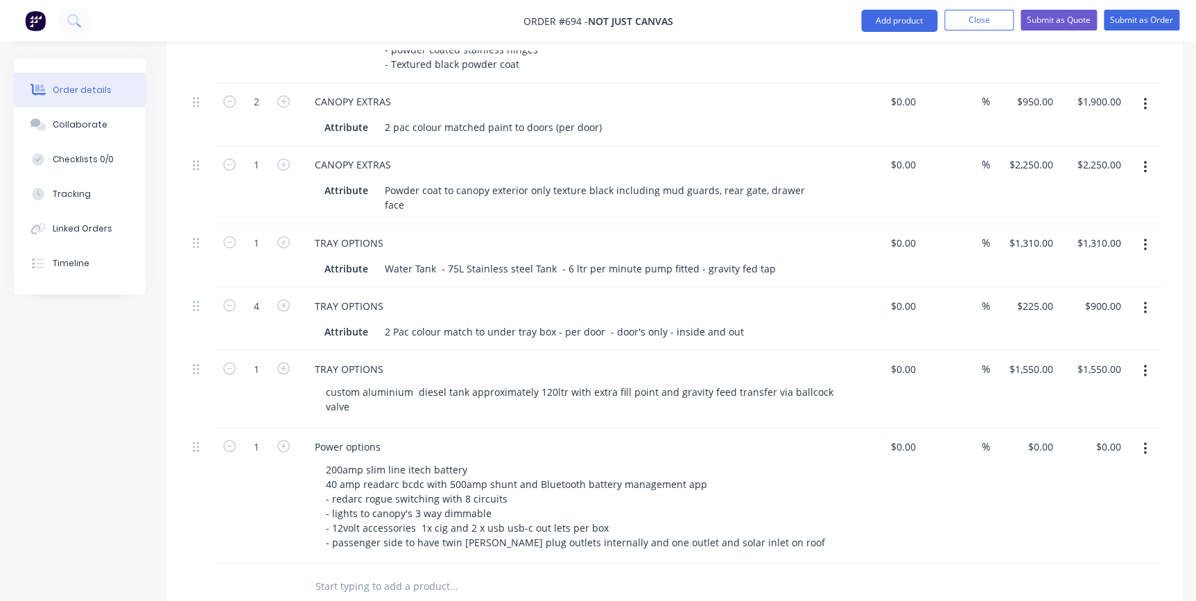
click at [478, 572] on input "text" at bounding box center [453, 586] width 277 height 28
click at [960, 17] on button "Close" at bounding box center [978, 20] width 69 height 21
